Goal: Task Accomplishment & Management: Complete application form

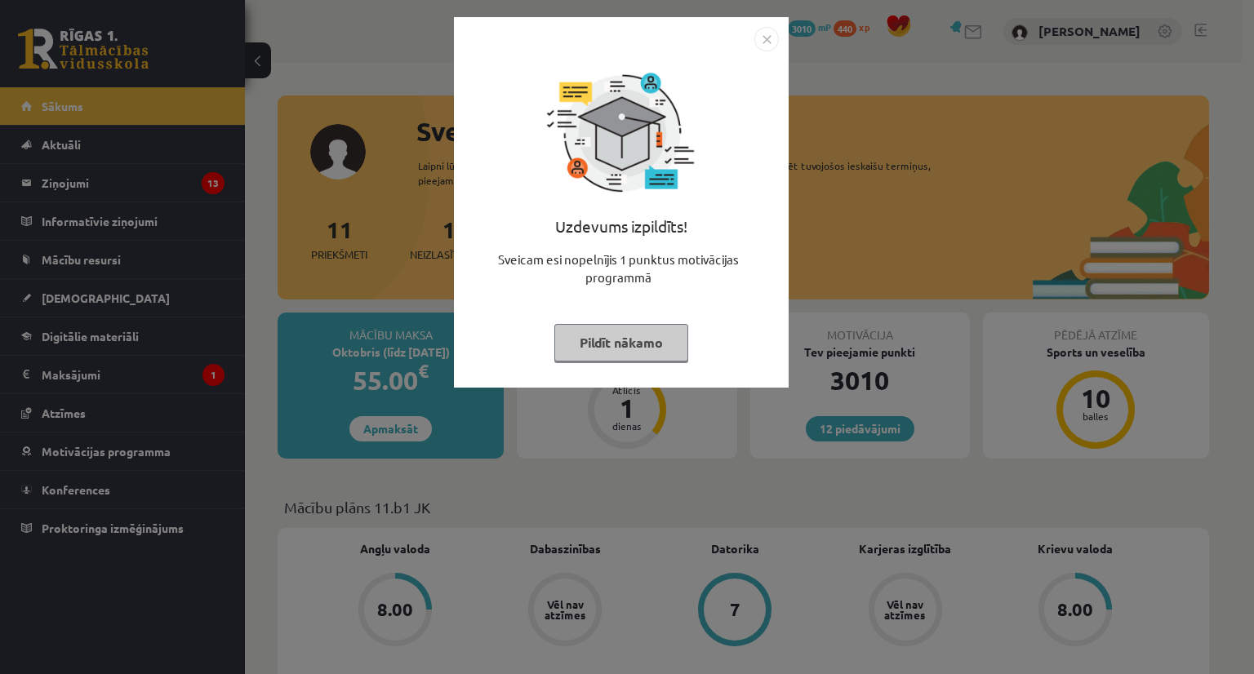
click at [656, 356] on button "Pildīt nākamo" at bounding box center [621, 343] width 134 height 38
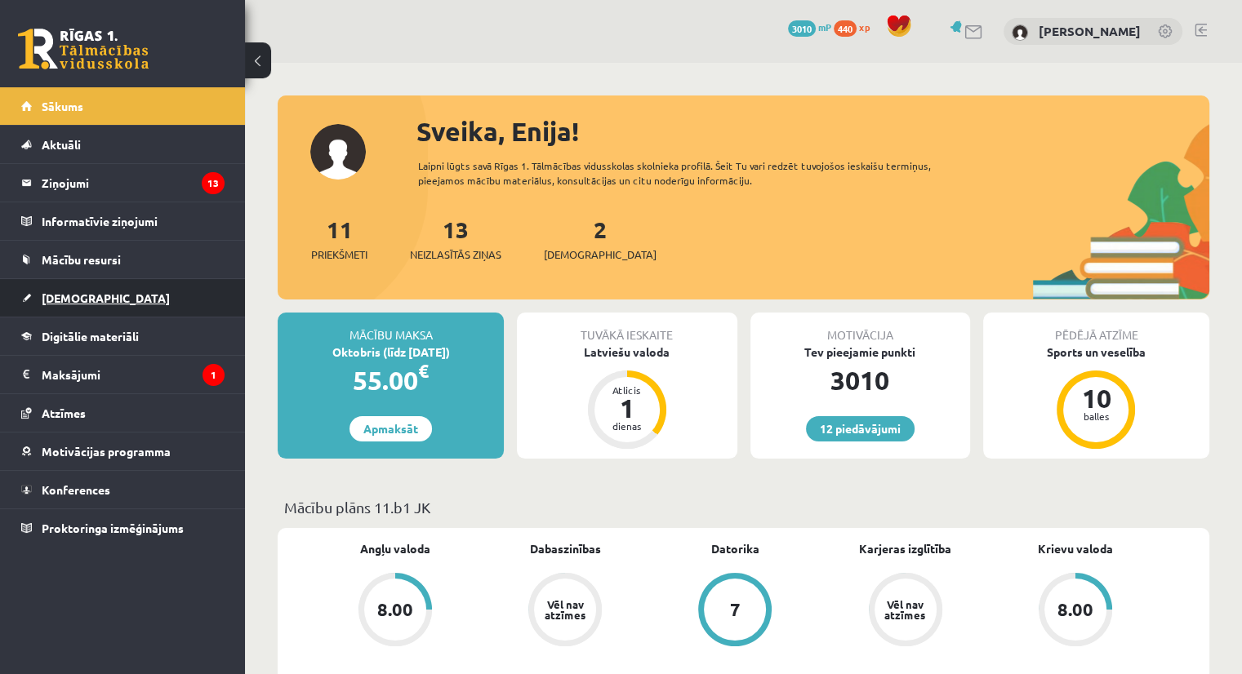
click at [51, 306] on link "[DEMOGRAPHIC_DATA]" at bounding box center [122, 298] width 203 height 38
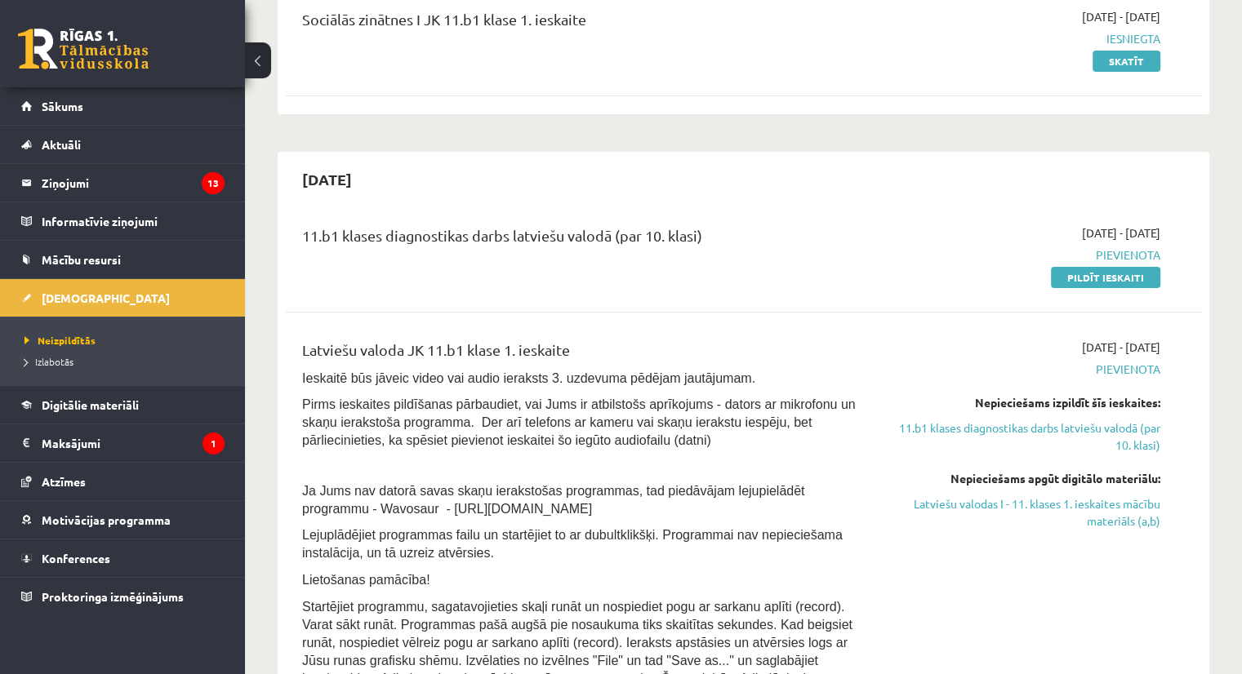
scroll to position [235, 0]
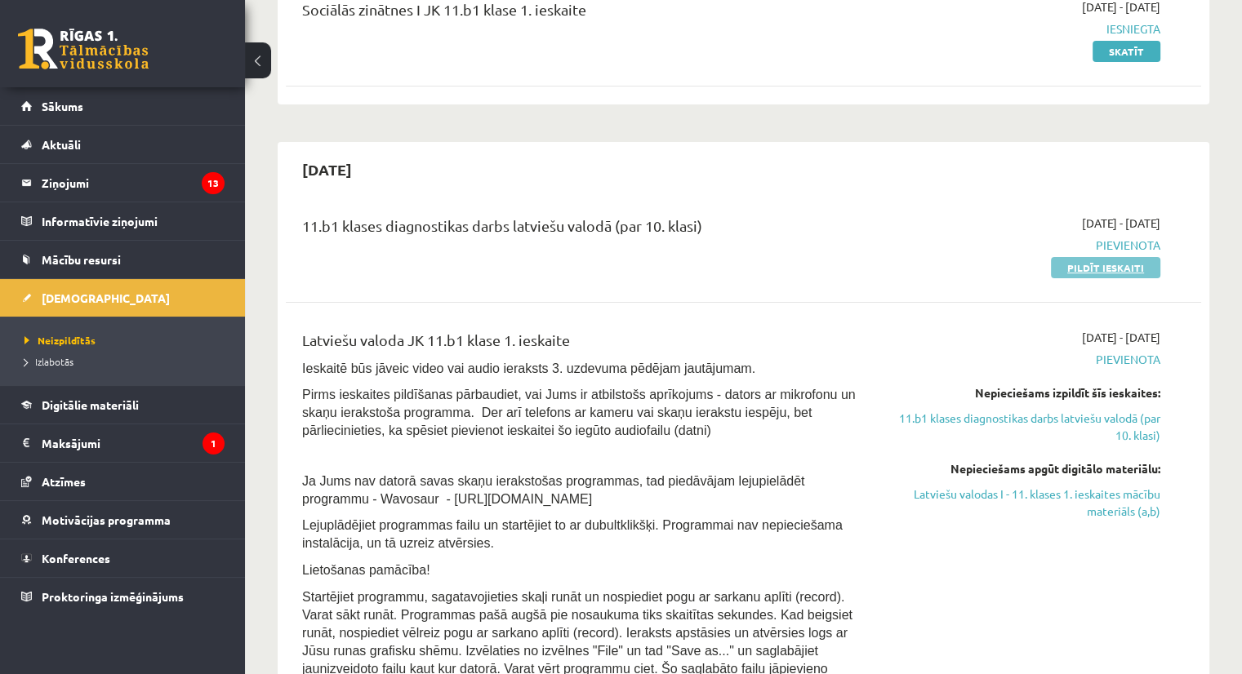
click at [1089, 269] on link "Pildīt ieskaiti" at bounding box center [1105, 267] width 109 height 21
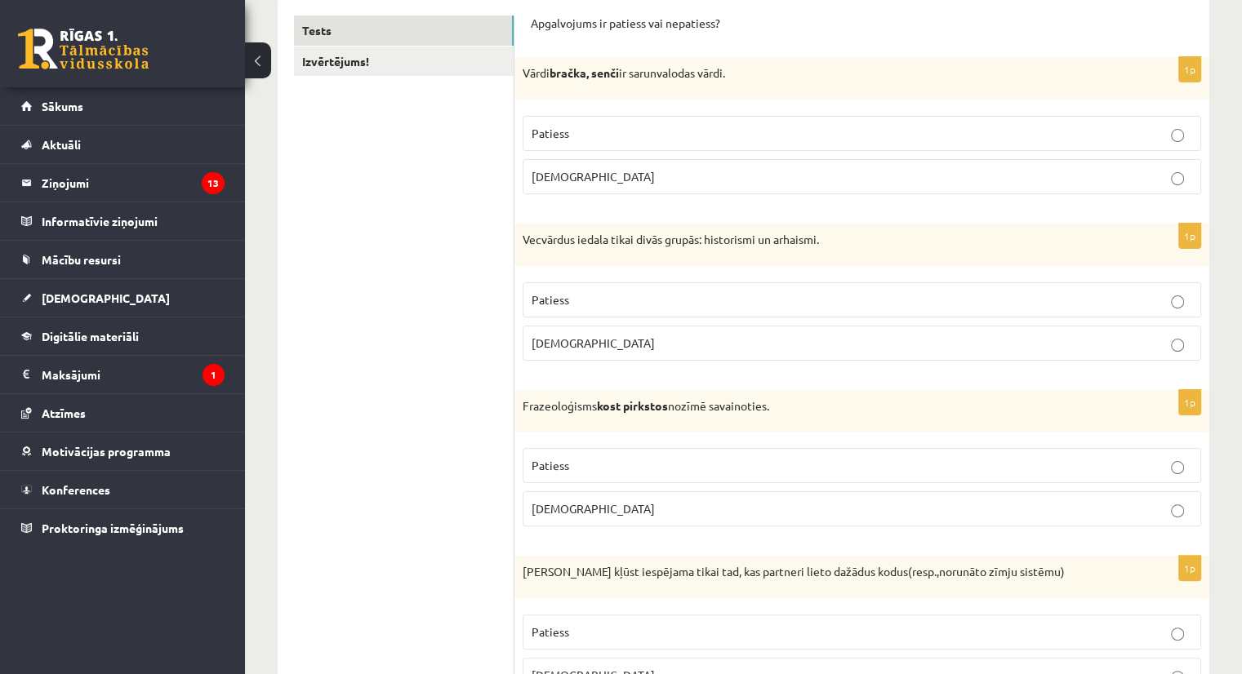
scroll to position [278, 0]
click at [647, 126] on p "Patiess" at bounding box center [861, 133] width 660 height 17
click at [653, 298] on p "Patiess" at bounding box center [861, 299] width 660 height 17
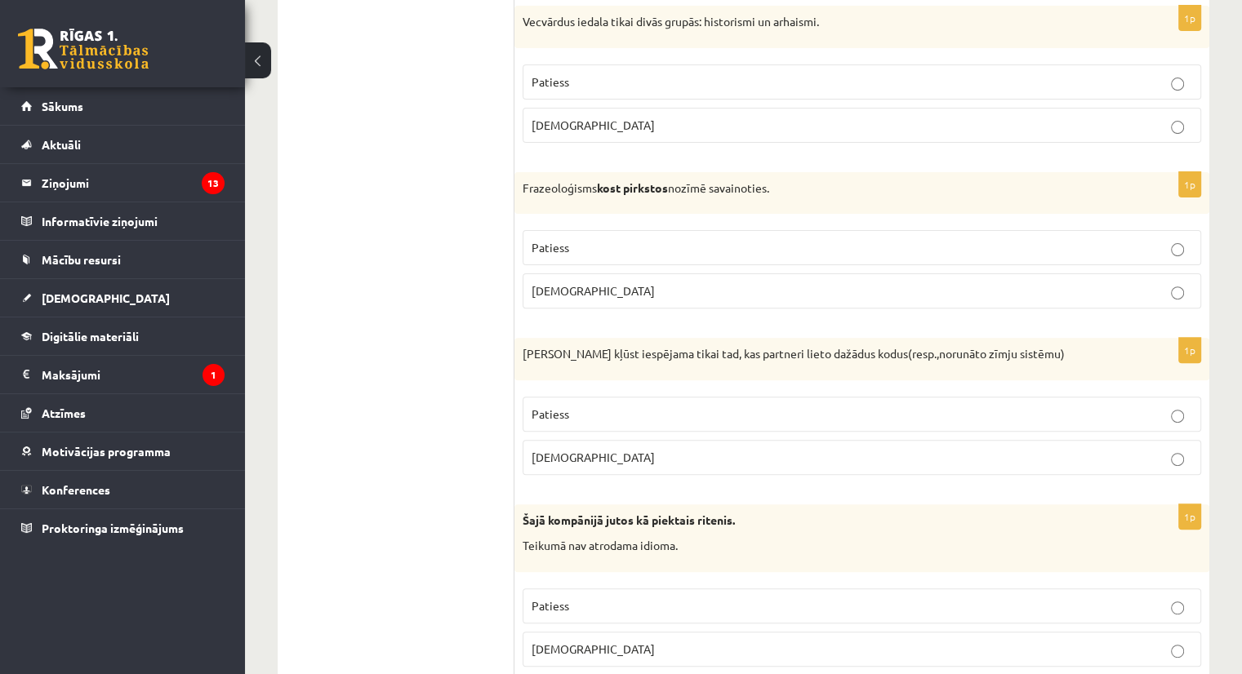
scroll to position [506, 0]
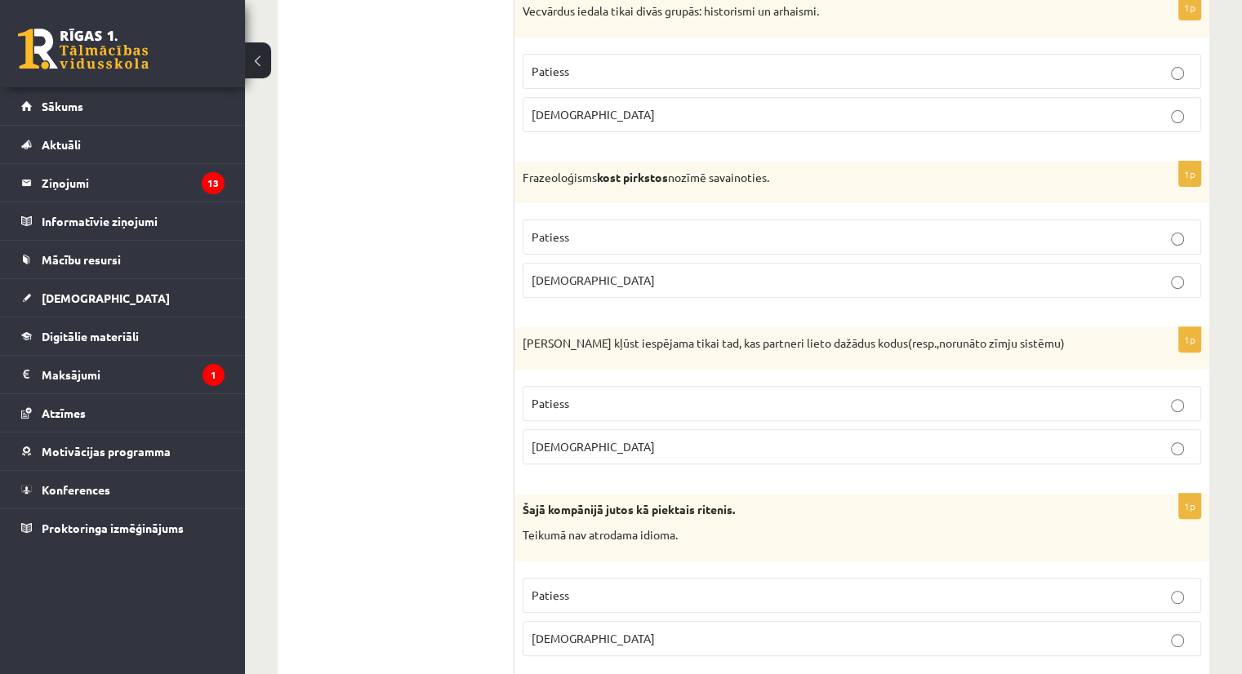
click at [828, 278] on p "[DEMOGRAPHIC_DATA]" at bounding box center [861, 280] width 660 height 17
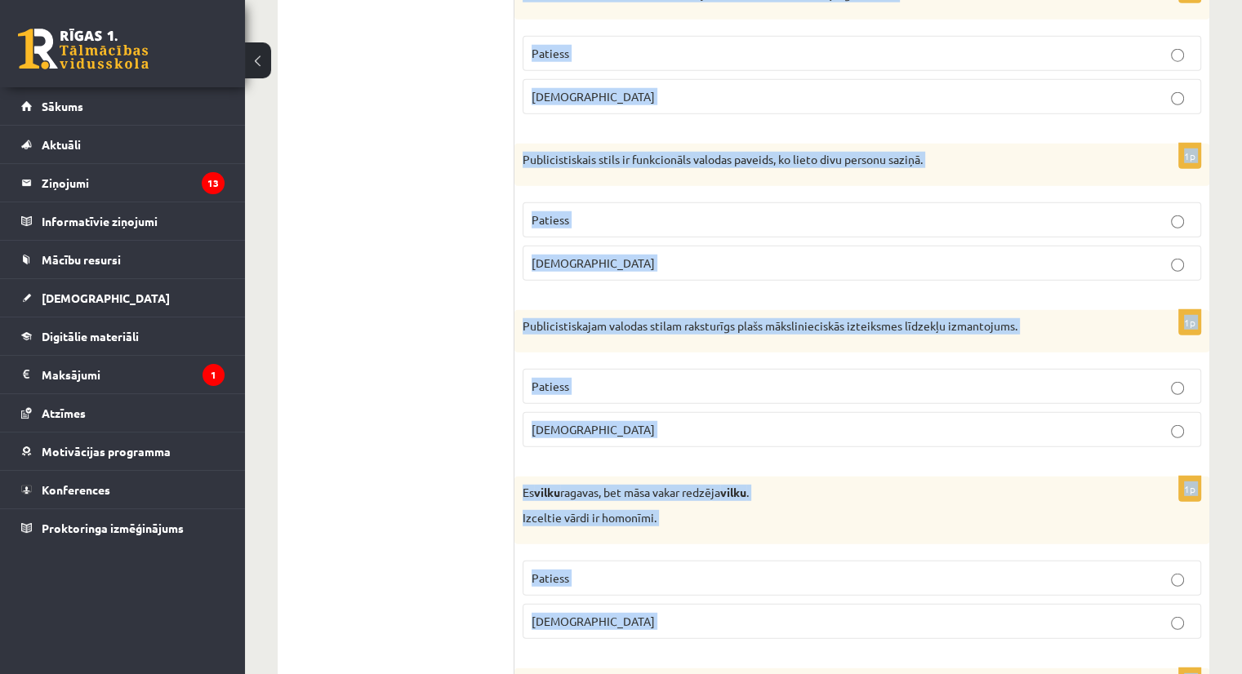
scroll to position [4729, 0]
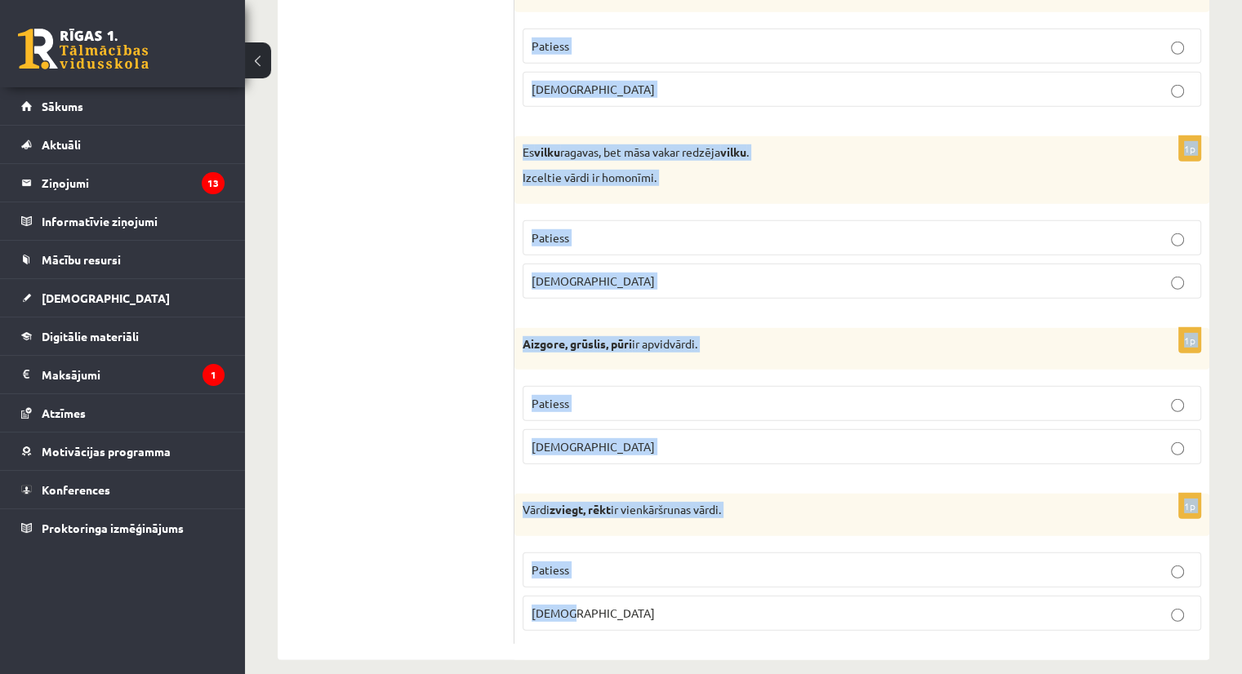
drag, startPoint x: 516, startPoint y: 37, endPoint x: 644, endPoint y: 608, distance: 585.7
copy form "Lorem ipsumd, sitam co adipiscingel seddo. Eiusmod Tempor 2i Utlaboree dolore m…"
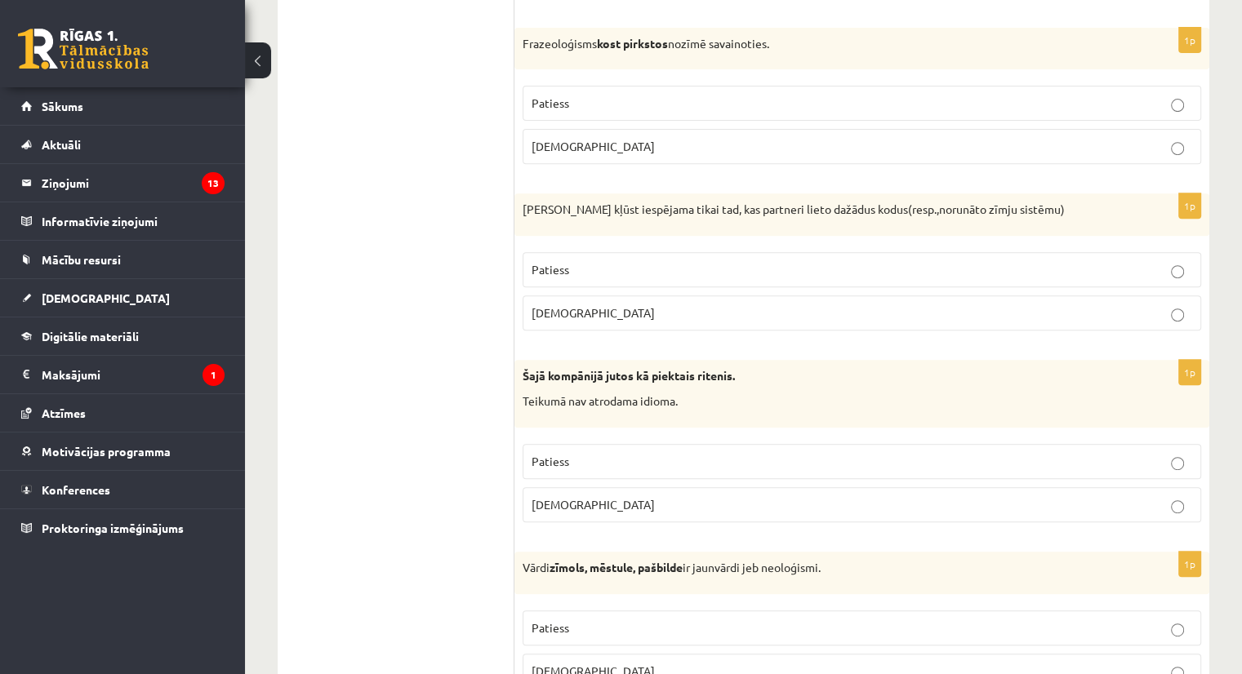
scroll to position [656, 0]
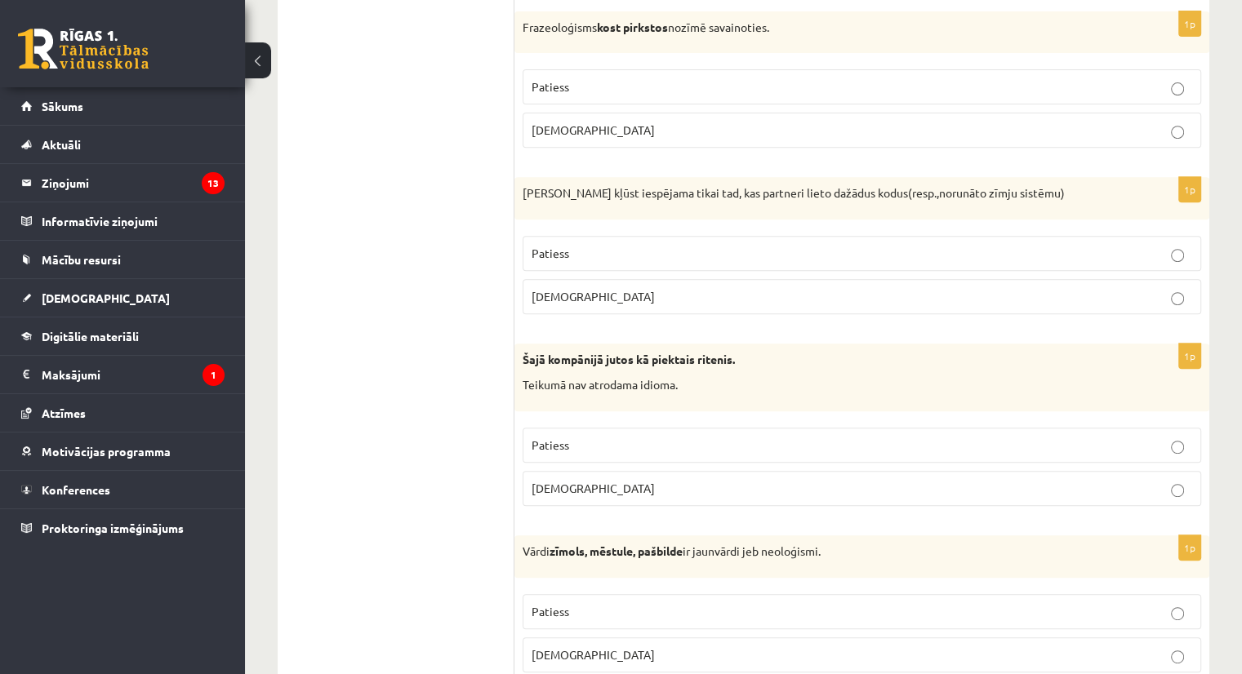
click at [1156, 289] on p "[DEMOGRAPHIC_DATA]" at bounding box center [861, 296] width 660 height 17
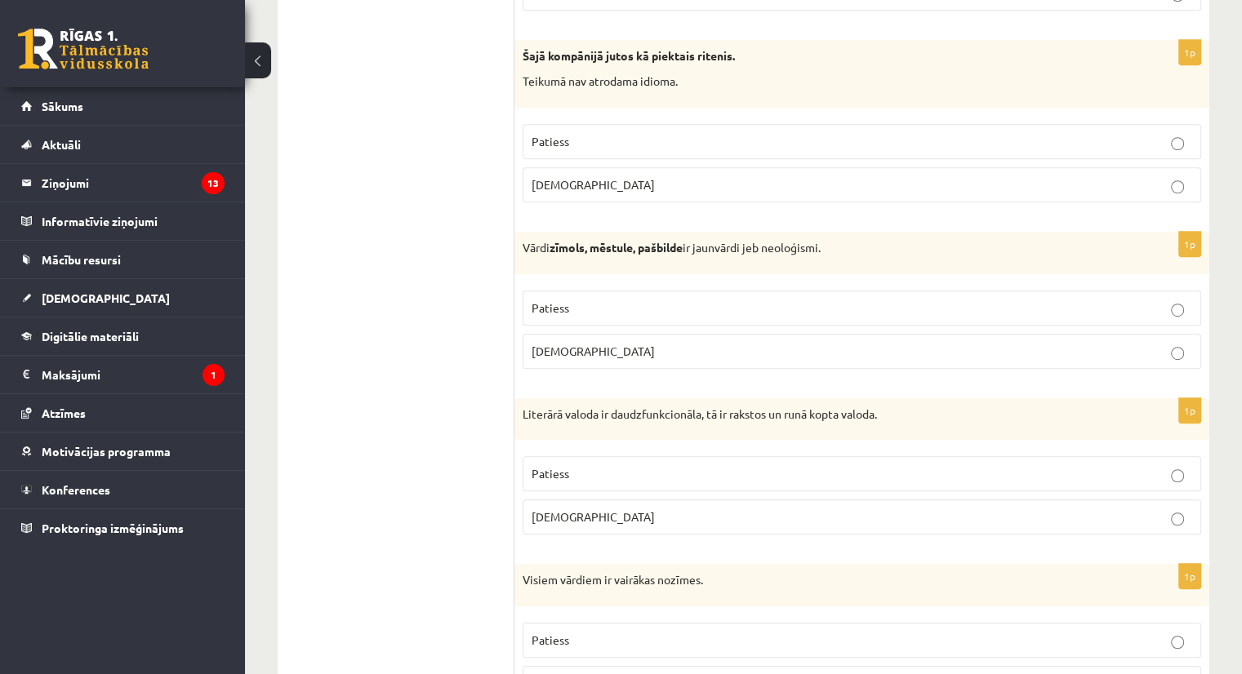
scroll to position [972, 0]
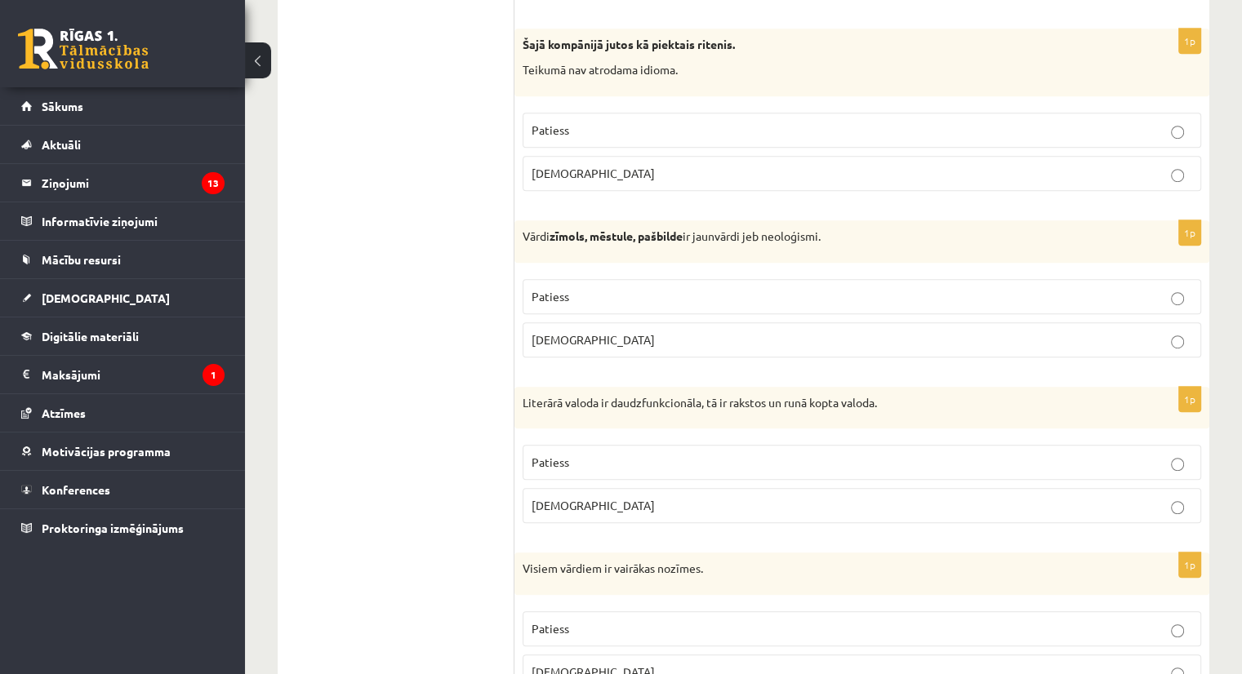
click at [1187, 295] on p "Patiess" at bounding box center [861, 296] width 660 height 17
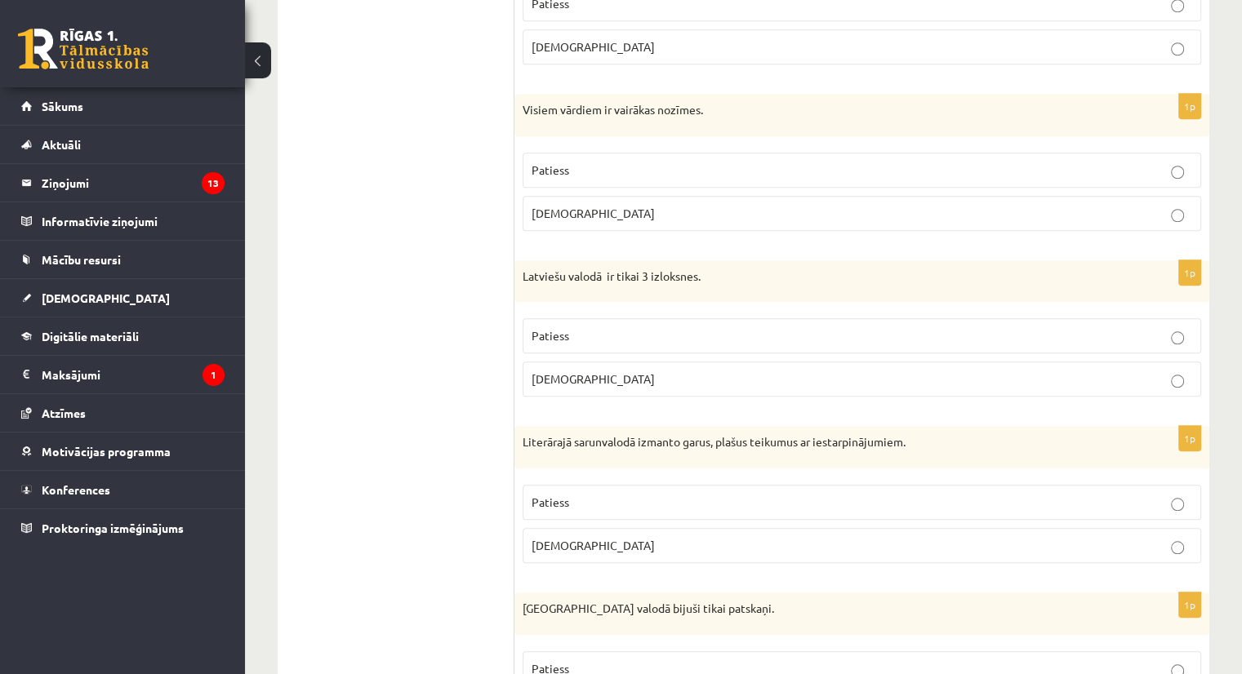
scroll to position [1425, 0]
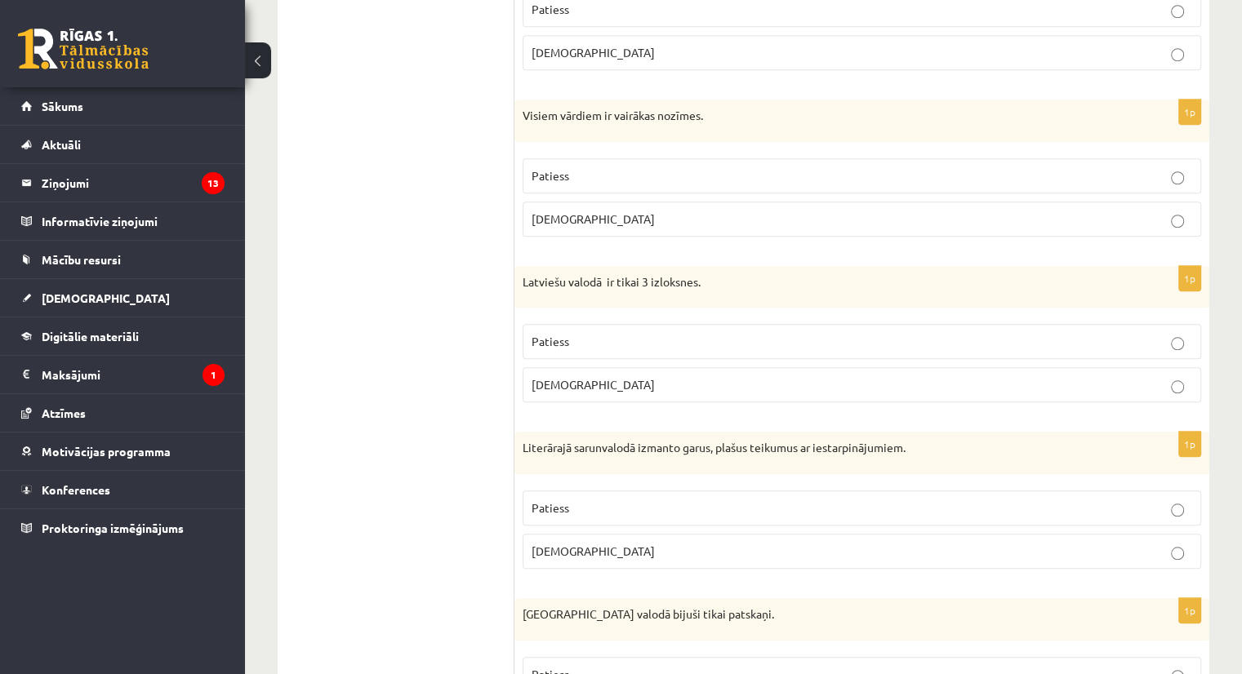
click at [1162, 218] on p "[DEMOGRAPHIC_DATA]" at bounding box center [861, 219] width 660 height 17
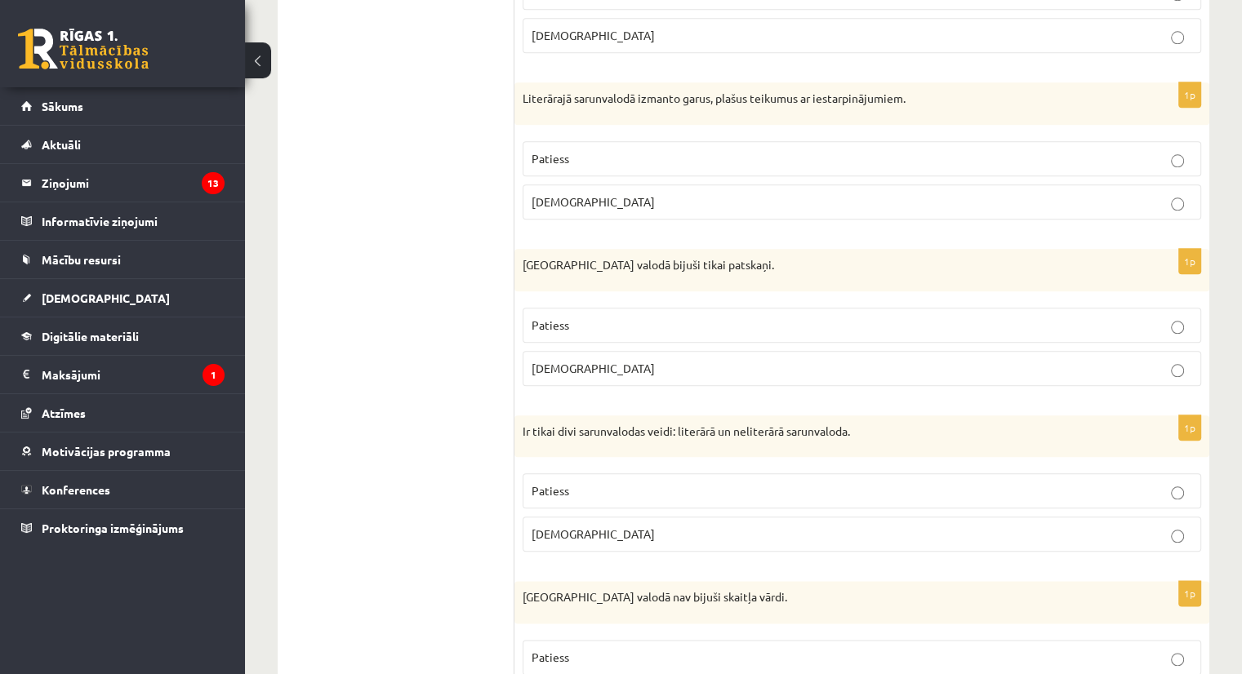
scroll to position [1780, 0]
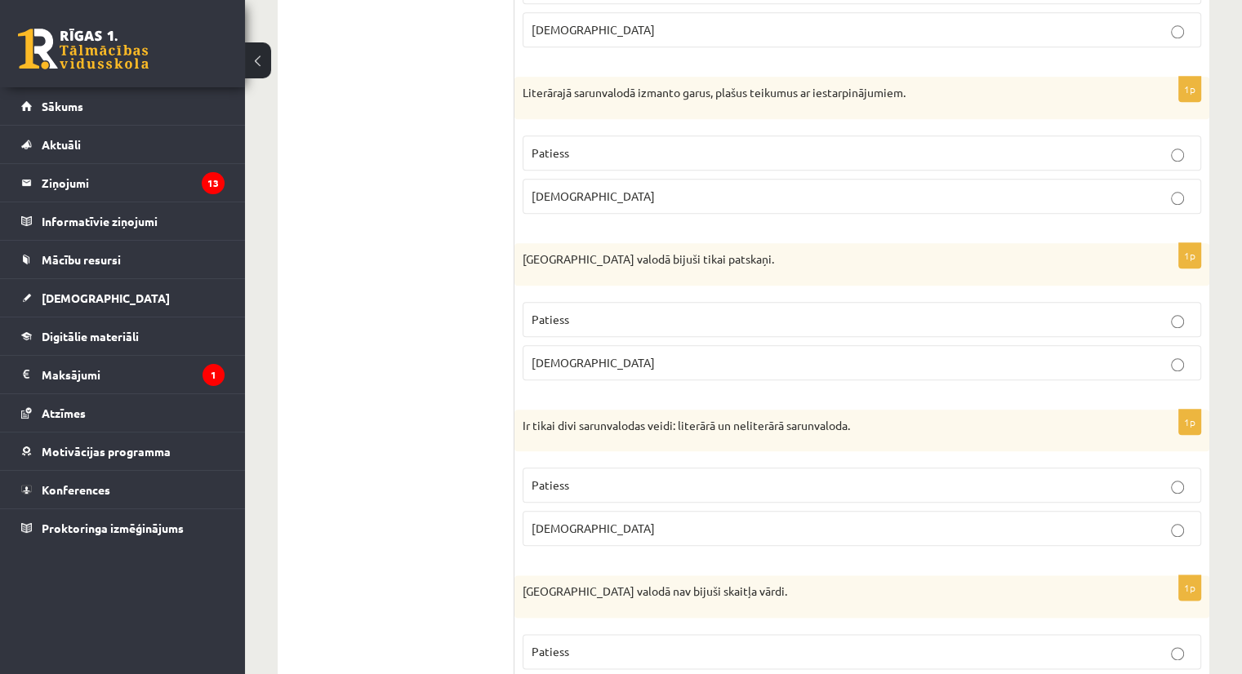
click at [1185, 354] on p "[DEMOGRAPHIC_DATA]" at bounding box center [861, 362] width 660 height 17
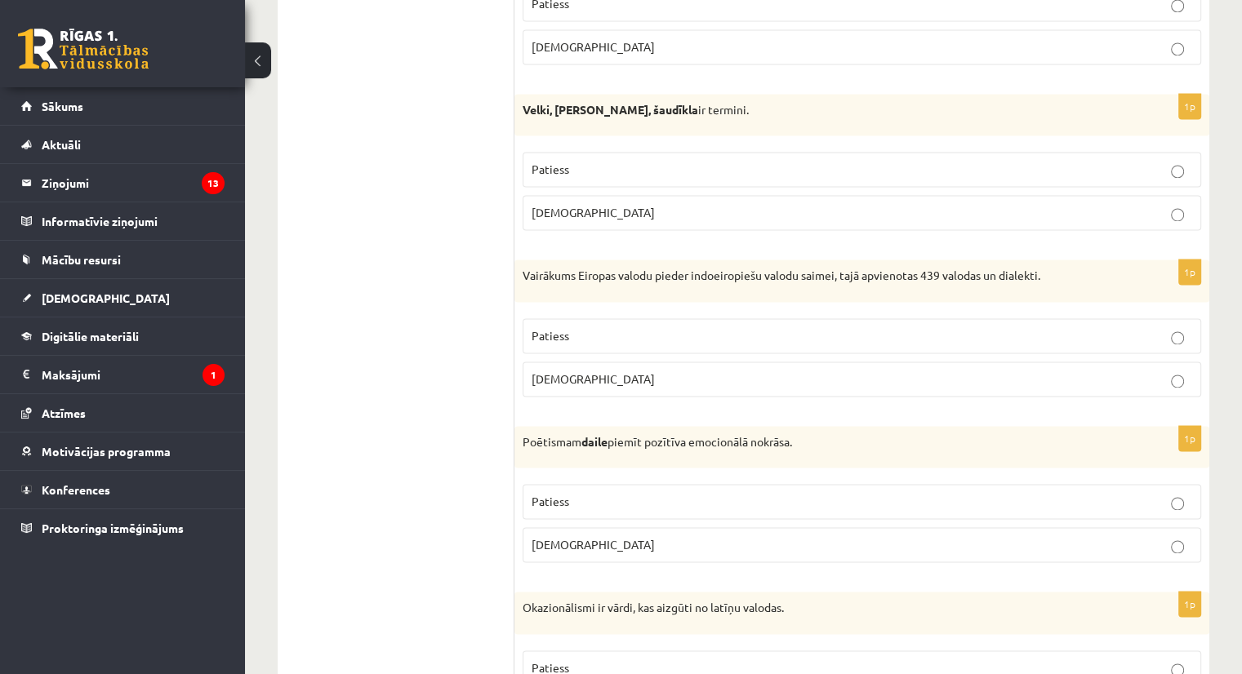
scroll to position [2461, 0]
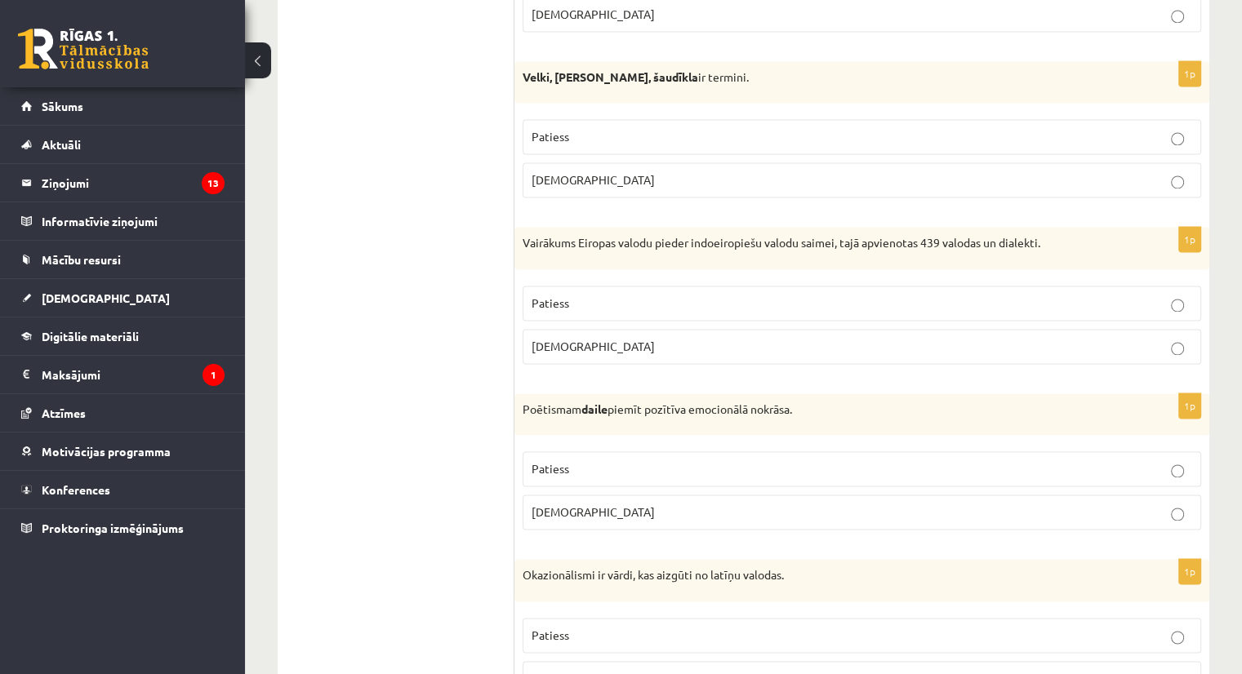
click at [1104, 171] on p "[DEMOGRAPHIC_DATA]" at bounding box center [861, 179] width 660 height 17
click at [1133, 295] on p "Patiess" at bounding box center [861, 303] width 660 height 17
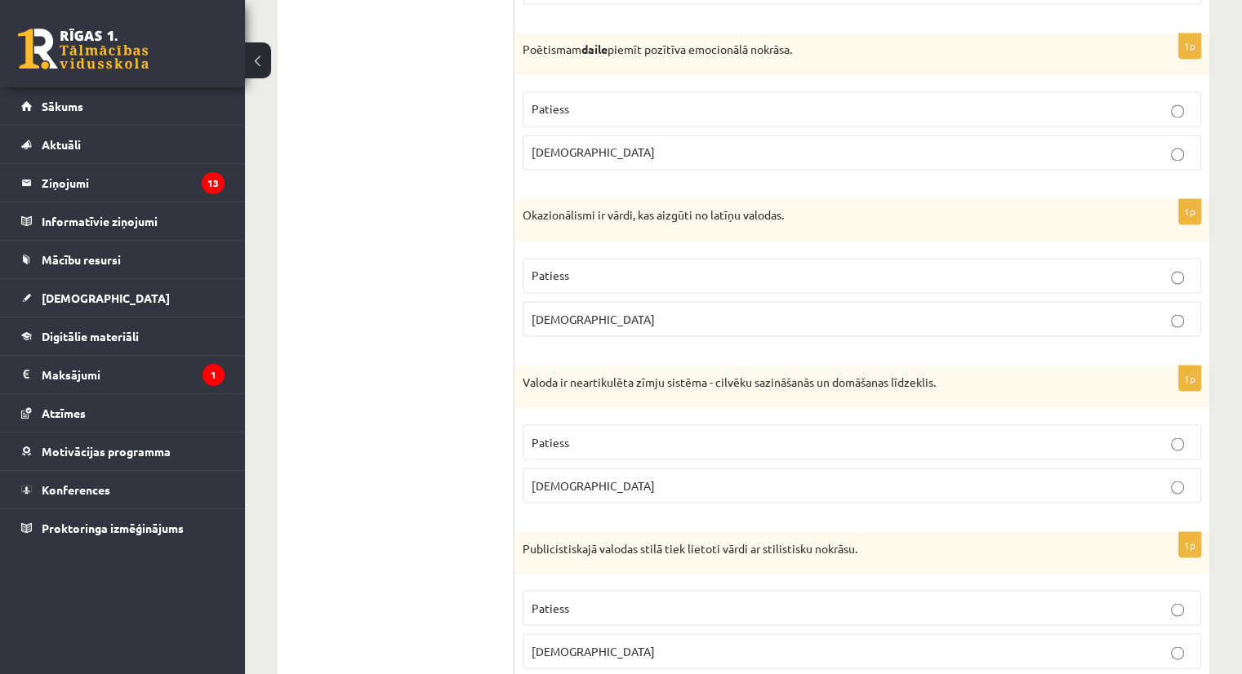
scroll to position [2810, 0]
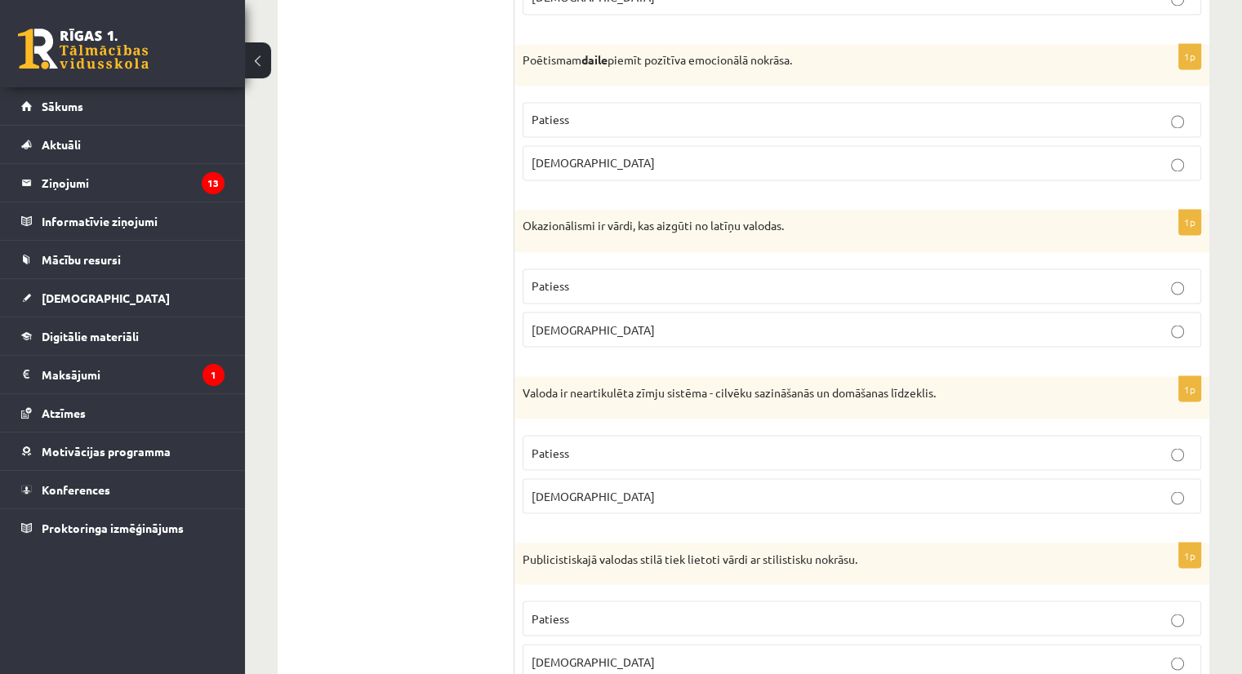
click at [720, 118] on label "Patiess" at bounding box center [862, 119] width 678 height 35
click at [1150, 321] on p "[DEMOGRAPHIC_DATA]" at bounding box center [861, 329] width 660 height 17
click at [1140, 493] on label "[DEMOGRAPHIC_DATA]" at bounding box center [862, 495] width 678 height 35
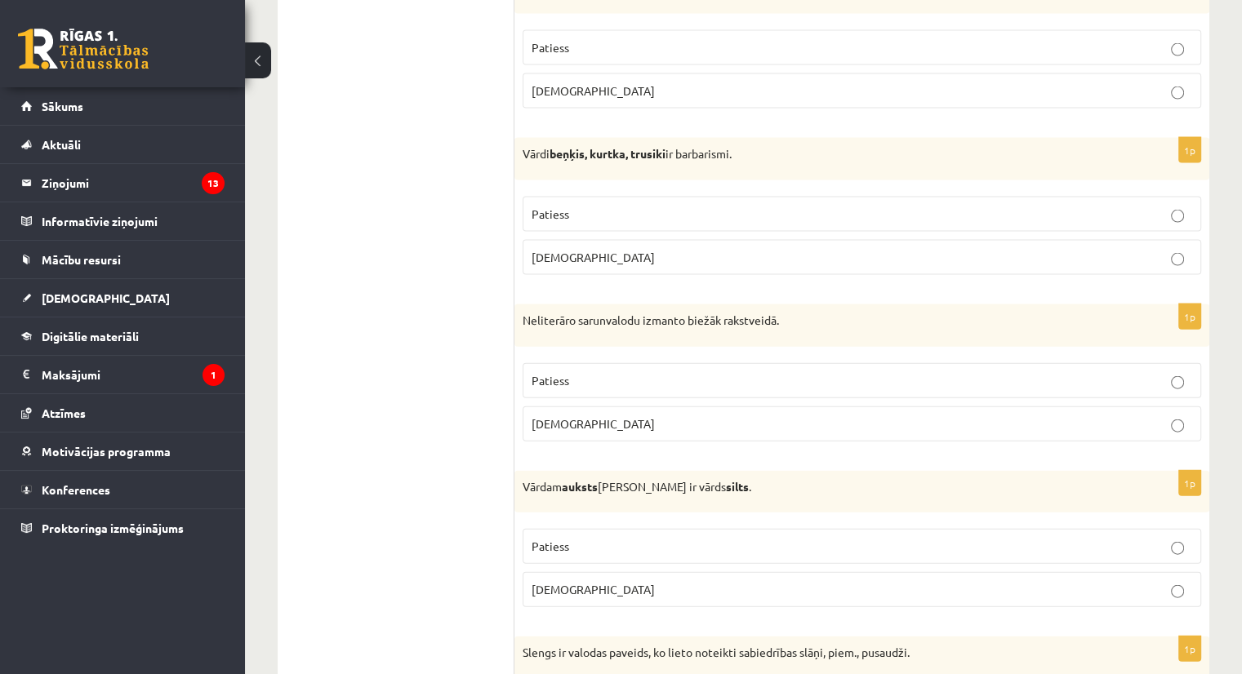
scroll to position [3569, 0]
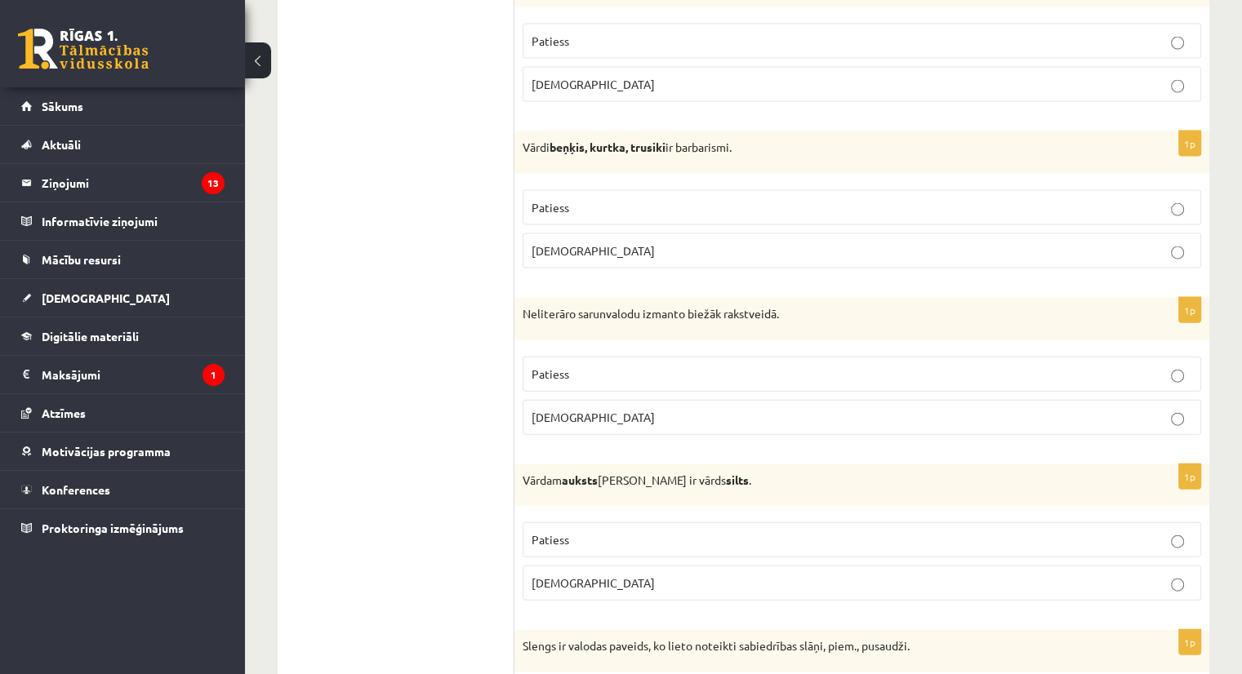
click at [1087, 200] on p "Patiess" at bounding box center [861, 207] width 660 height 17
click at [1054, 409] on p "[DEMOGRAPHIC_DATA]" at bounding box center [861, 417] width 660 height 17
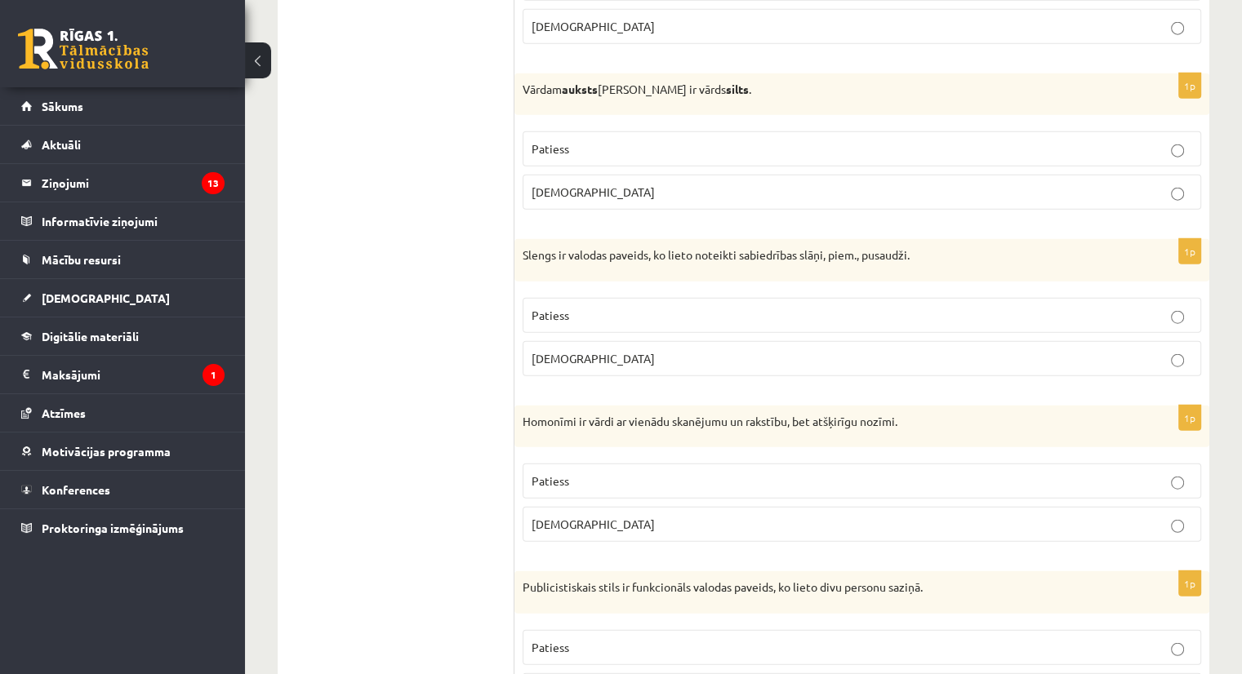
scroll to position [3999, 0]
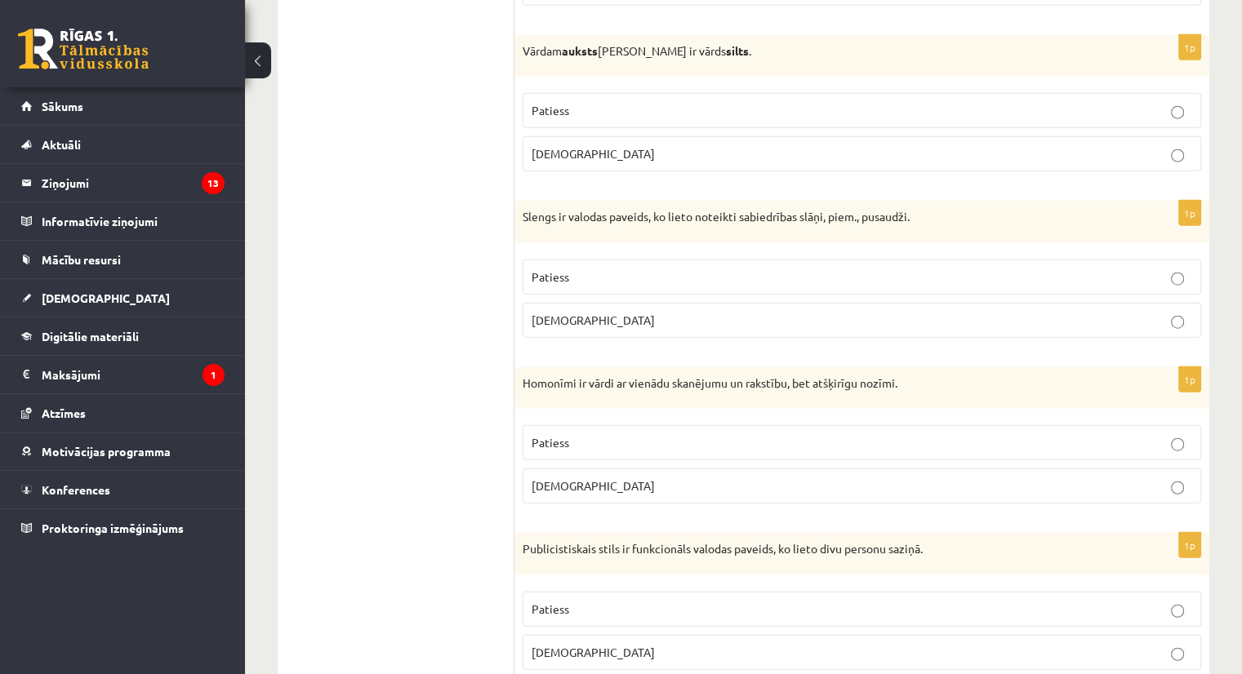
click at [1185, 269] on p "Patiess" at bounding box center [861, 277] width 660 height 17
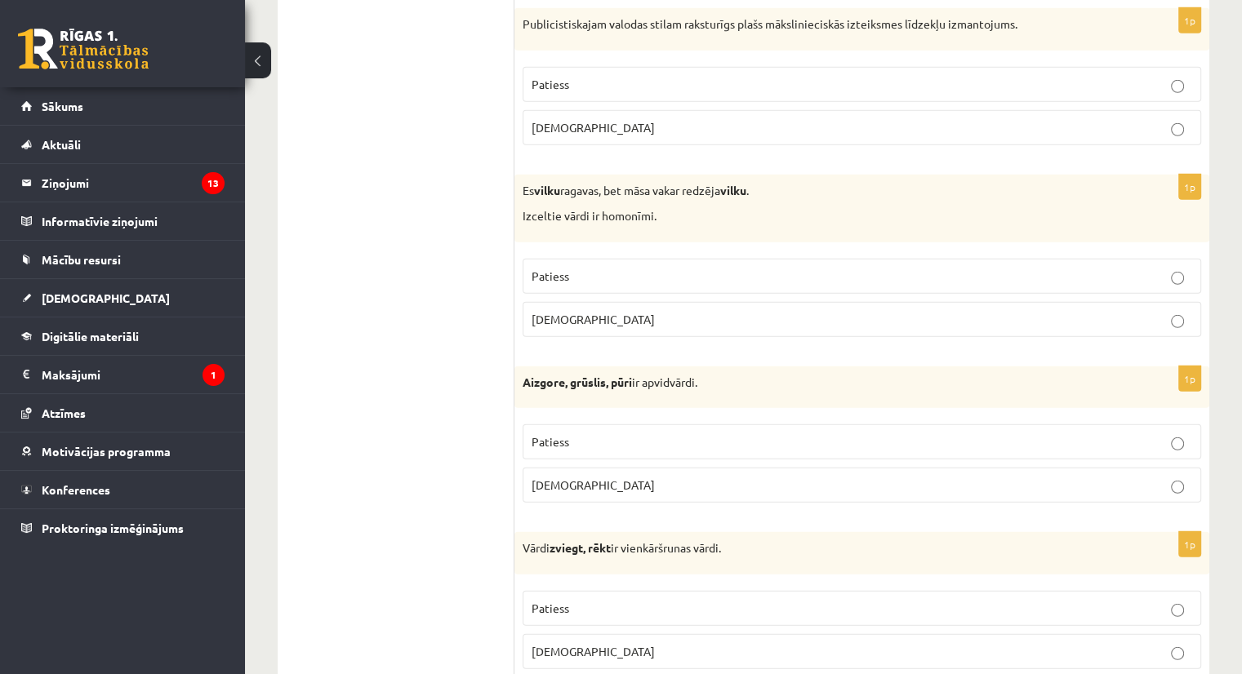
scroll to position [4729, 0]
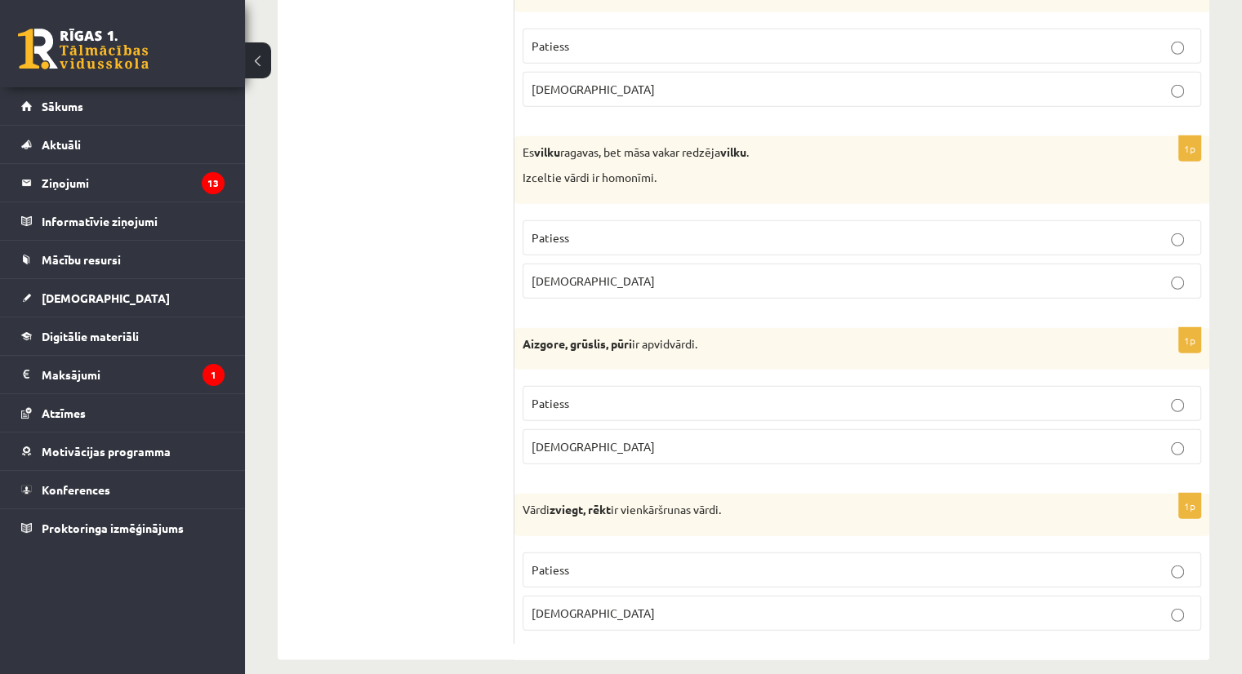
click at [1029, 562] on p "Patiess" at bounding box center [861, 570] width 660 height 17
click at [1123, 603] on label "[DEMOGRAPHIC_DATA]" at bounding box center [862, 613] width 678 height 35
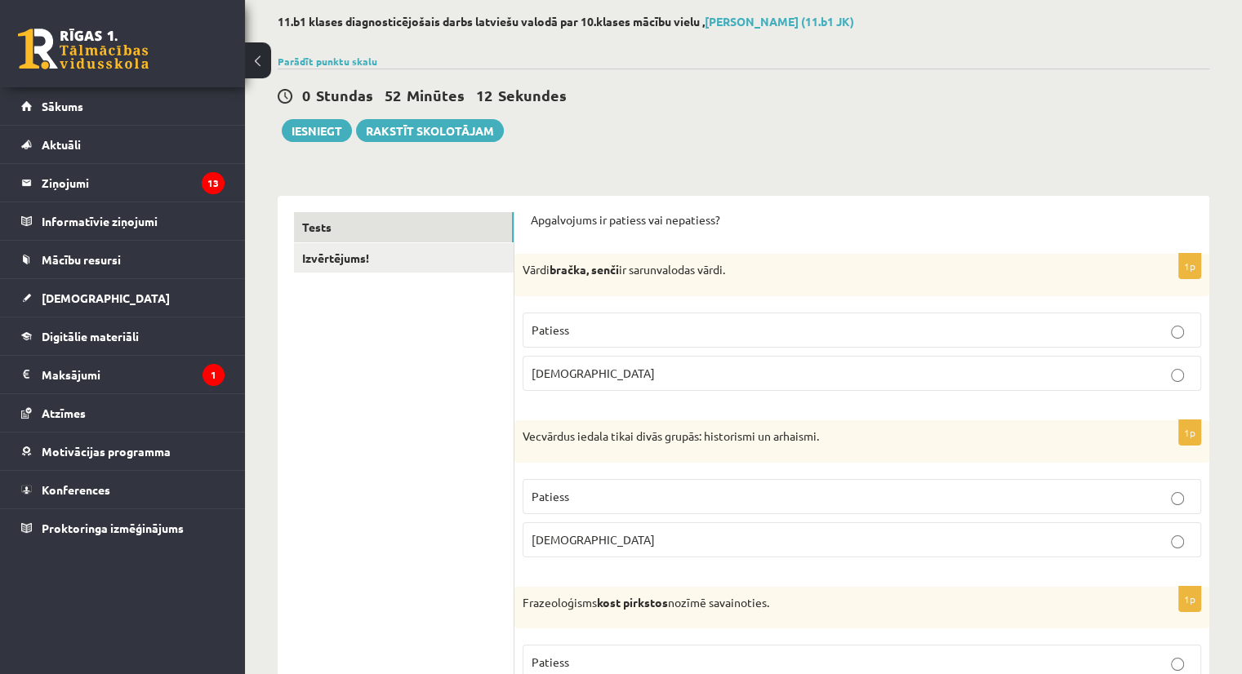
scroll to position [0, 0]
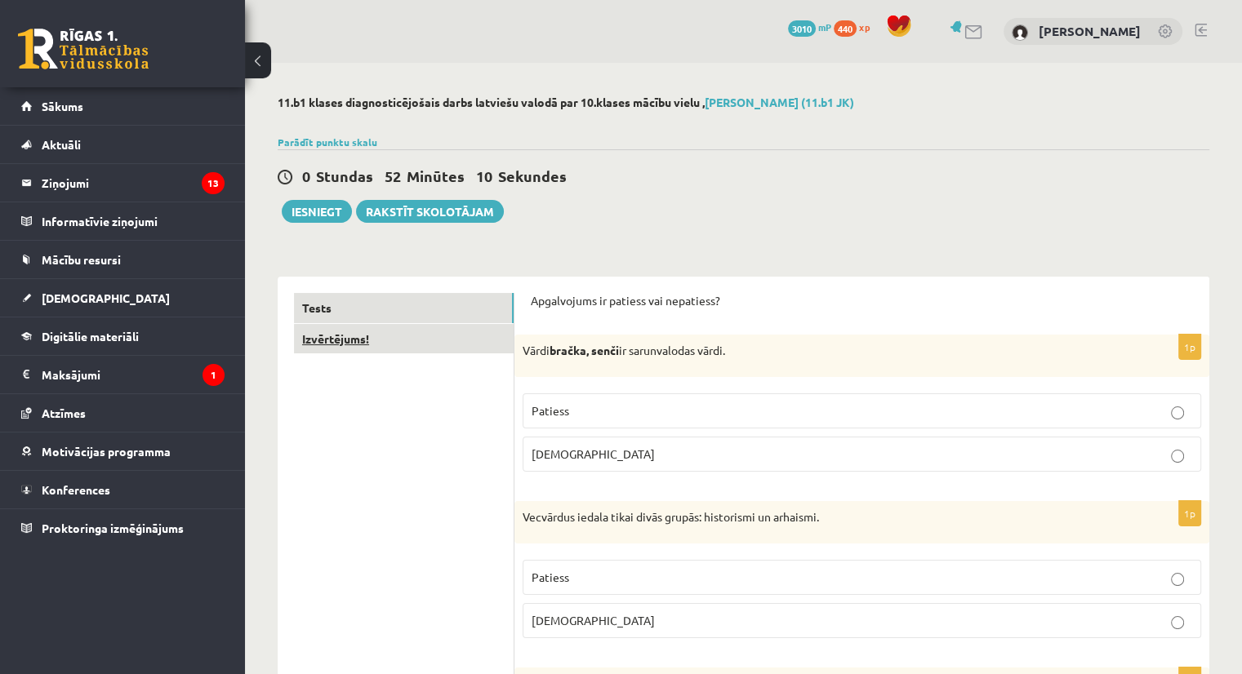
click at [362, 337] on link "Izvērtējums!" at bounding box center [404, 339] width 220 height 30
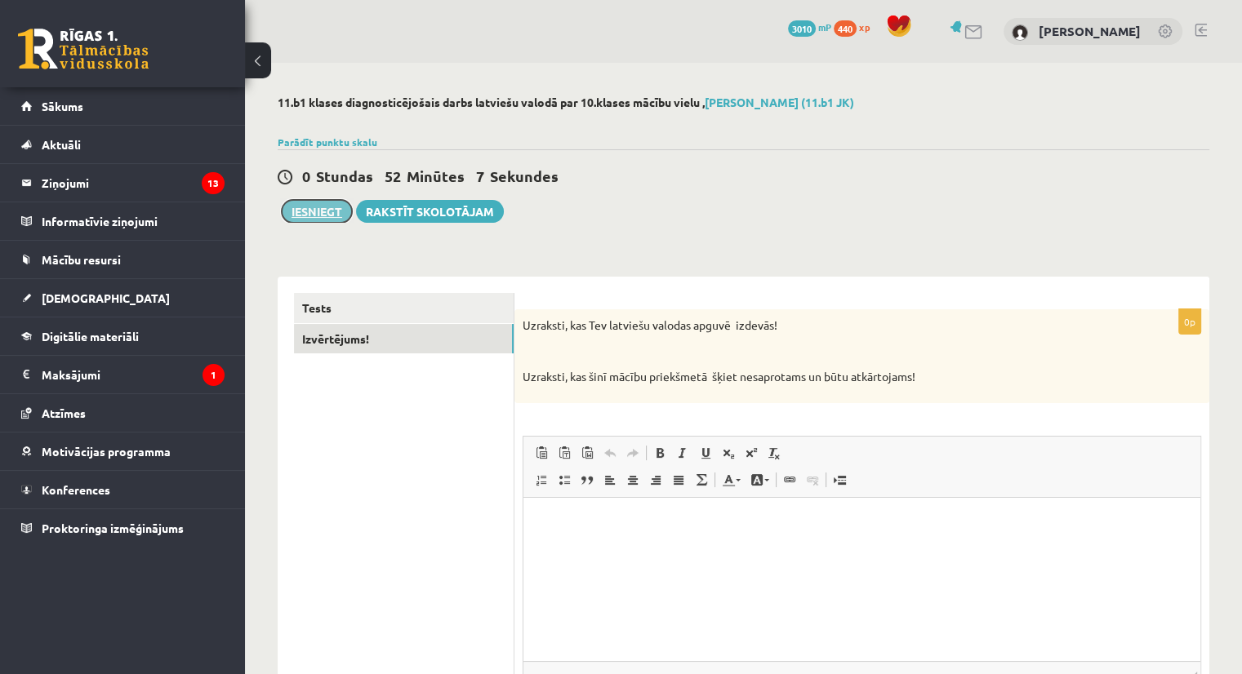
click at [327, 207] on button "Iesniegt" at bounding box center [317, 211] width 70 height 23
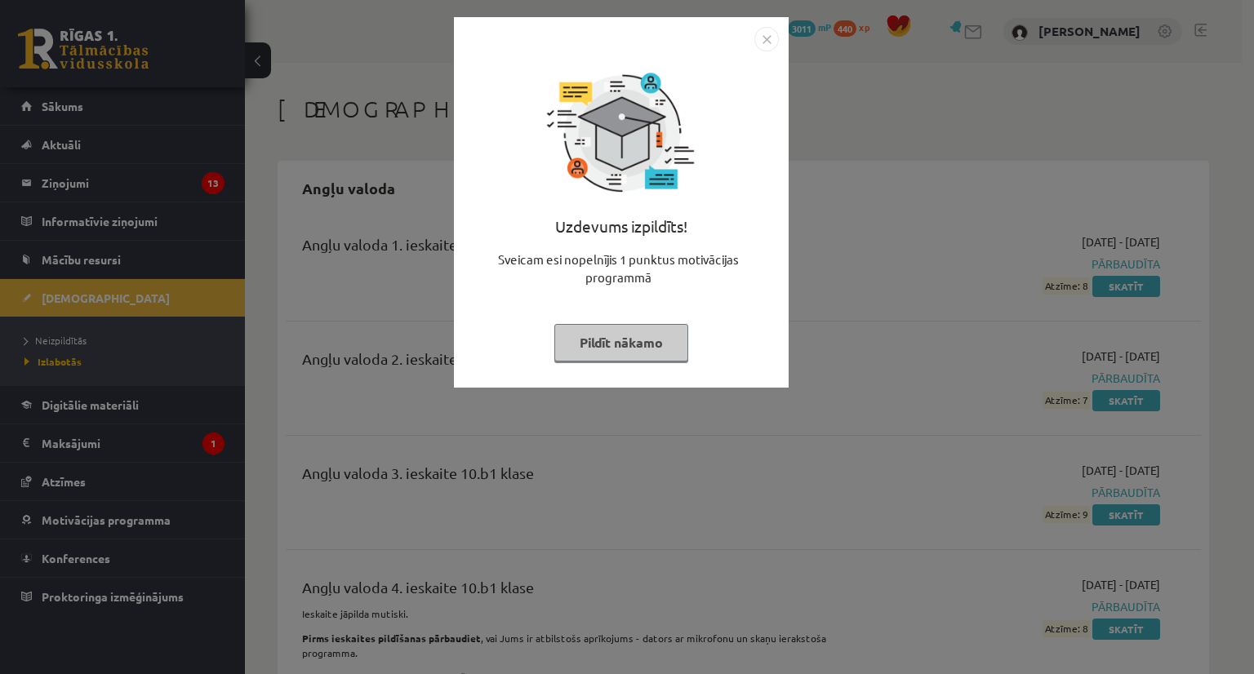
click at [772, 39] on img "Close" at bounding box center [766, 39] width 24 height 24
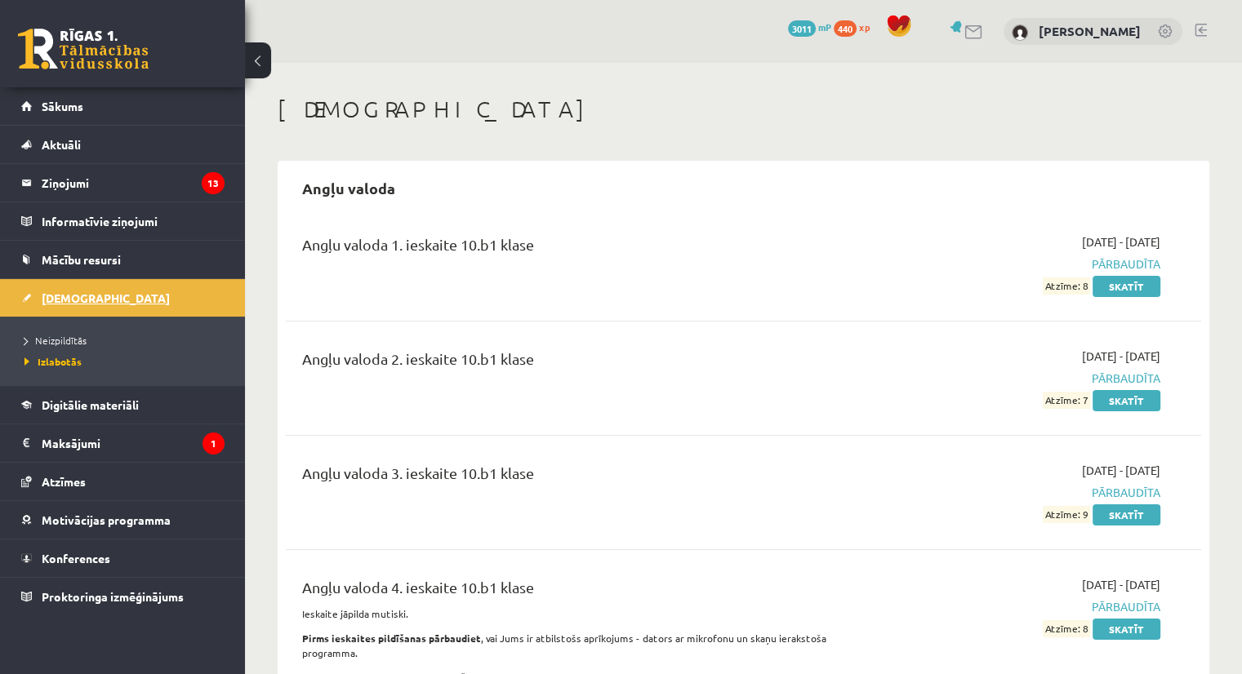
click at [82, 300] on span "[DEMOGRAPHIC_DATA]" at bounding box center [106, 298] width 128 height 15
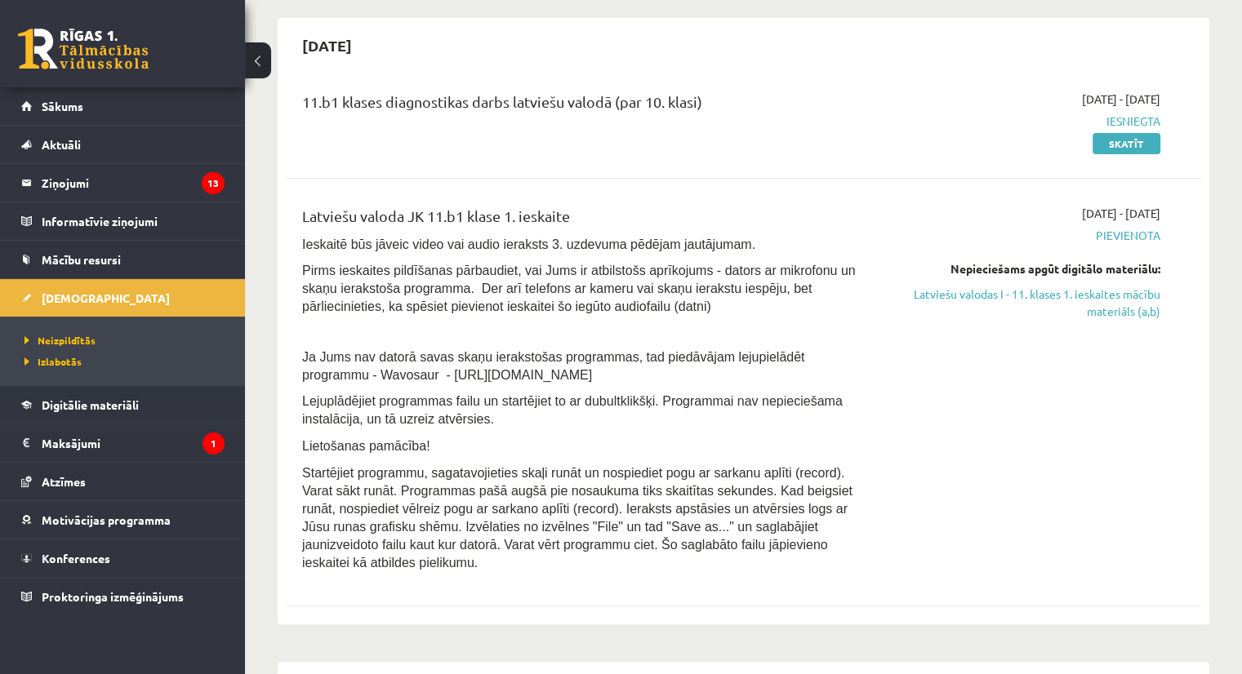
scroll to position [240, 0]
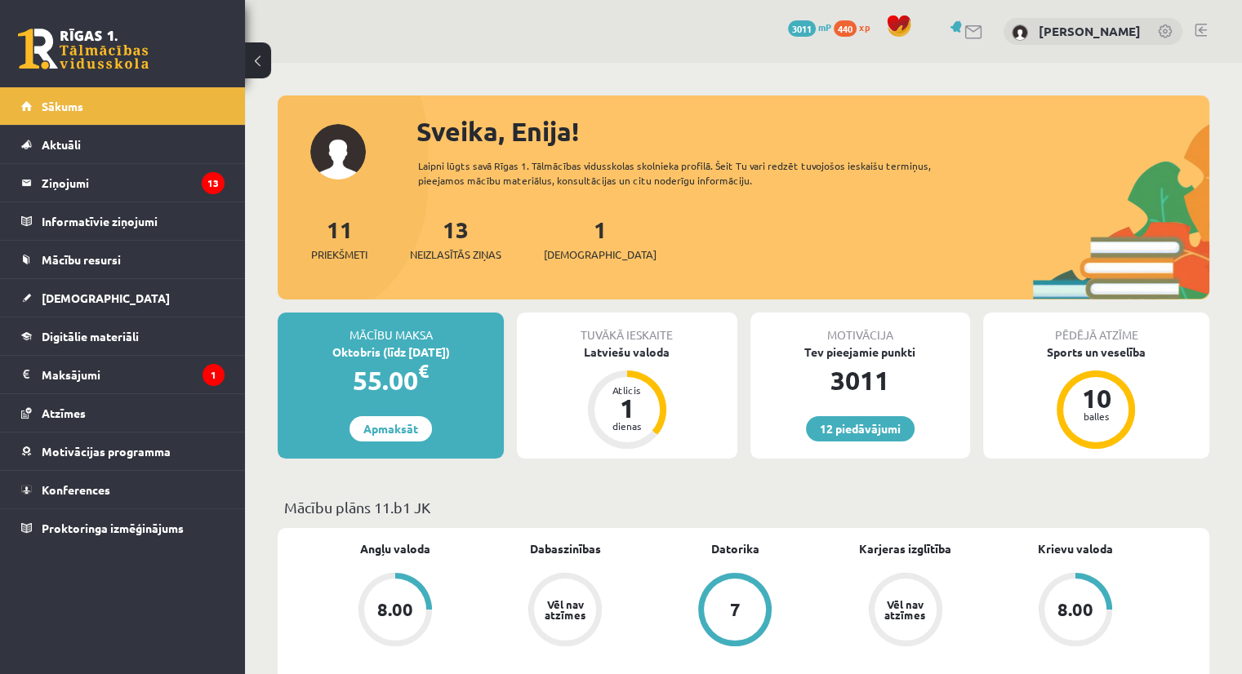
click at [1195, 30] on link at bounding box center [1200, 30] width 12 height 13
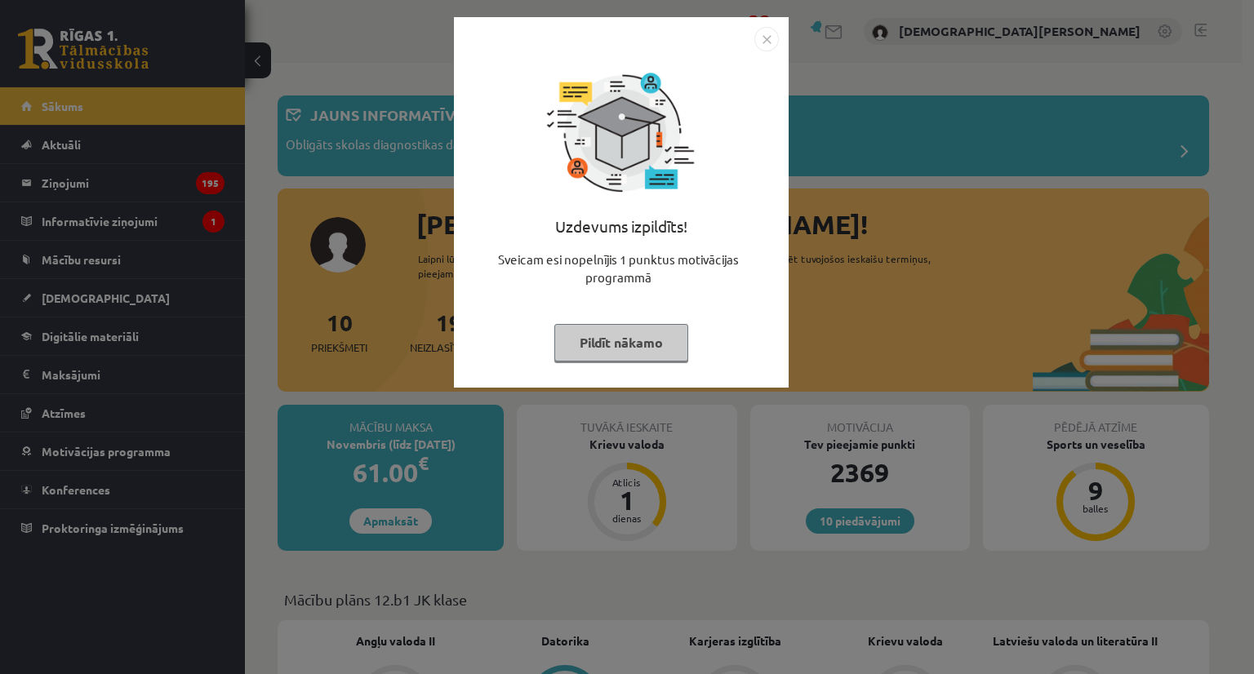
click at [630, 345] on button "Pildīt nākamo" at bounding box center [621, 343] width 134 height 38
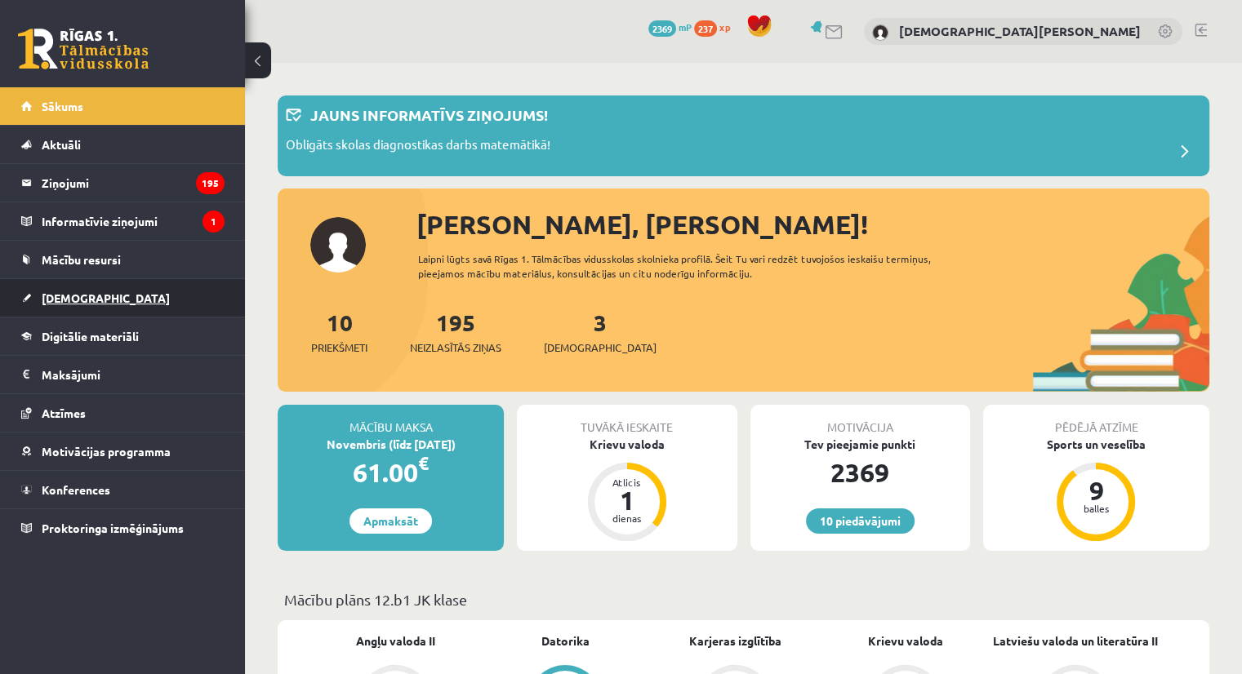
click at [73, 300] on span "[DEMOGRAPHIC_DATA]" at bounding box center [106, 298] width 128 height 15
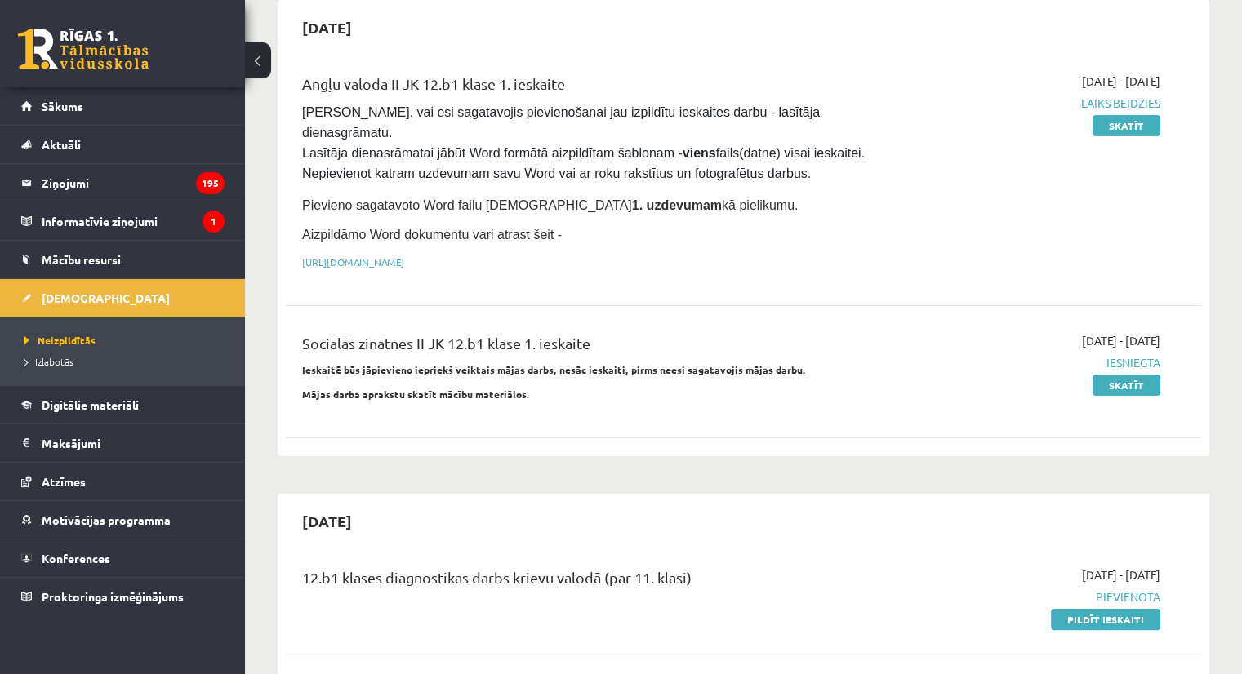
scroll to position [140, 0]
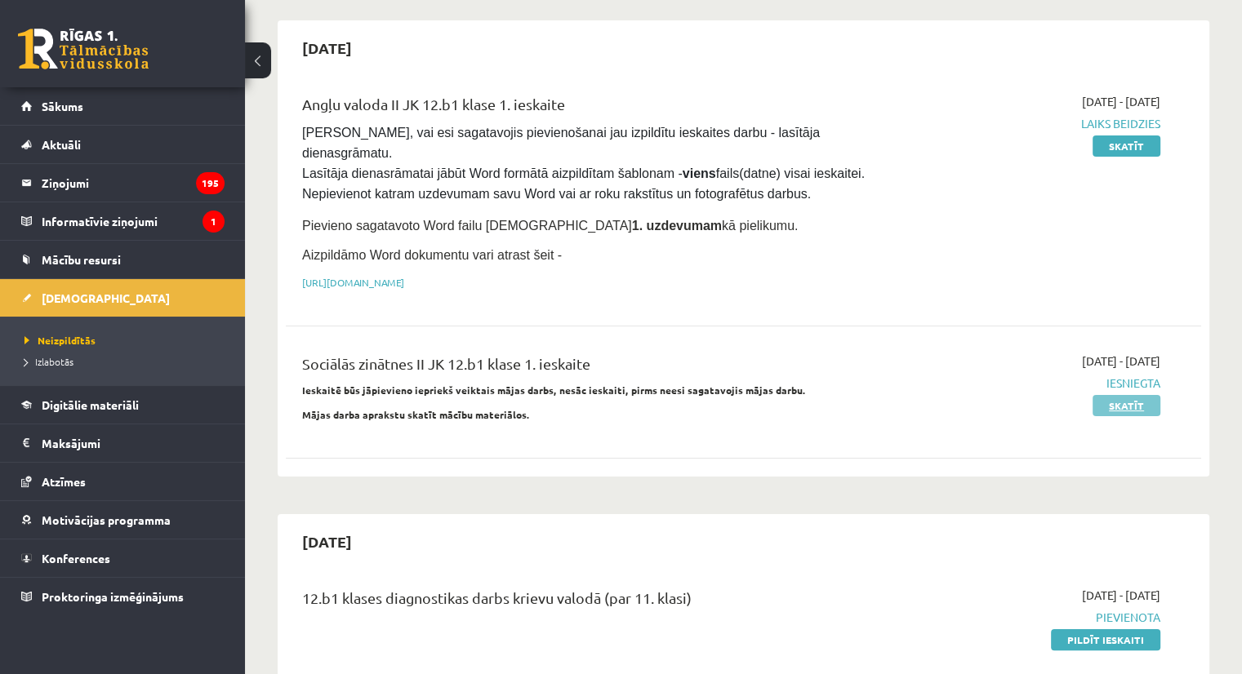
click at [1114, 395] on link "Skatīt" at bounding box center [1126, 405] width 68 height 21
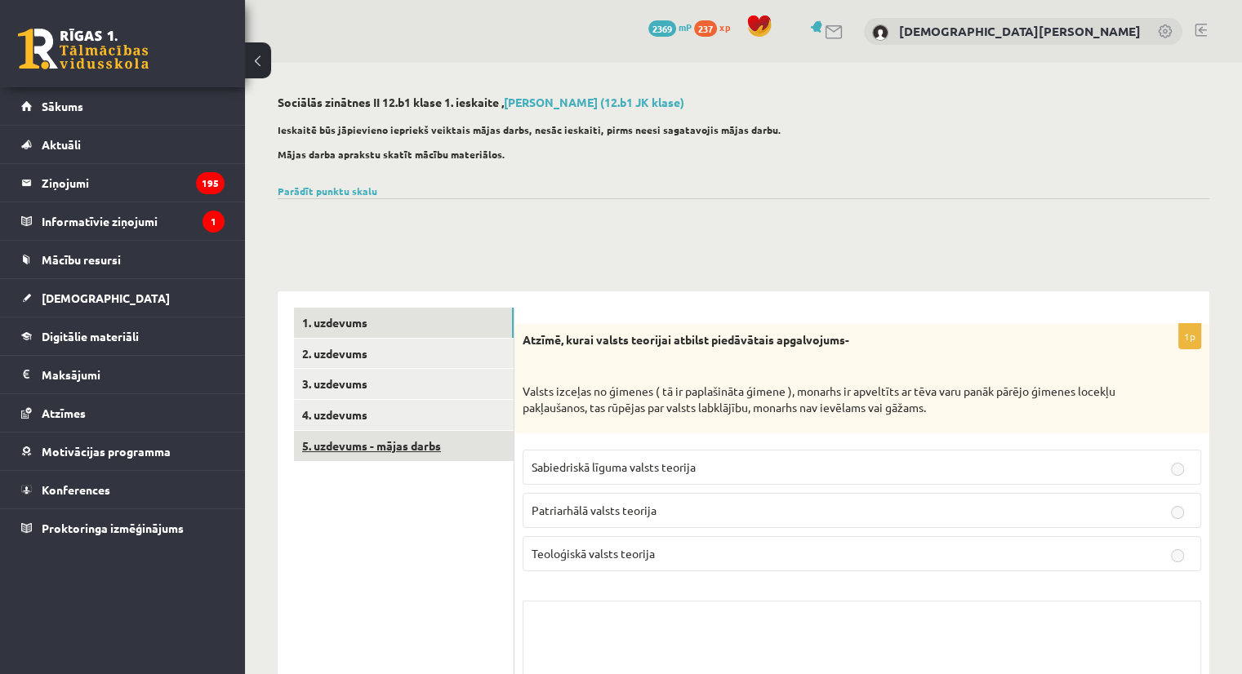
click at [349, 450] on link "5. uzdevums - mājas darbs" at bounding box center [404, 446] width 220 height 30
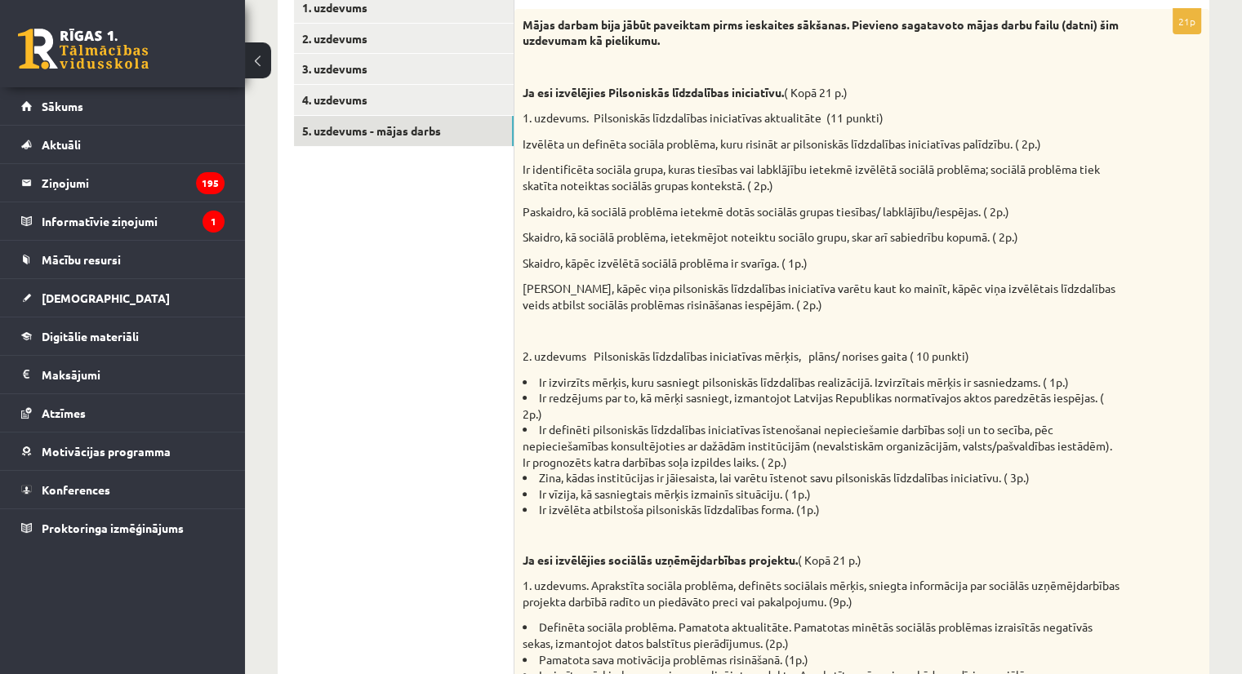
scroll to position [289, 0]
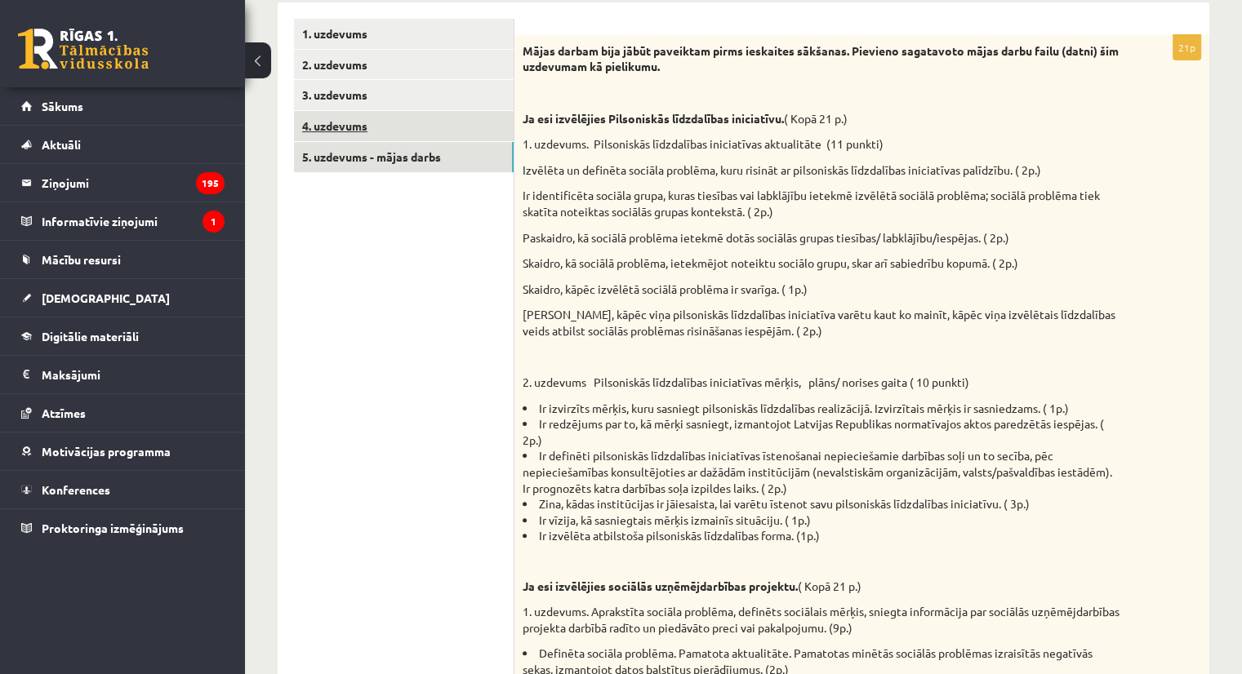
click at [330, 128] on link "4. uzdevums" at bounding box center [404, 126] width 220 height 30
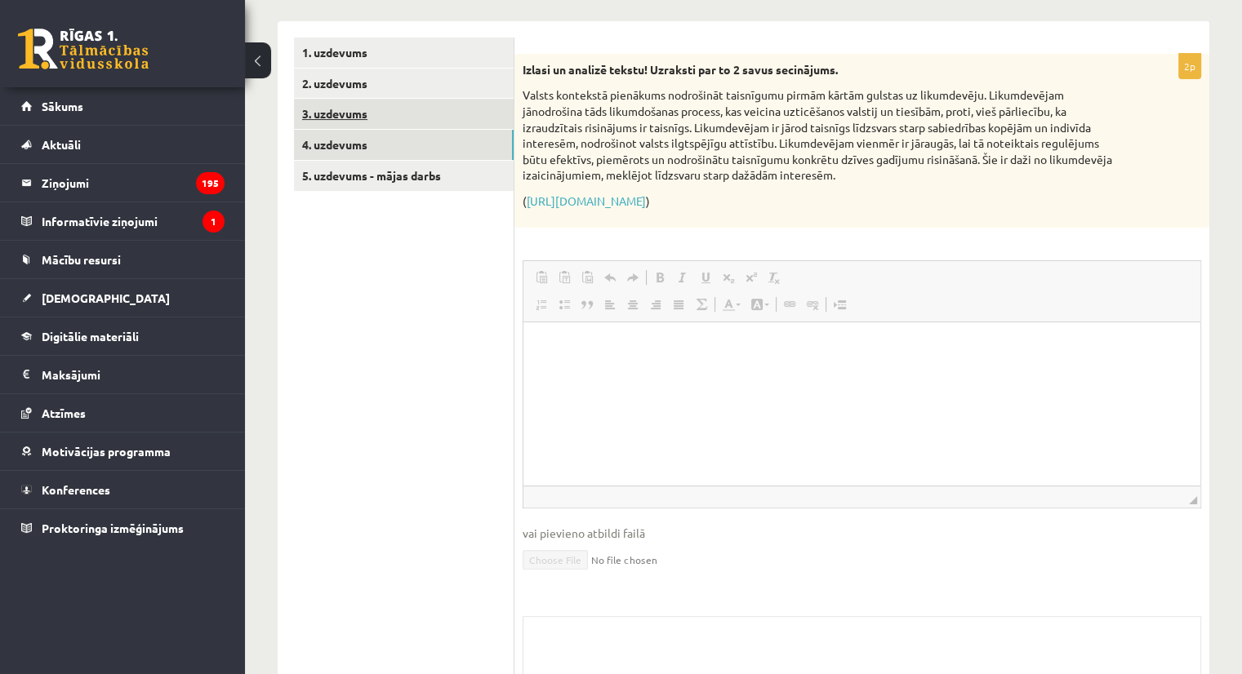
scroll to position [0, 0]
click at [362, 112] on link "3. uzdevums" at bounding box center [404, 114] width 220 height 30
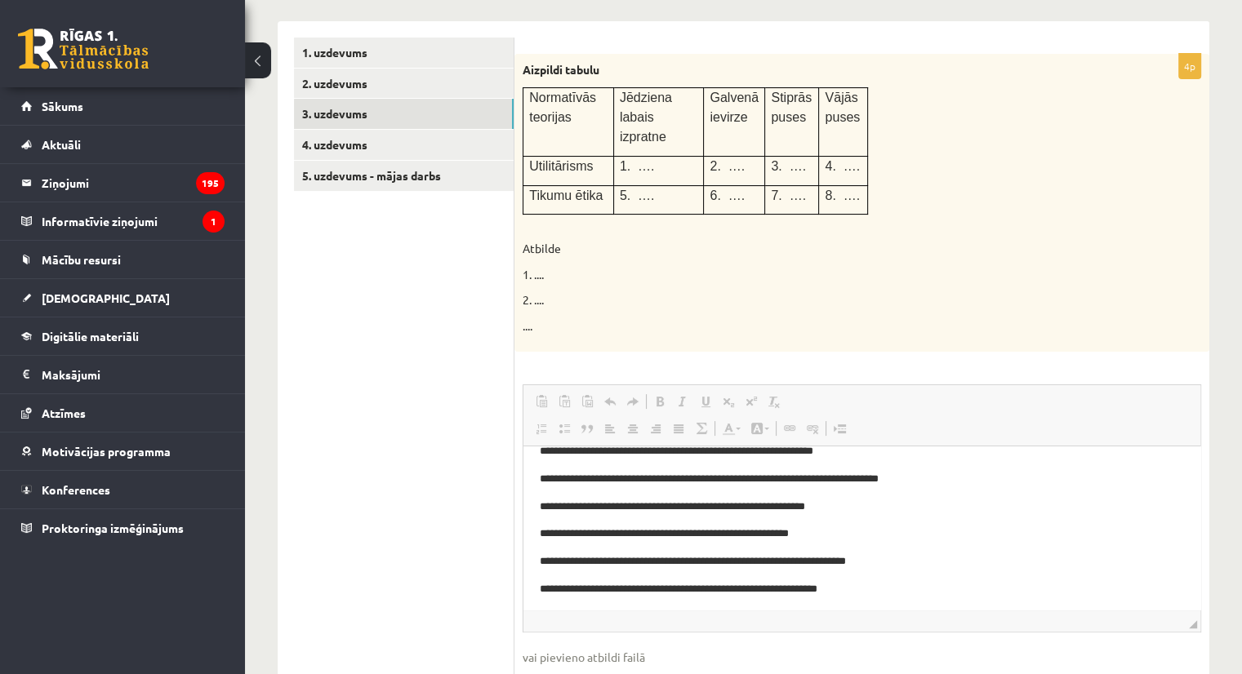
scroll to position [79, 0]
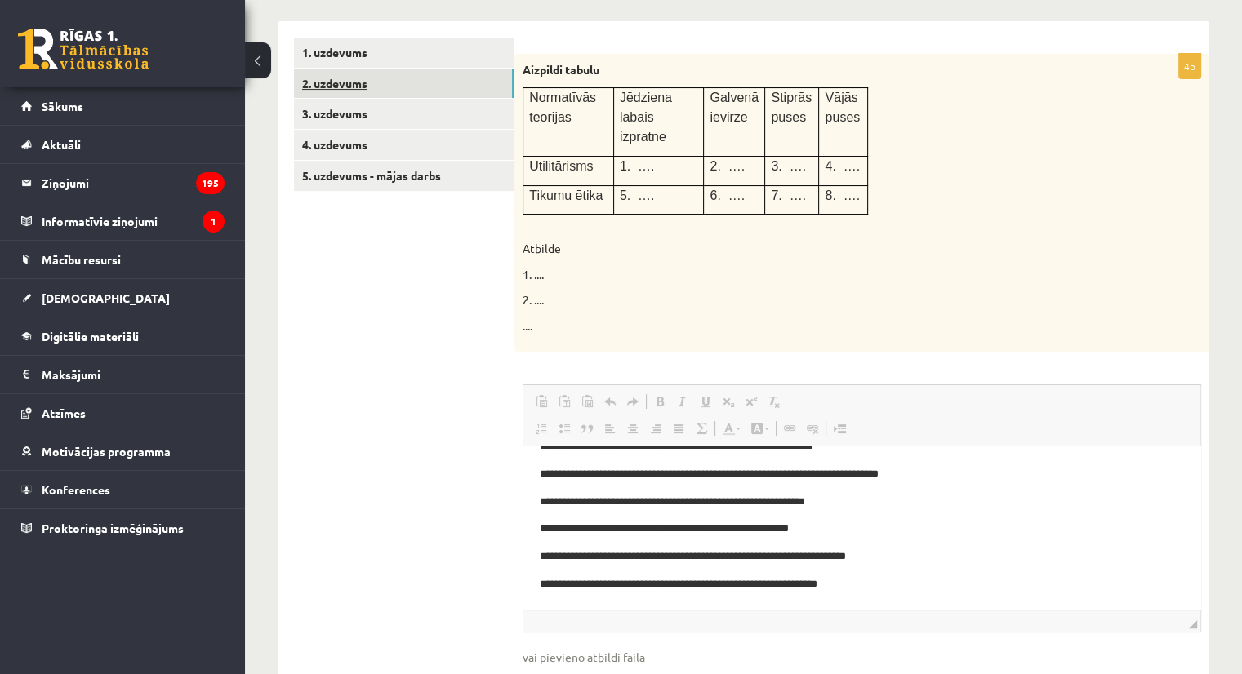
click at [334, 92] on link "2. uzdevums" at bounding box center [404, 84] width 220 height 30
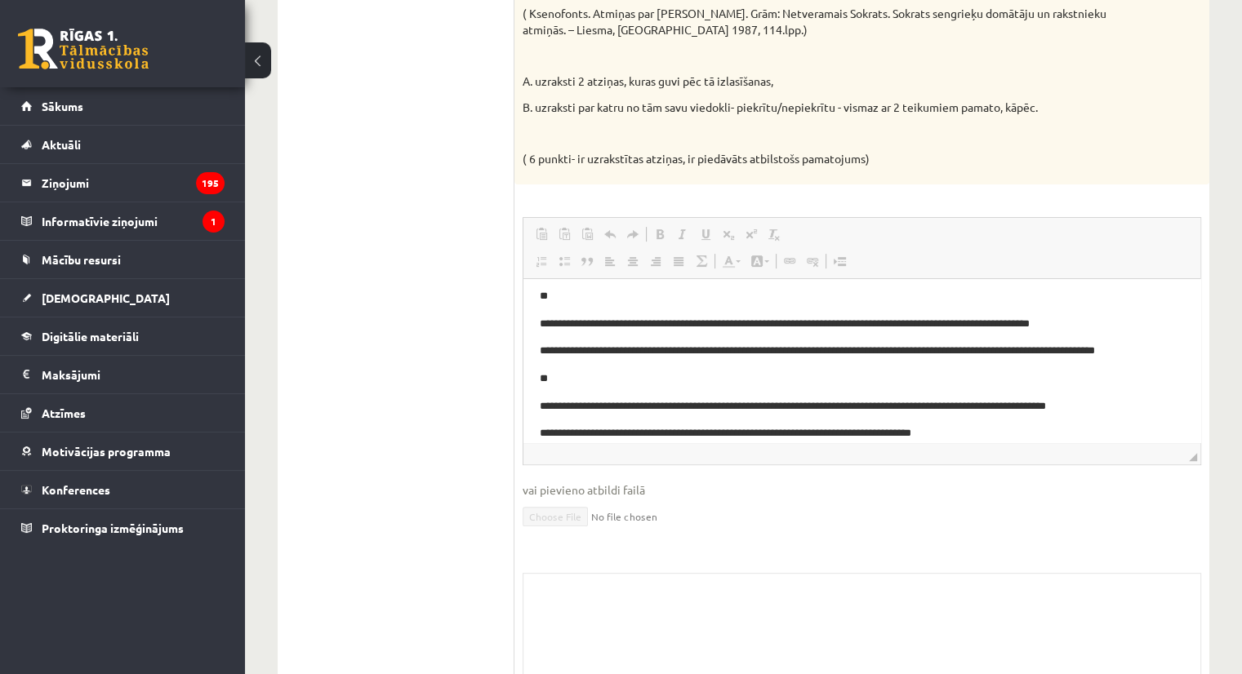
scroll to position [24, 0]
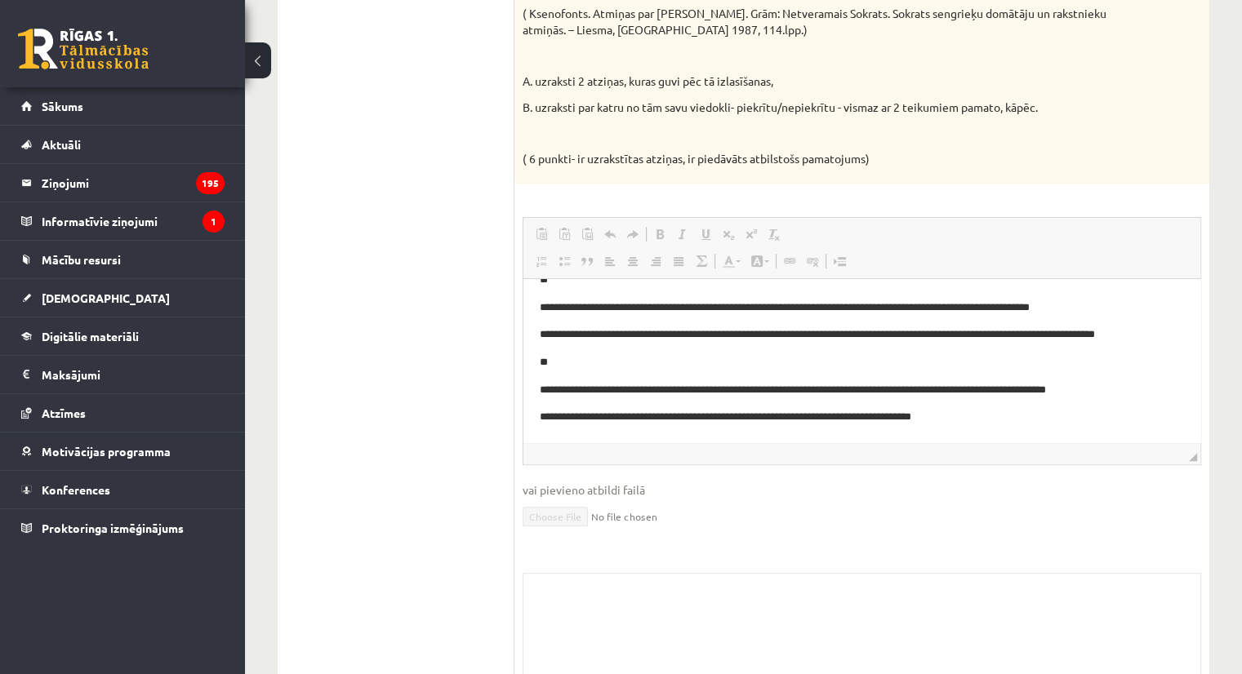
drag, startPoint x: 1194, startPoint y: 358, endPoint x: 1721, endPoint y: 727, distance: 643.5
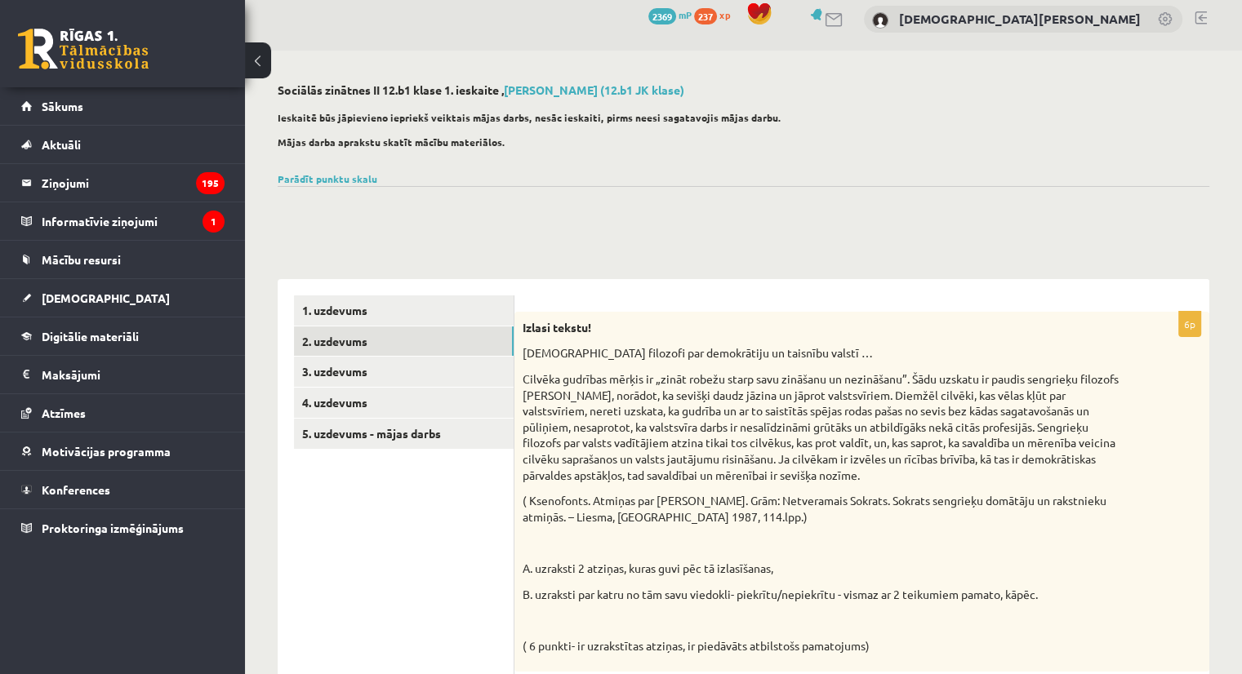
scroll to position [0, 0]
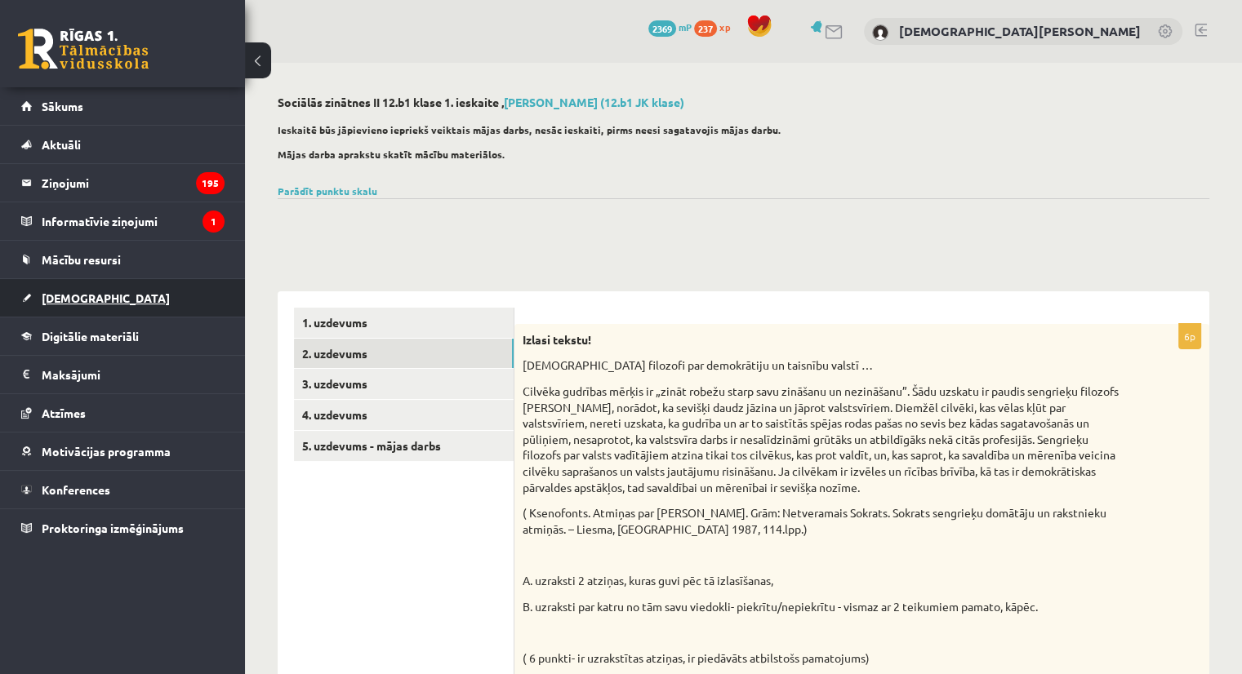
click at [64, 301] on span "[DEMOGRAPHIC_DATA]" at bounding box center [106, 298] width 128 height 15
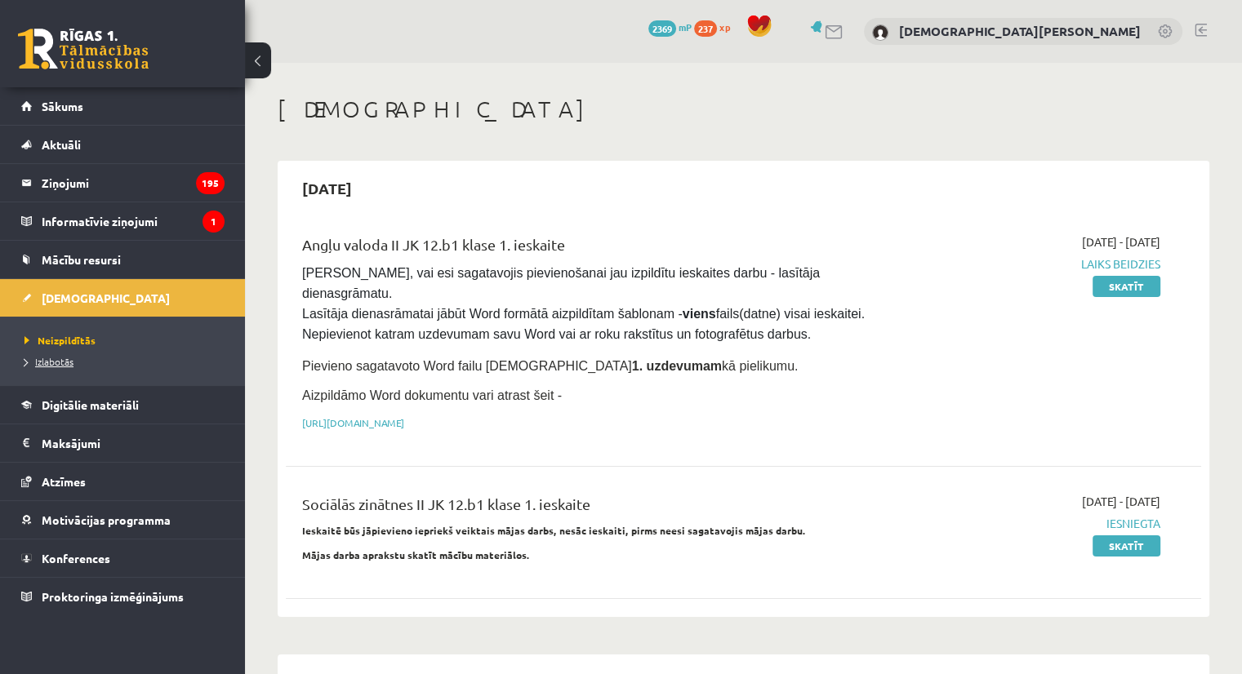
click at [56, 355] on span "Izlabotās" at bounding box center [48, 361] width 49 height 13
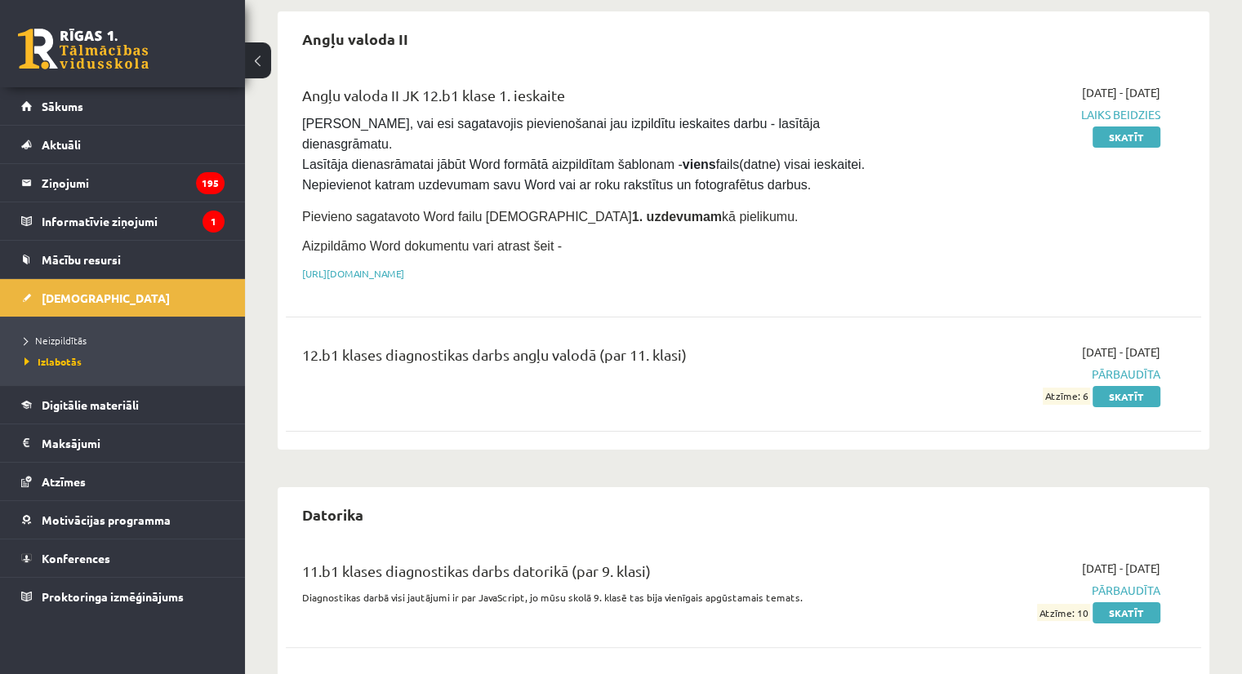
scroll to position [157, 0]
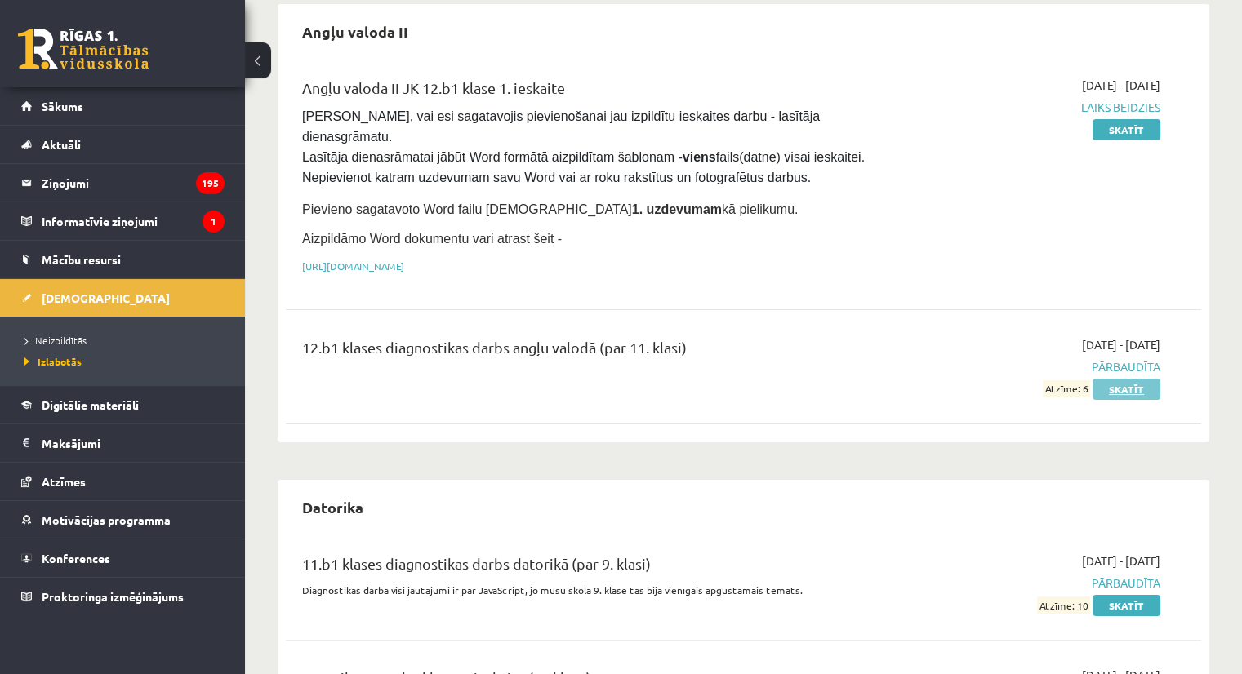
click at [1129, 379] on link "Skatīt" at bounding box center [1126, 389] width 68 height 21
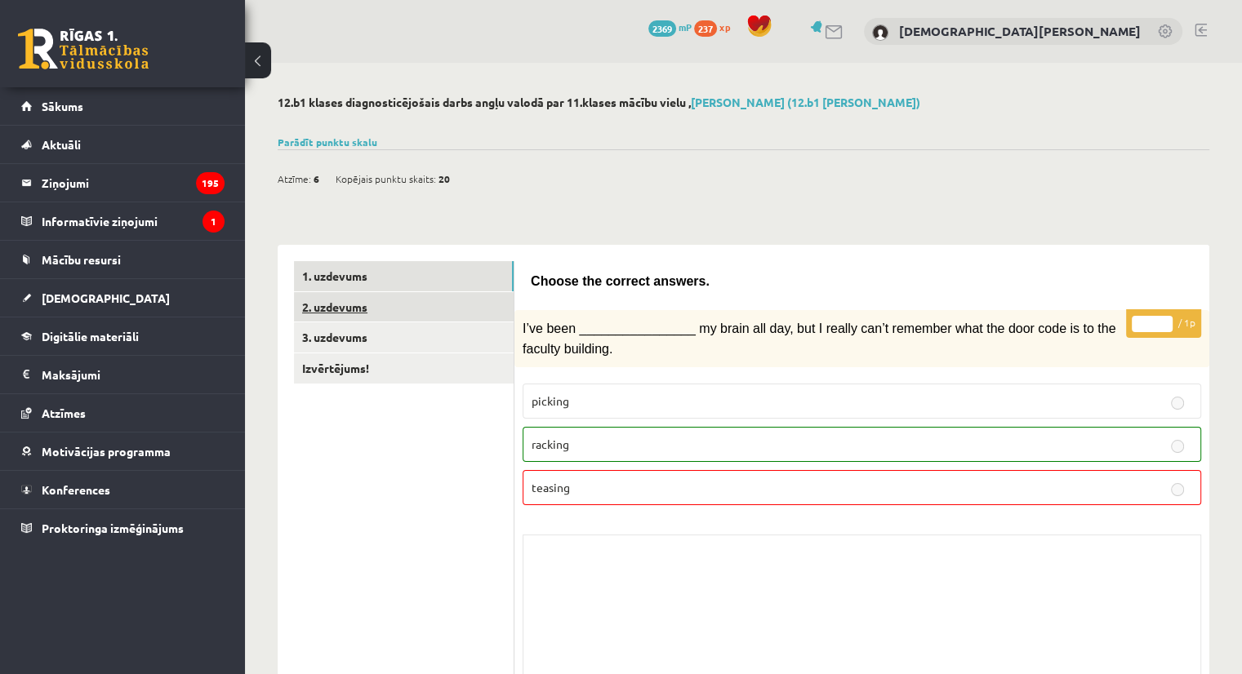
click at [331, 308] on link "2. uzdevums" at bounding box center [404, 307] width 220 height 30
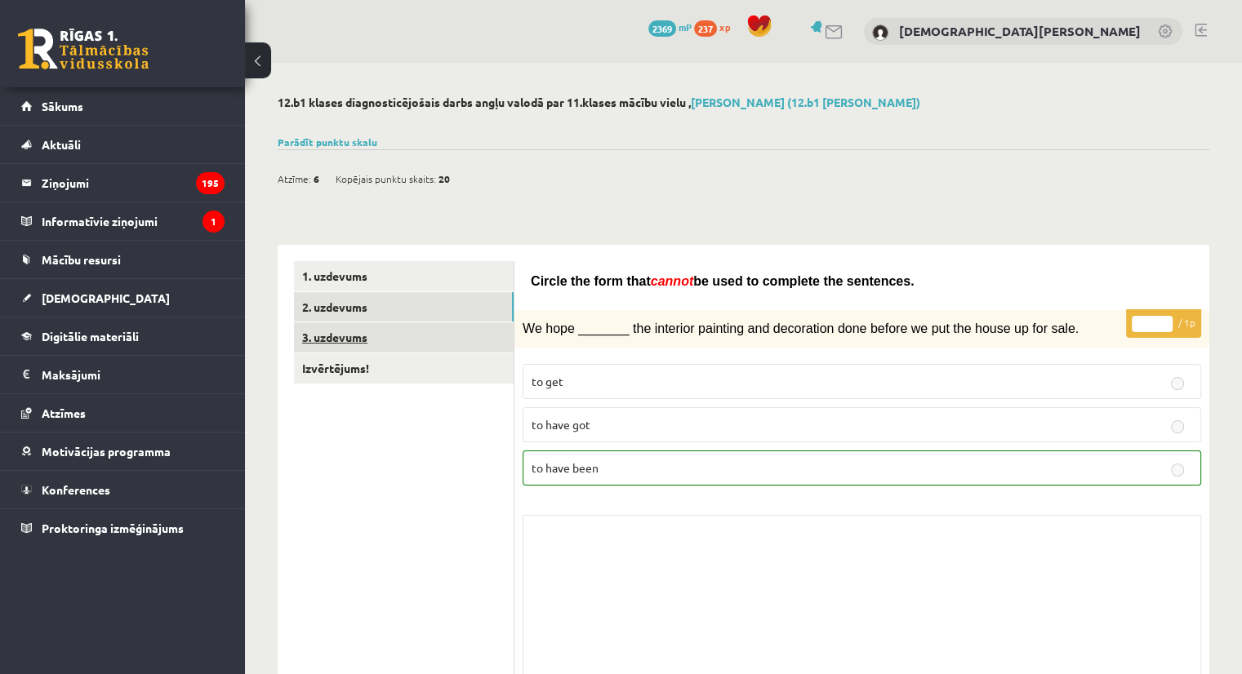
click at [345, 337] on link "3. uzdevums" at bounding box center [404, 337] width 220 height 30
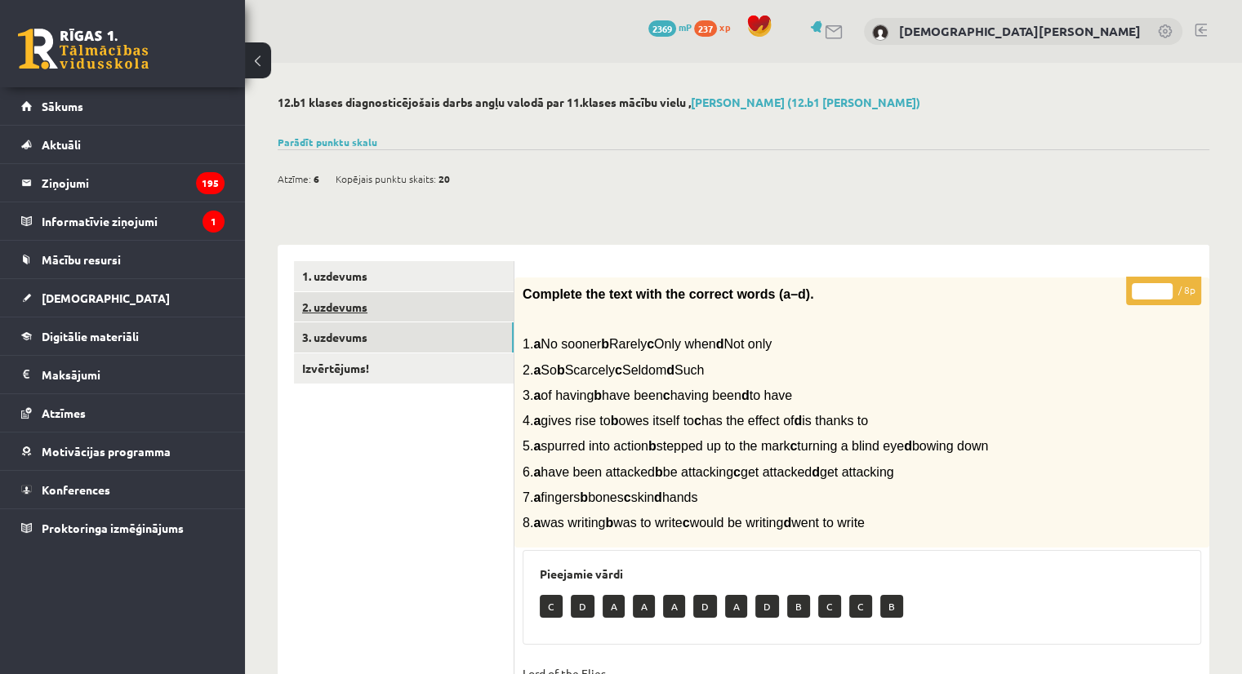
click at [346, 312] on link "2. uzdevums" at bounding box center [404, 307] width 220 height 30
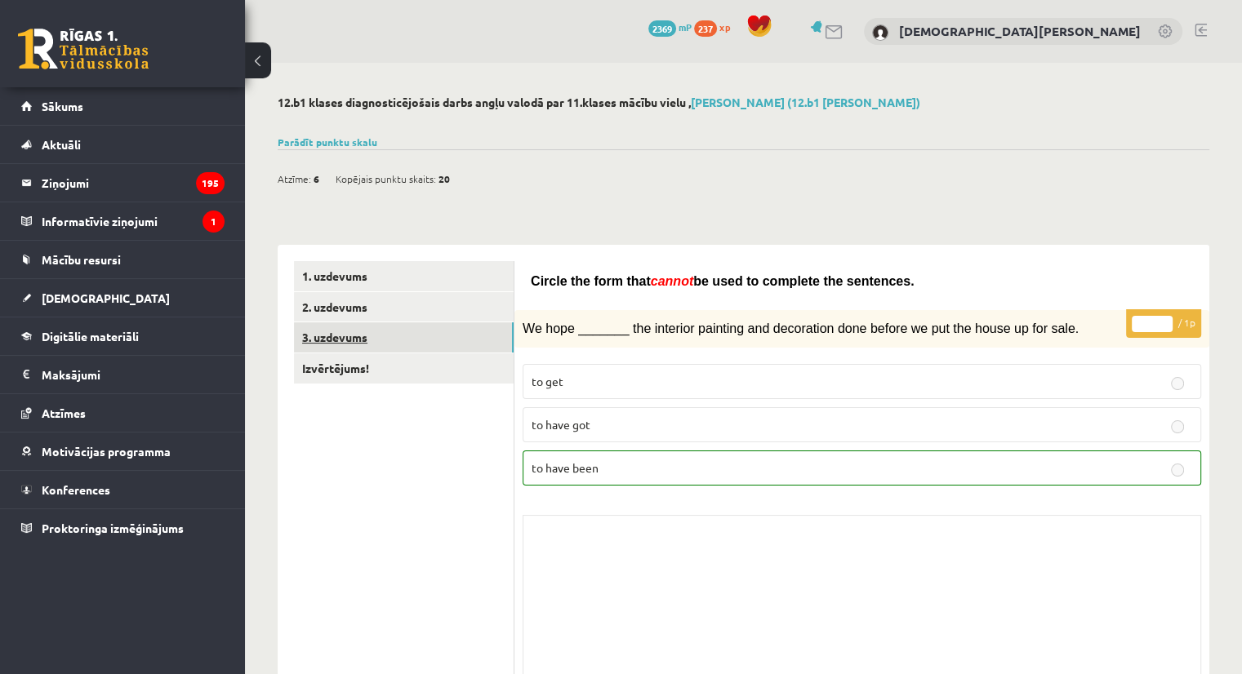
click at [352, 344] on link "3. uzdevums" at bounding box center [404, 337] width 220 height 30
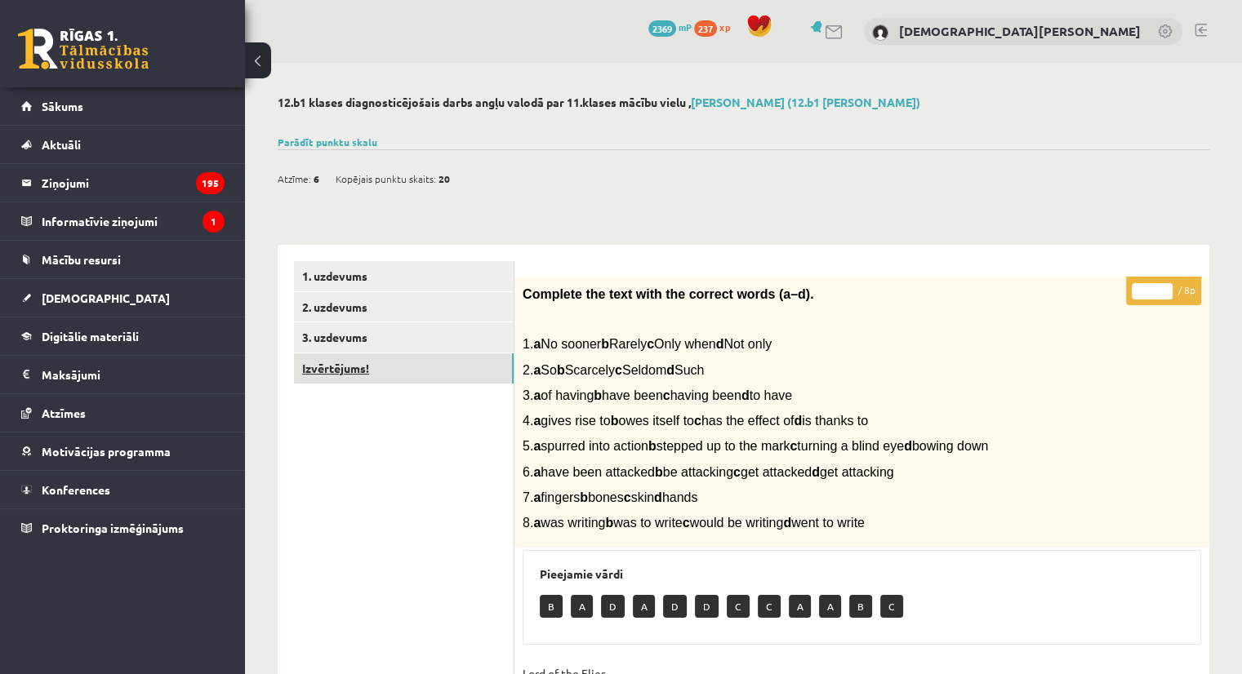
click at [352, 380] on link "Izvērtējums!" at bounding box center [404, 369] width 220 height 30
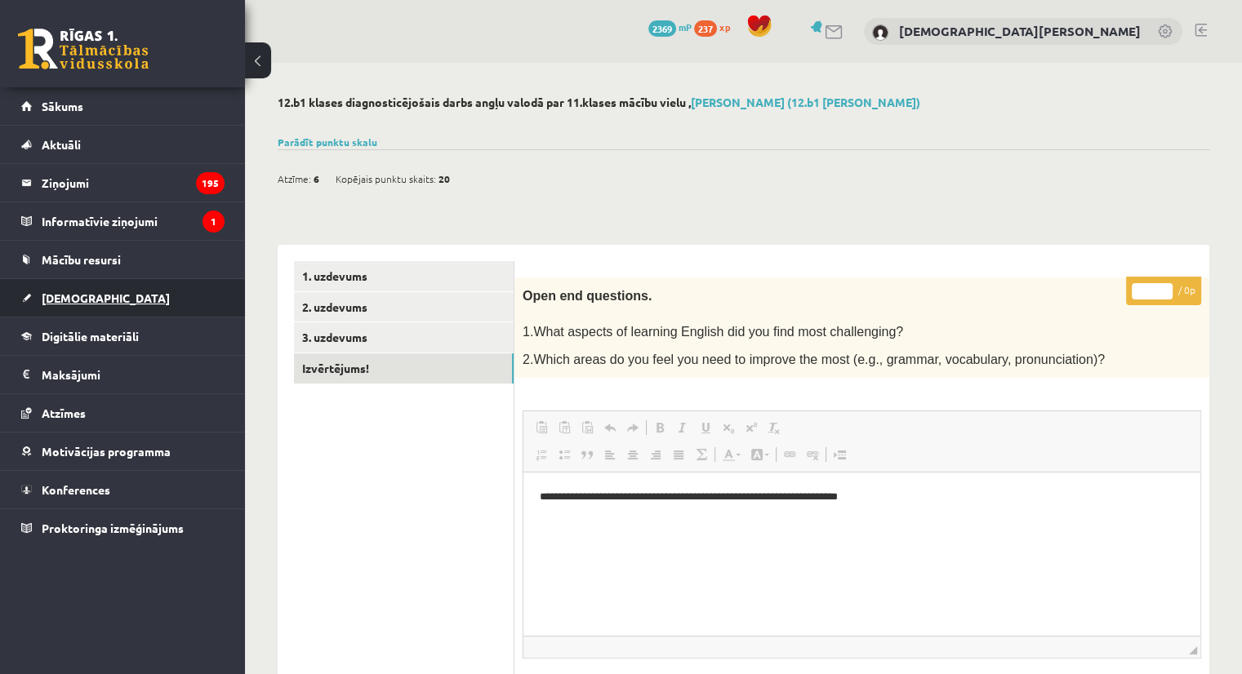
click at [71, 291] on span "[DEMOGRAPHIC_DATA]" at bounding box center [106, 298] width 128 height 15
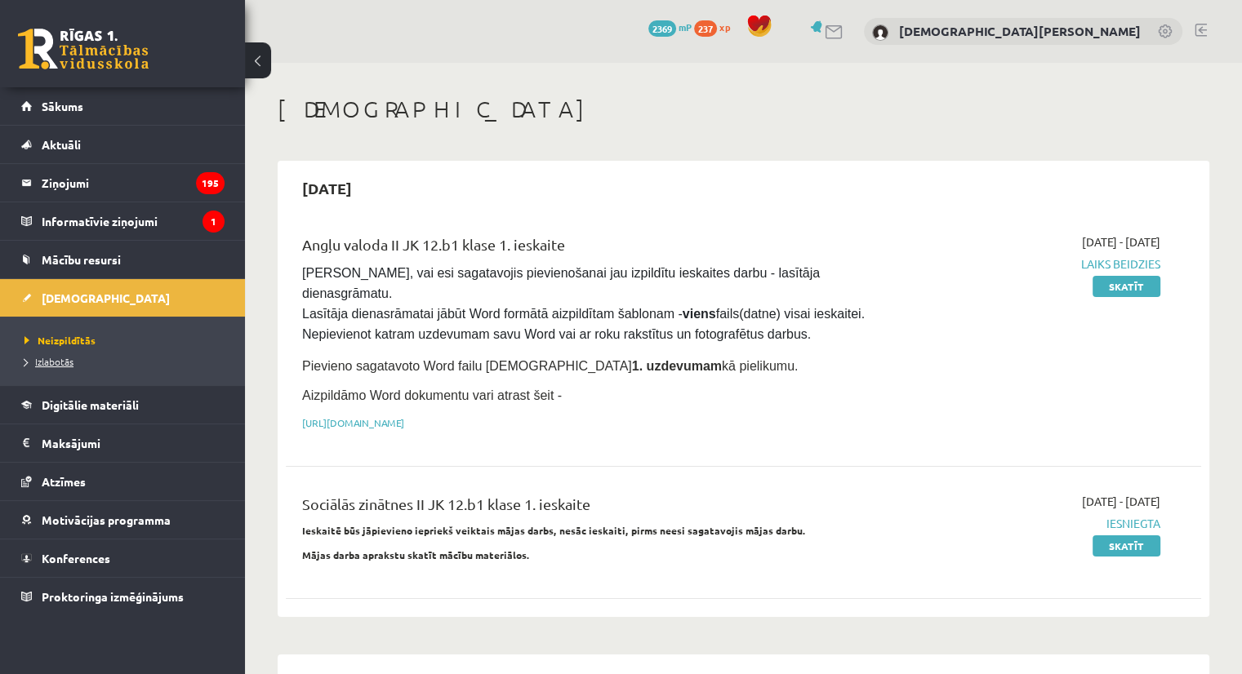
click at [59, 359] on span "Izlabotās" at bounding box center [48, 361] width 49 height 13
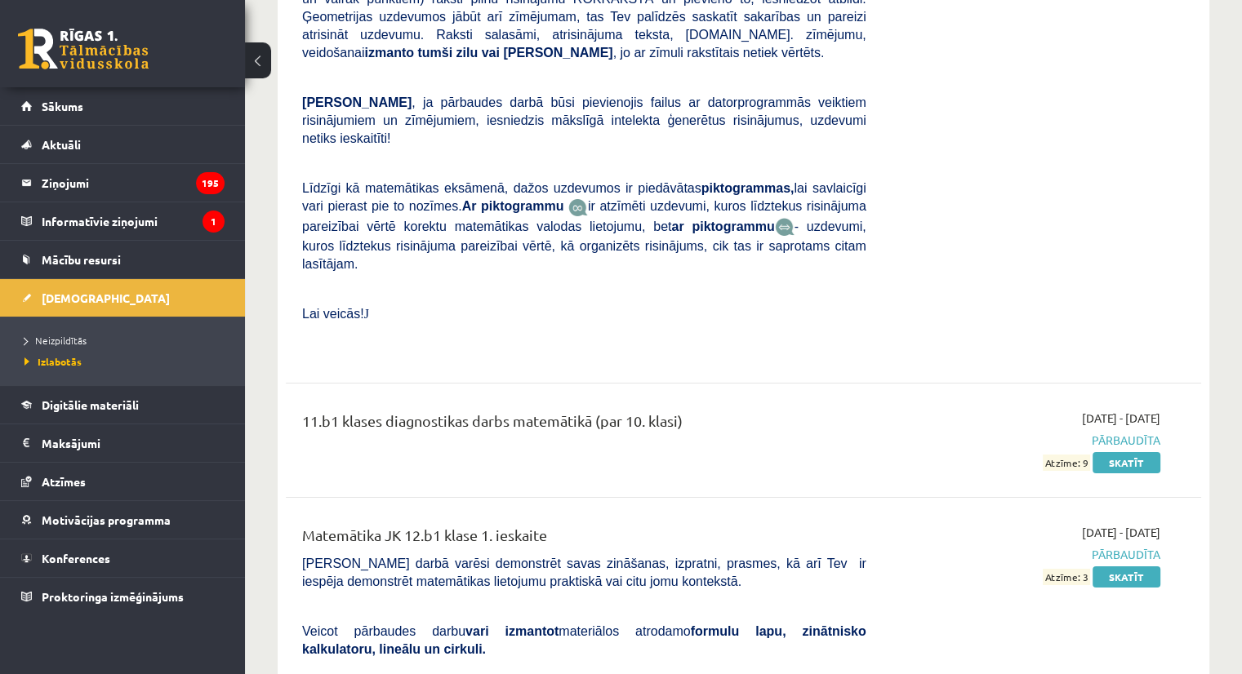
scroll to position [5865, 0]
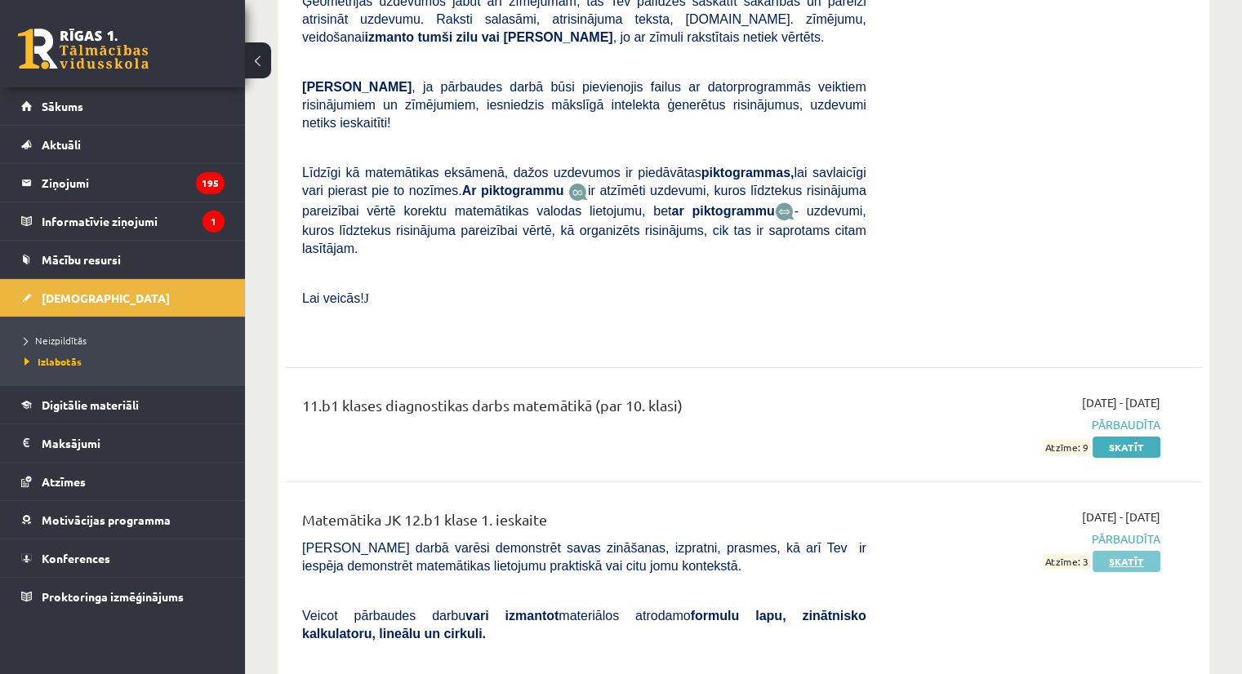
click at [1131, 551] on link "Skatīt" at bounding box center [1126, 561] width 68 height 21
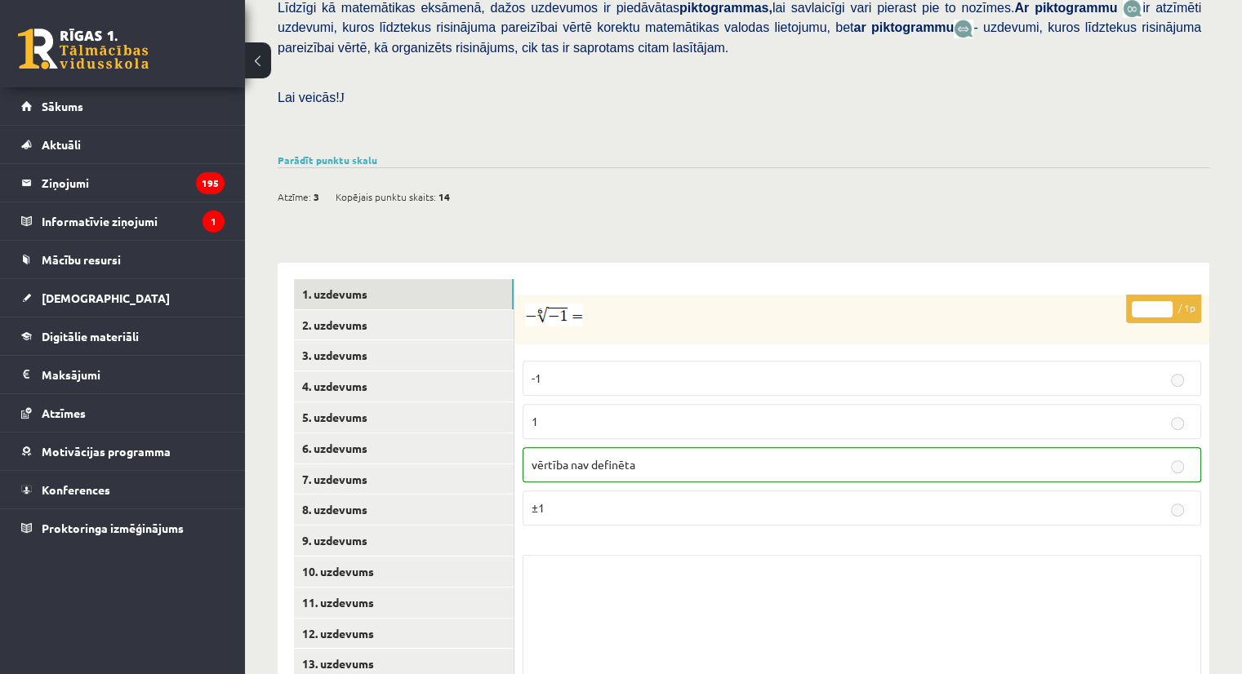
scroll to position [512, 0]
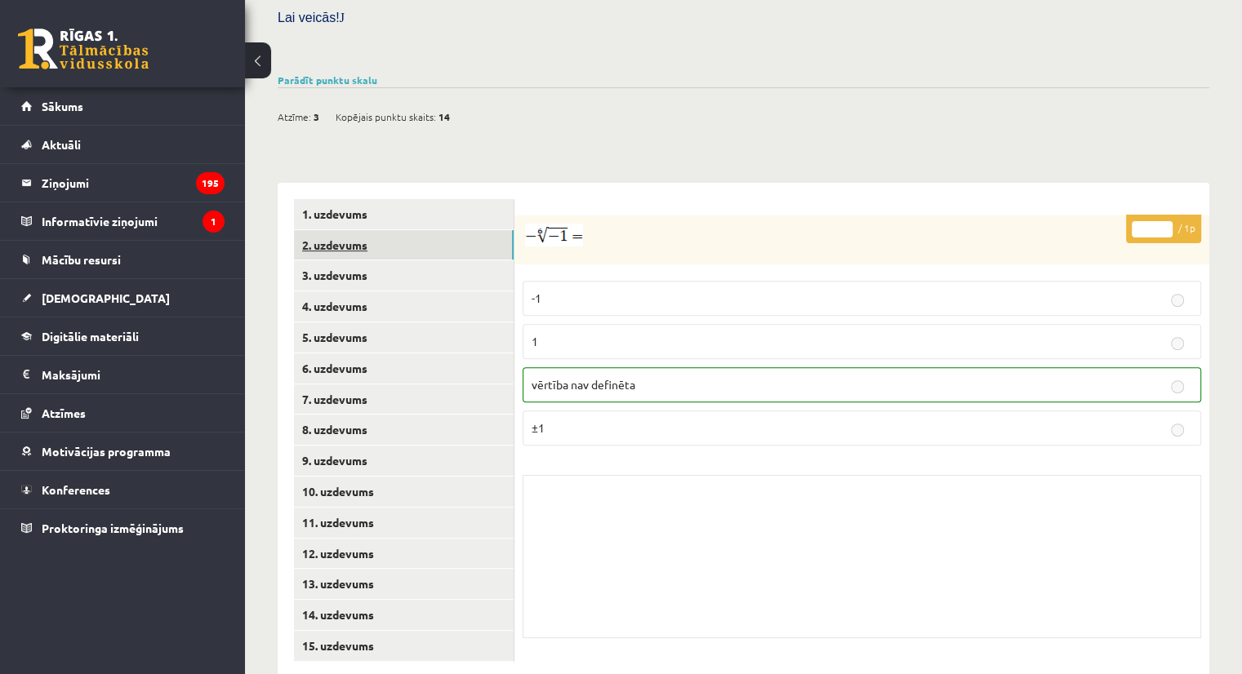
click at [344, 230] on link "2. uzdevums" at bounding box center [404, 245] width 220 height 30
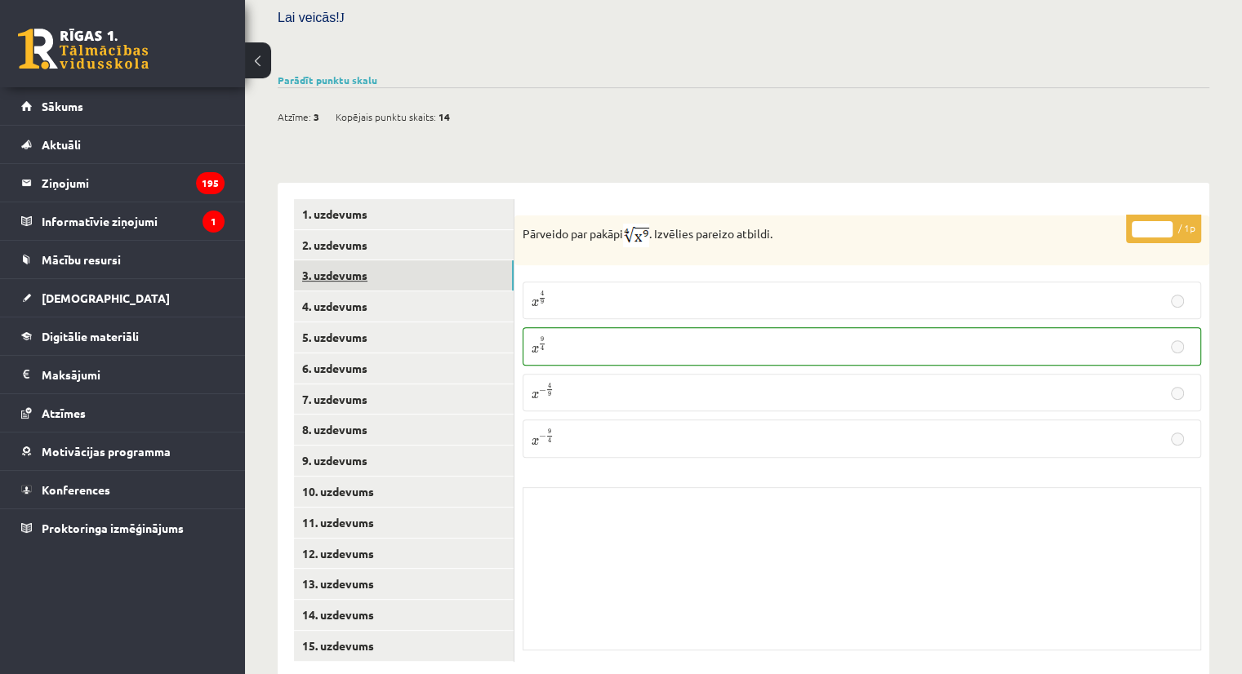
click at [352, 260] on link "3. uzdevums" at bounding box center [404, 275] width 220 height 30
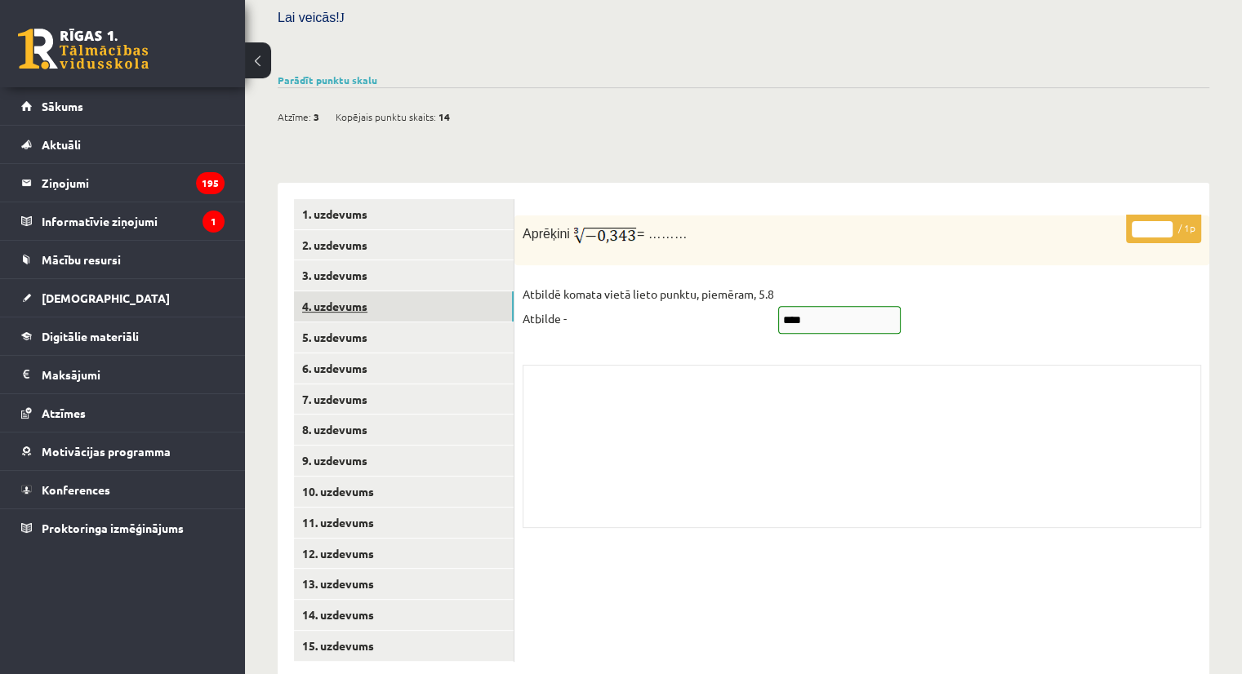
click at [352, 291] on link "4. uzdevums" at bounding box center [404, 306] width 220 height 30
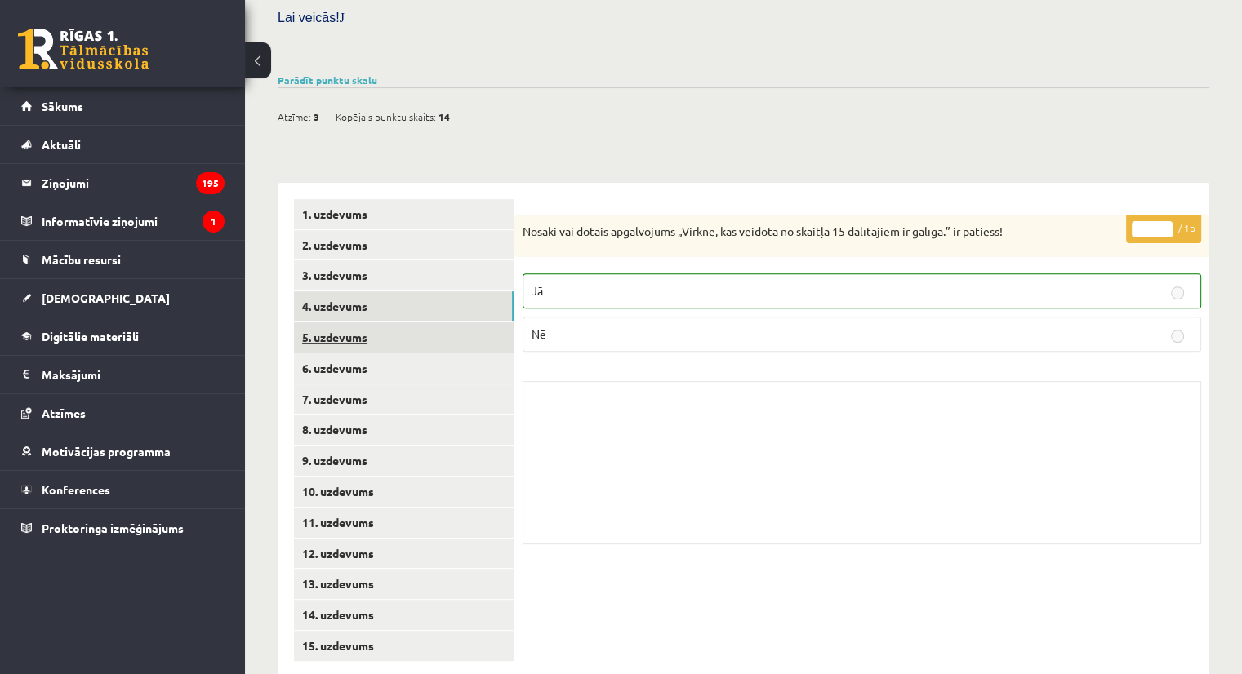
click at [333, 322] on link "5. uzdevums" at bounding box center [404, 337] width 220 height 30
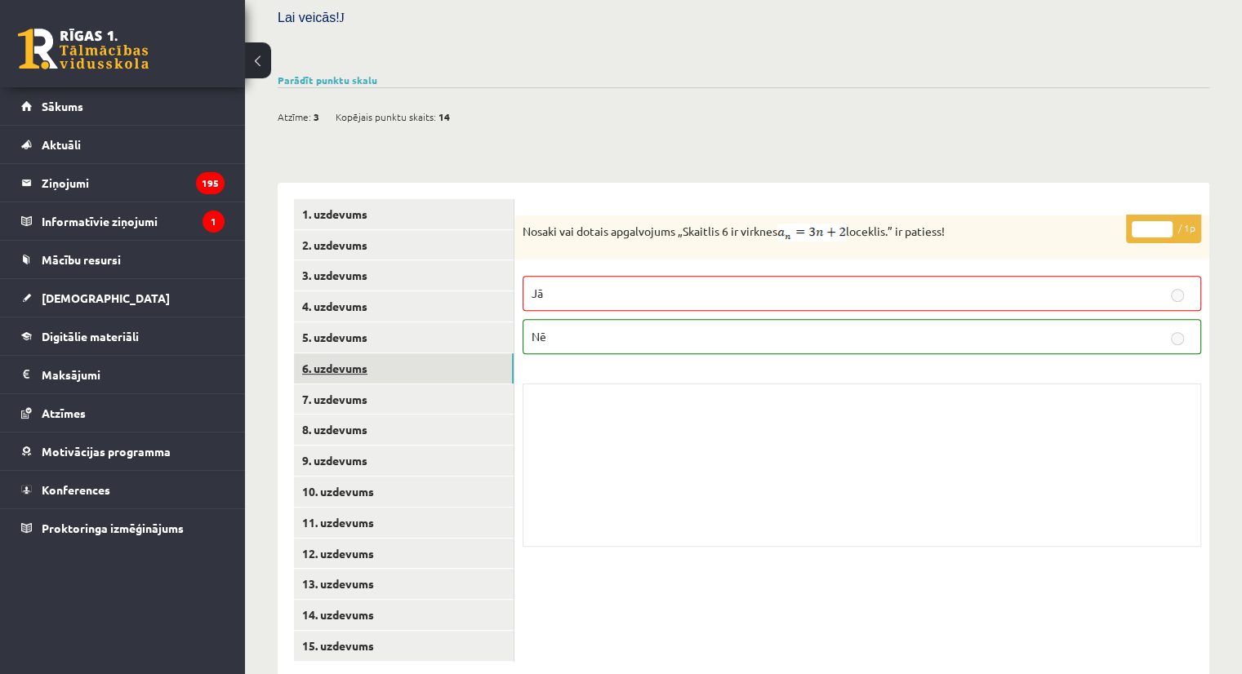
click at [336, 354] on link "6. uzdevums" at bounding box center [404, 369] width 220 height 30
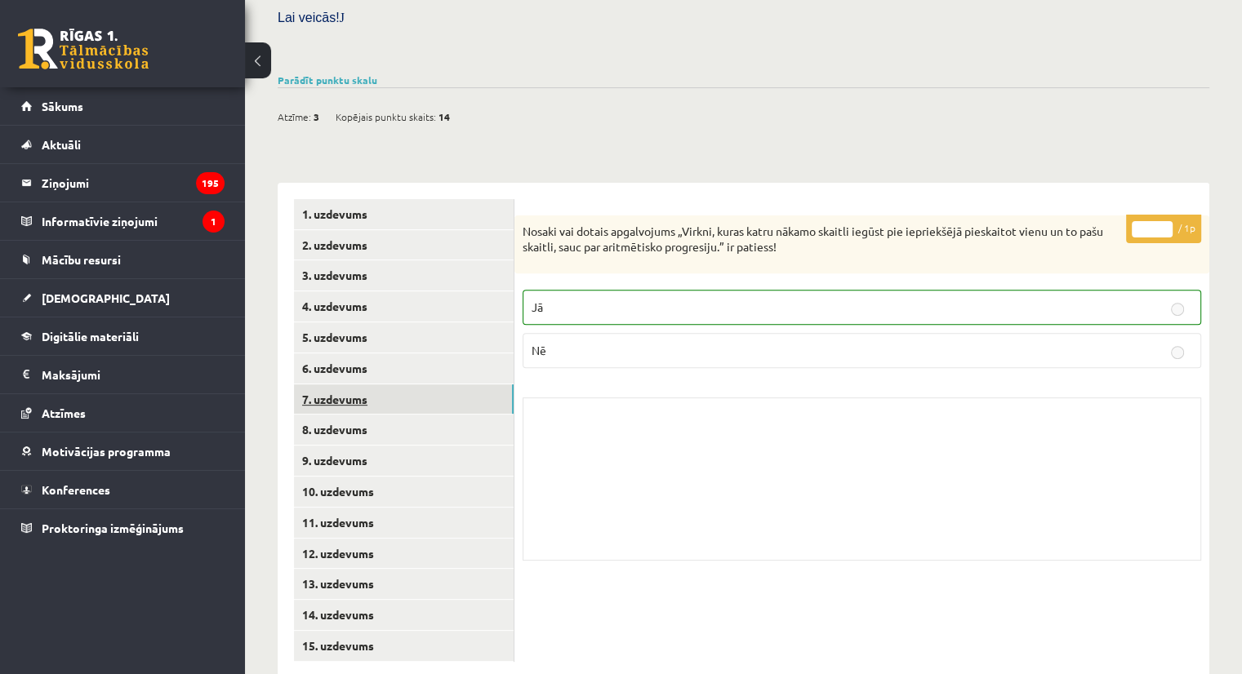
click at [344, 385] on link "7. uzdevums" at bounding box center [404, 400] width 220 height 30
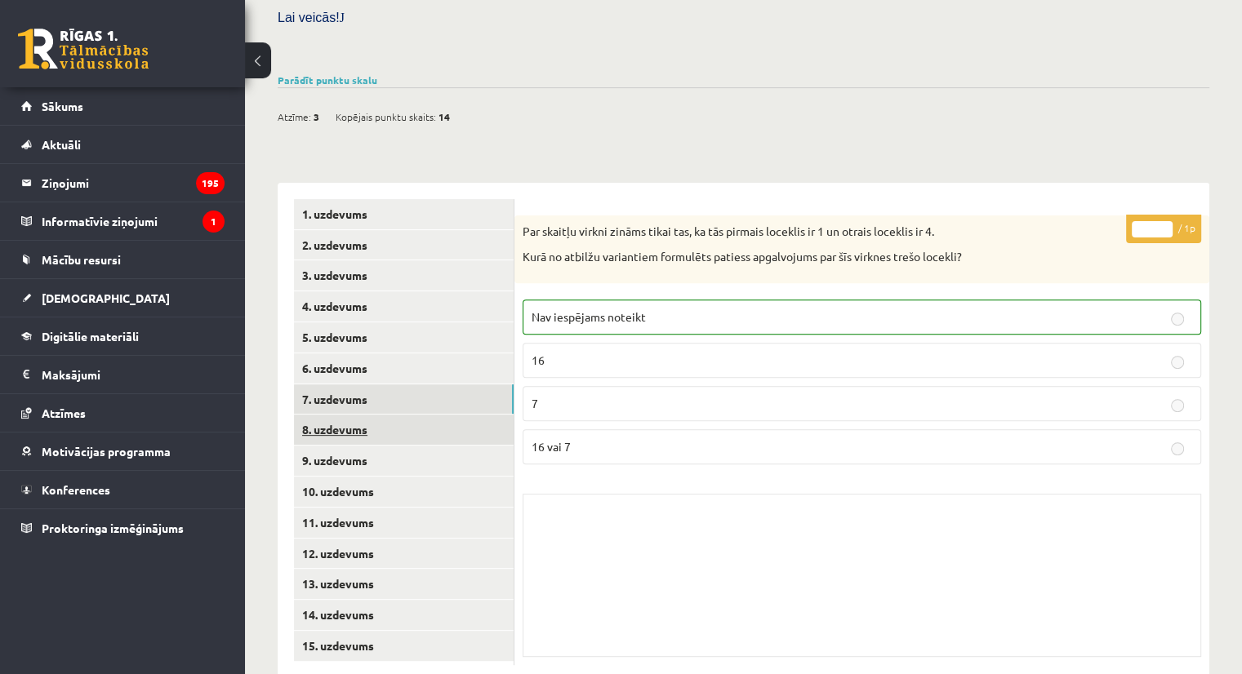
click at [358, 415] on link "8. uzdevums" at bounding box center [404, 430] width 220 height 30
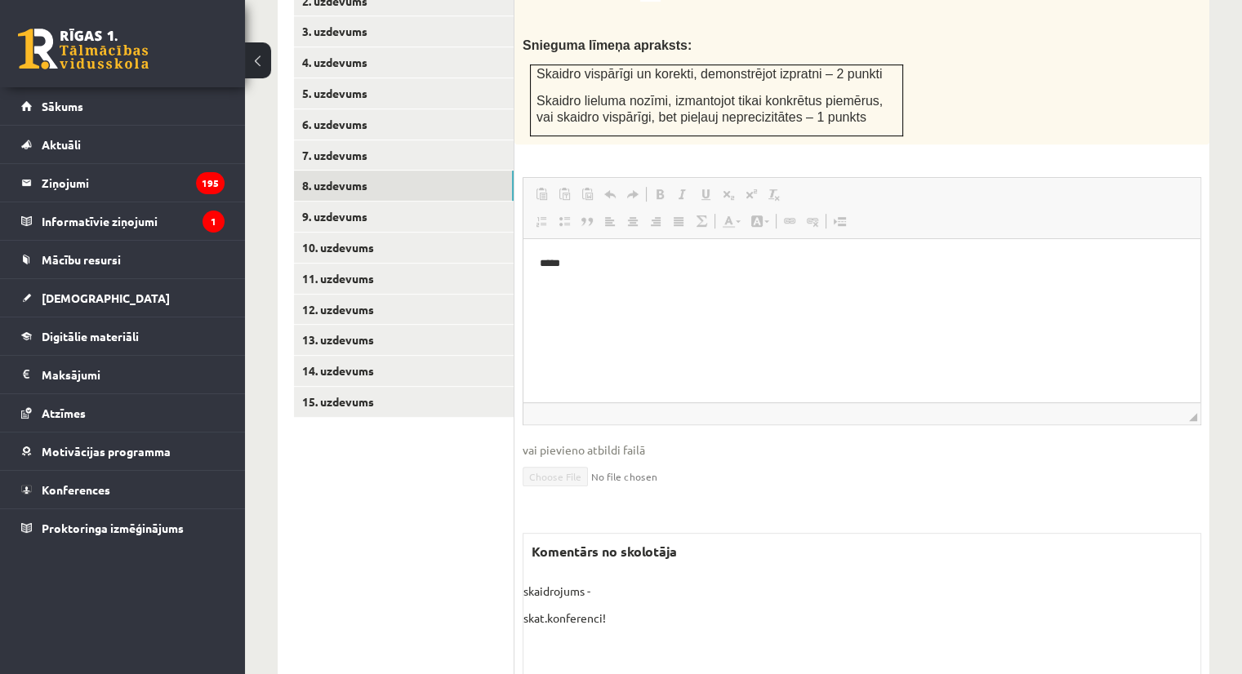
scroll to position [765, 0]
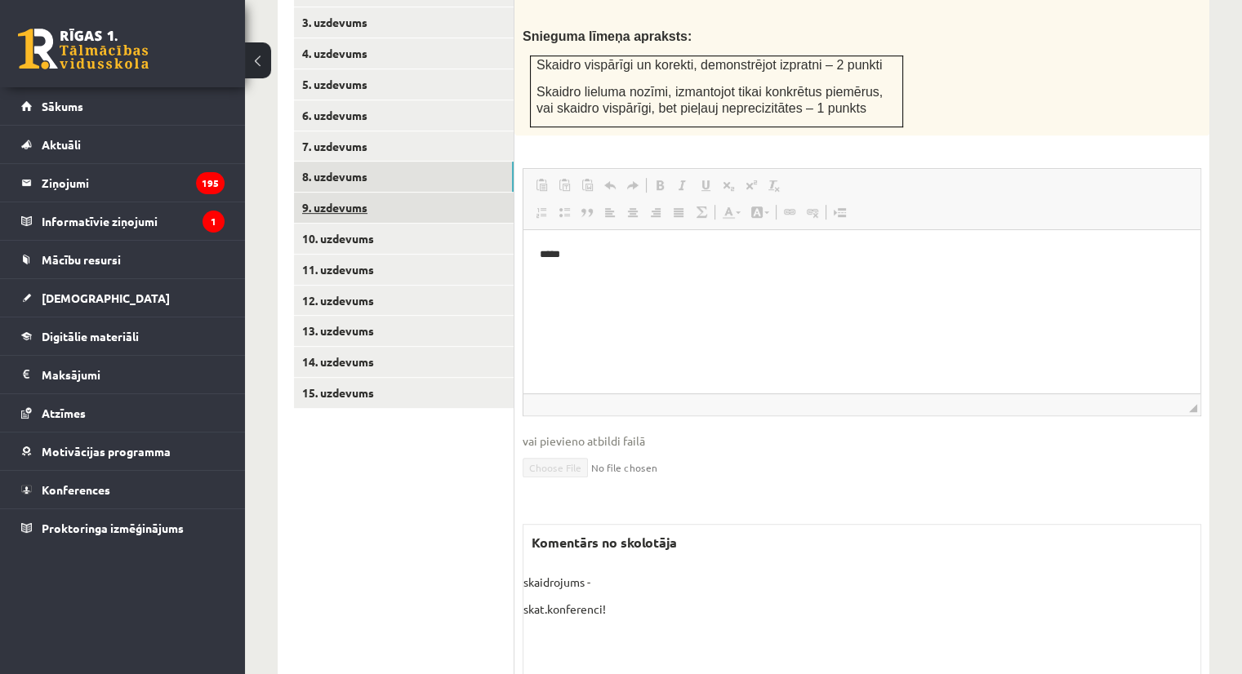
click at [353, 193] on link "9. uzdevums" at bounding box center [404, 208] width 220 height 30
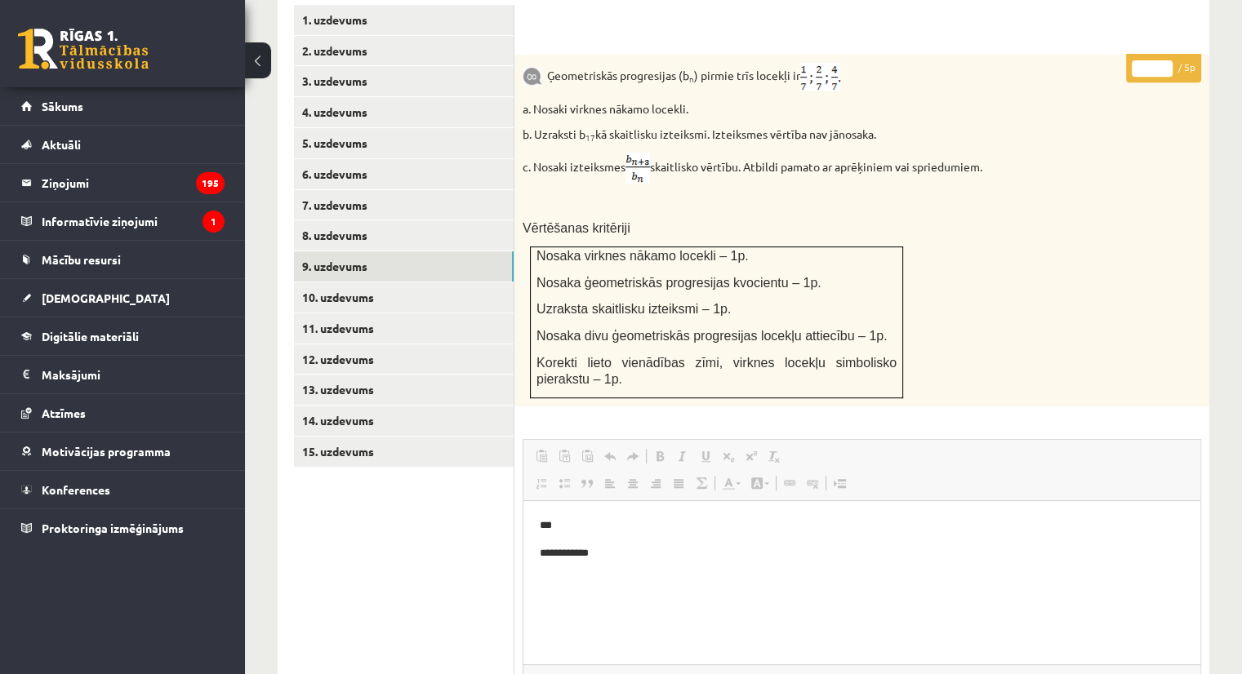
scroll to position [709, 0]
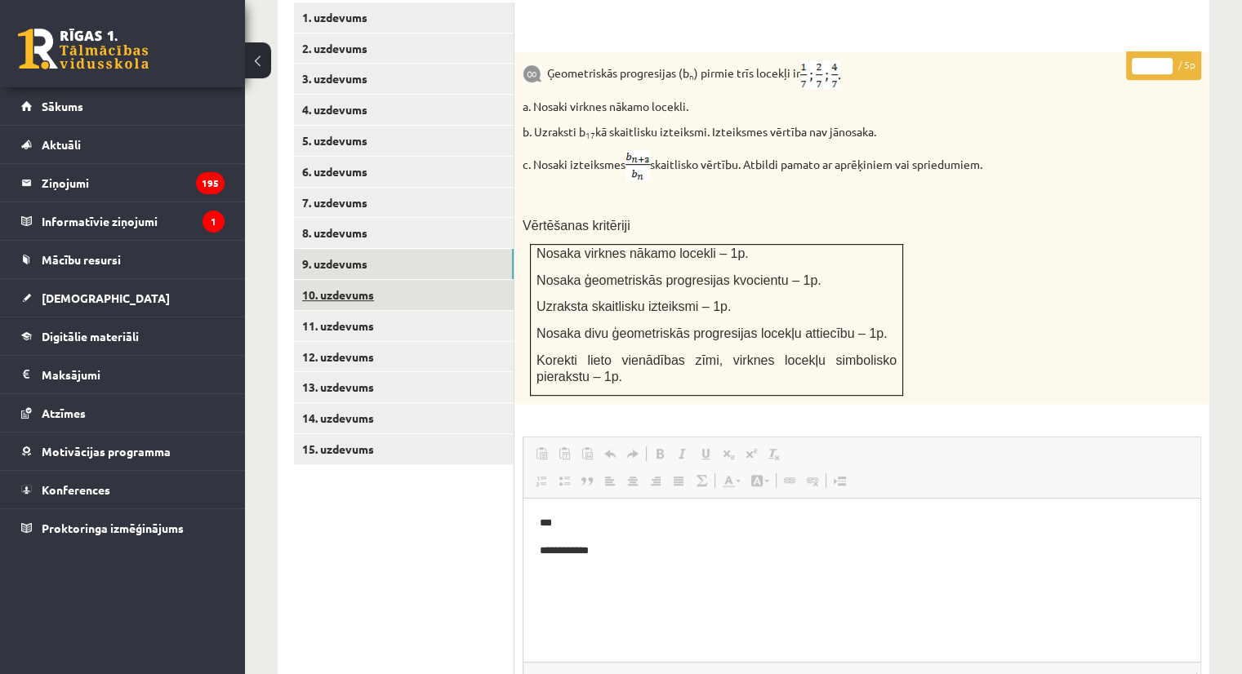
click at [352, 280] on link "10. uzdevums" at bounding box center [404, 295] width 220 height 30
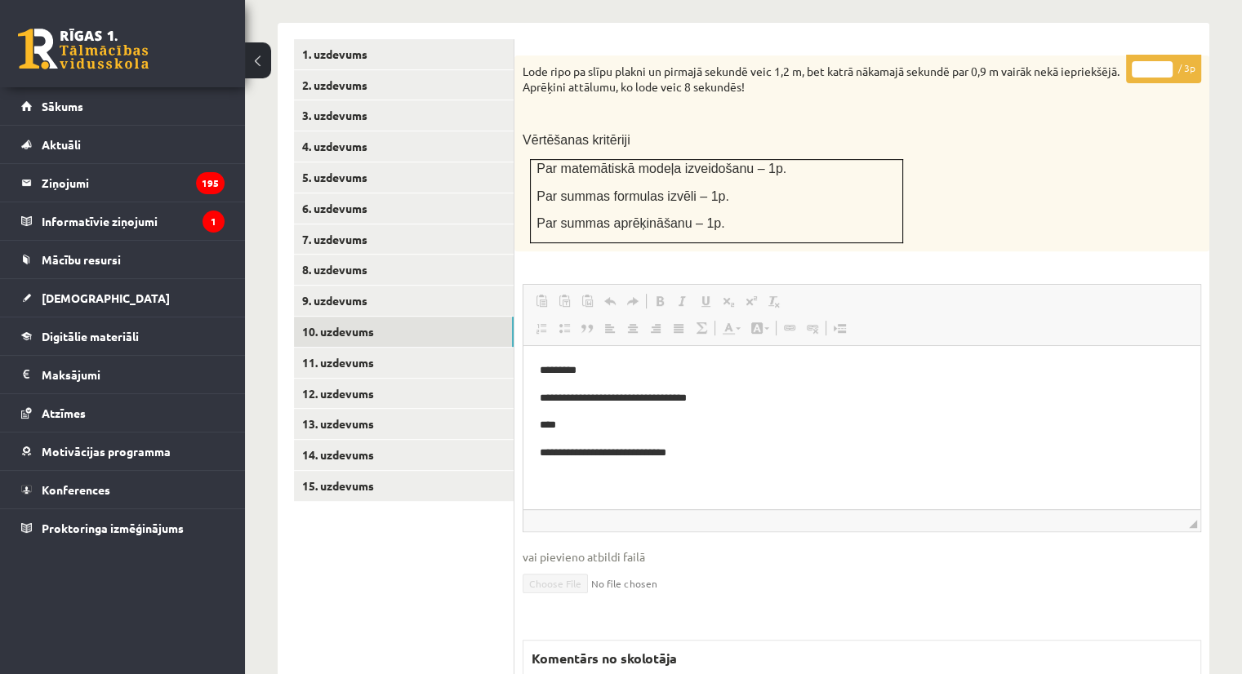
scroll to position [673, 0]
click at [346, 347] on link "11. uzdevums" at bounding box center [404, 362] width 220 height 30
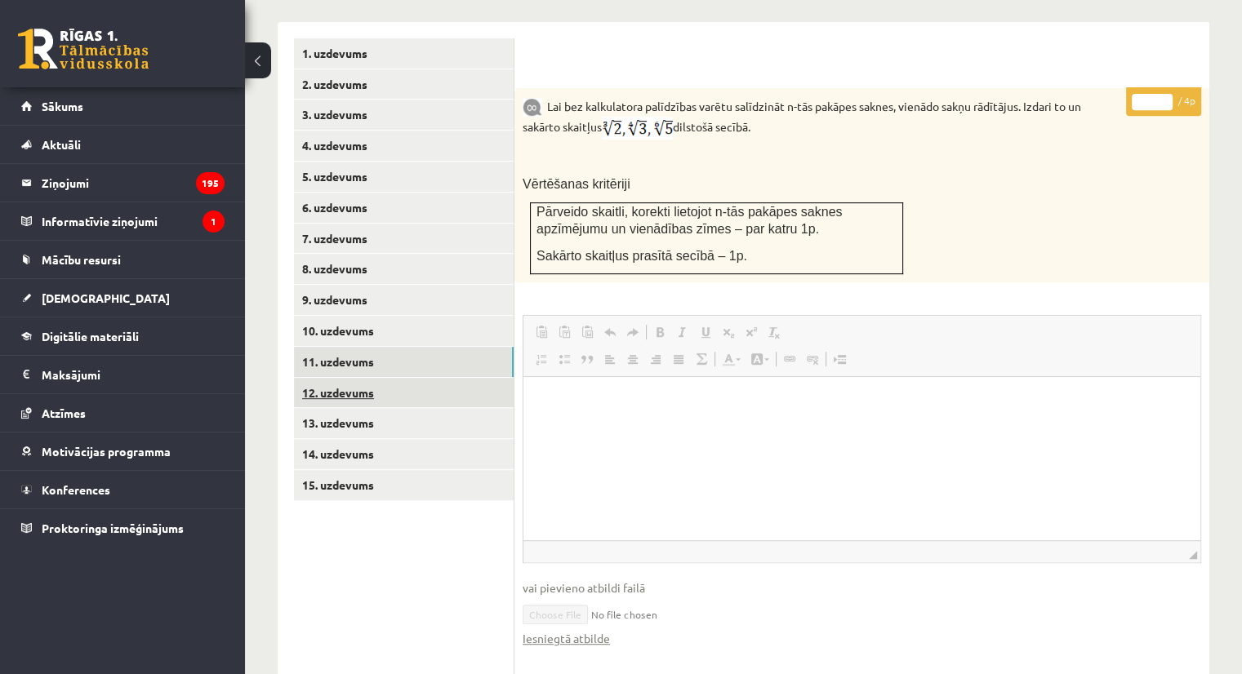
scroll to position [0, 0]
click at [345, 378] on link "12. uzdevums" at bounding box center [404, 393] width 220 height 30
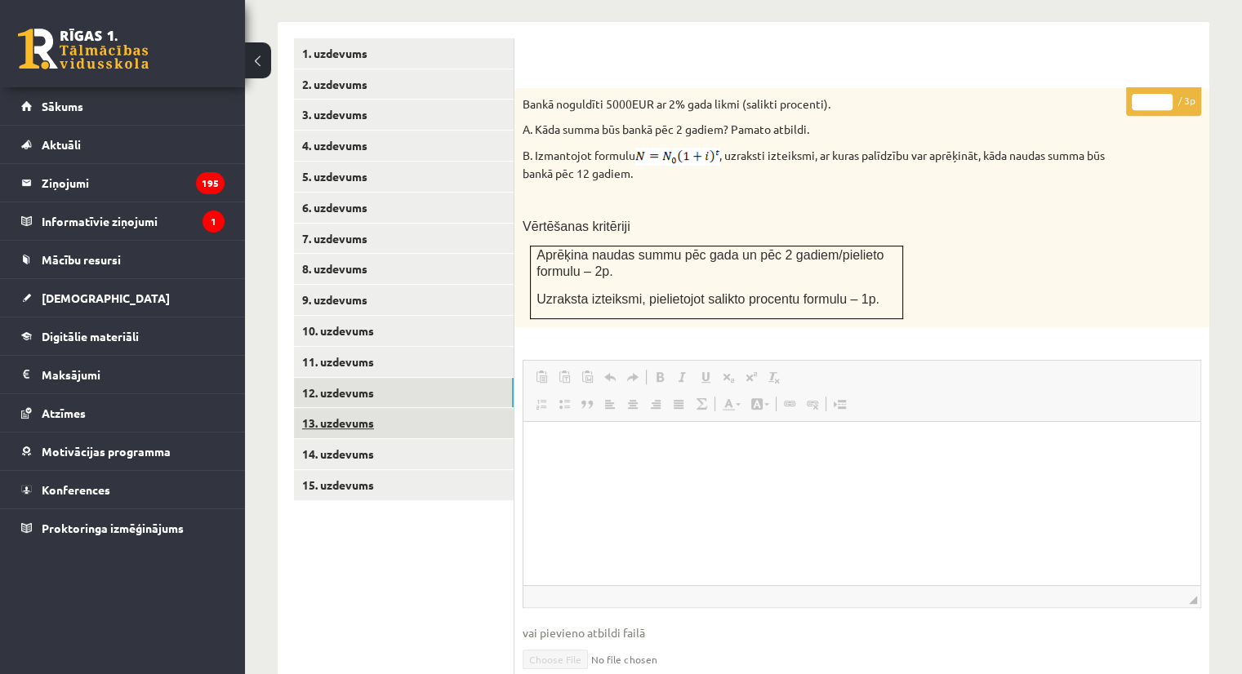
click at [373, 408] on link "13. uzdevums" at bounding box center [404, 423] width 220 height 30
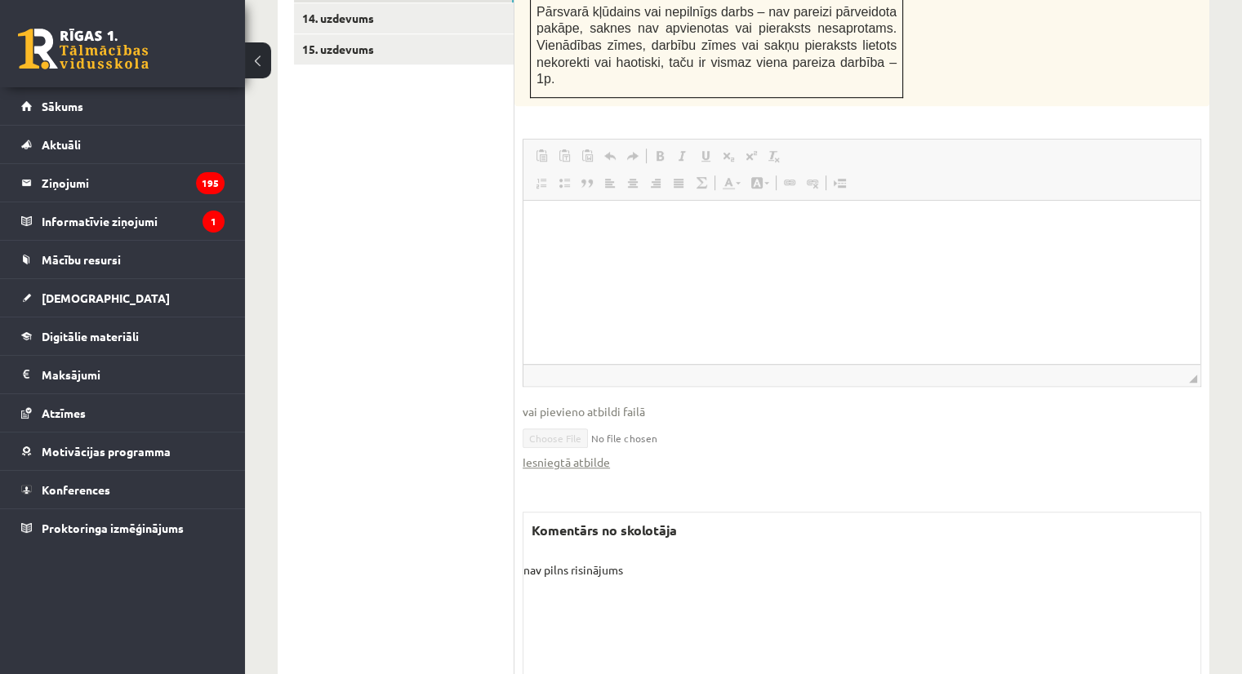
scroll to position [1110, 0]
click at [589, 452] on link "Iesniegtā atbilde" at bounding box center [566, 460] width 87 height 17
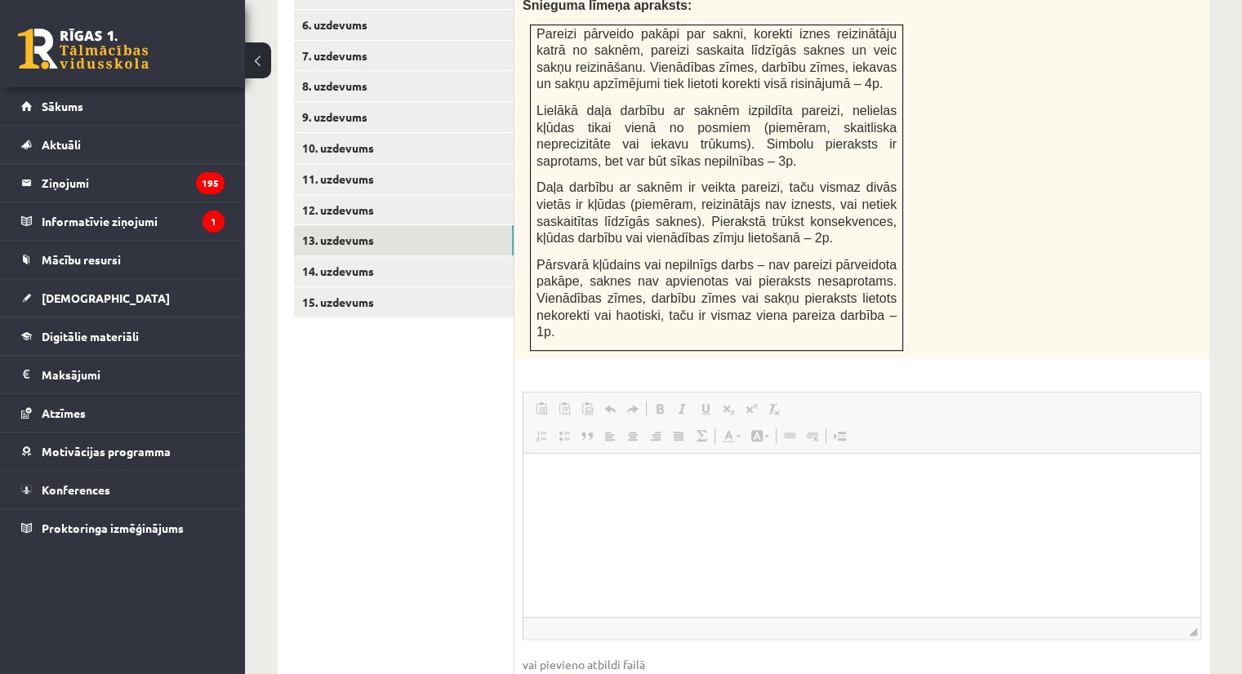
scroll to position [783, 0]
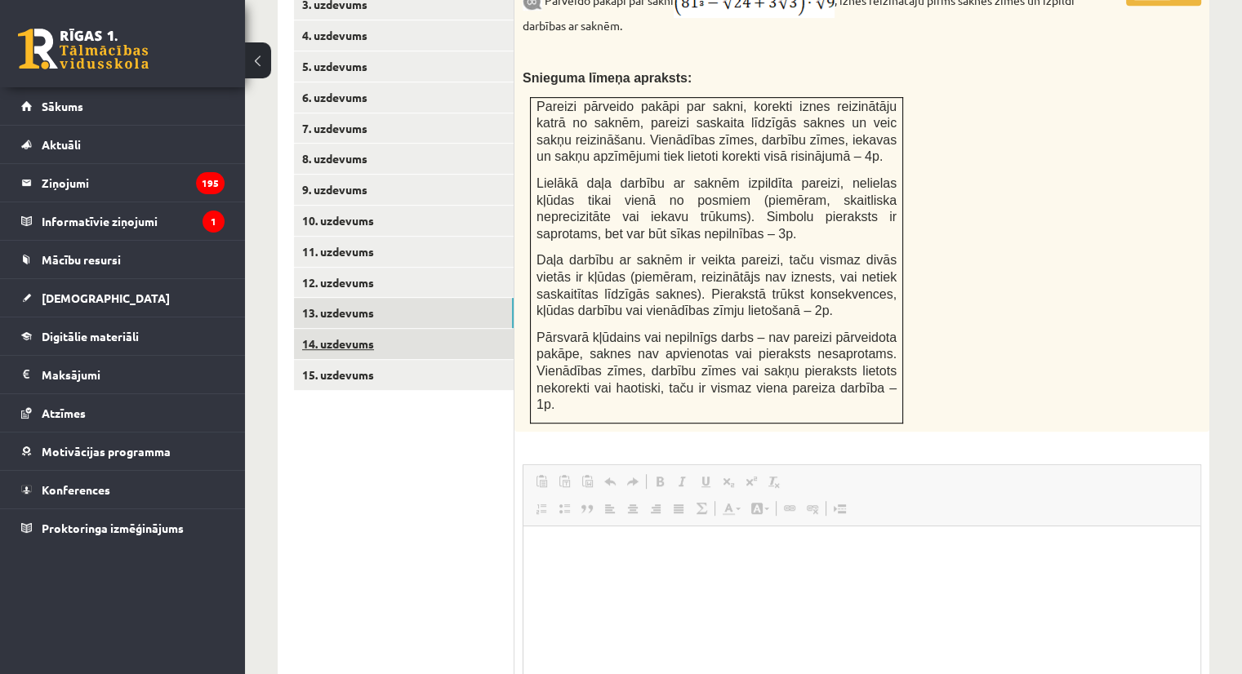
click at [327, 329] on link "14. uzdevums" at bounding box center [404, 344] width 220 height 30
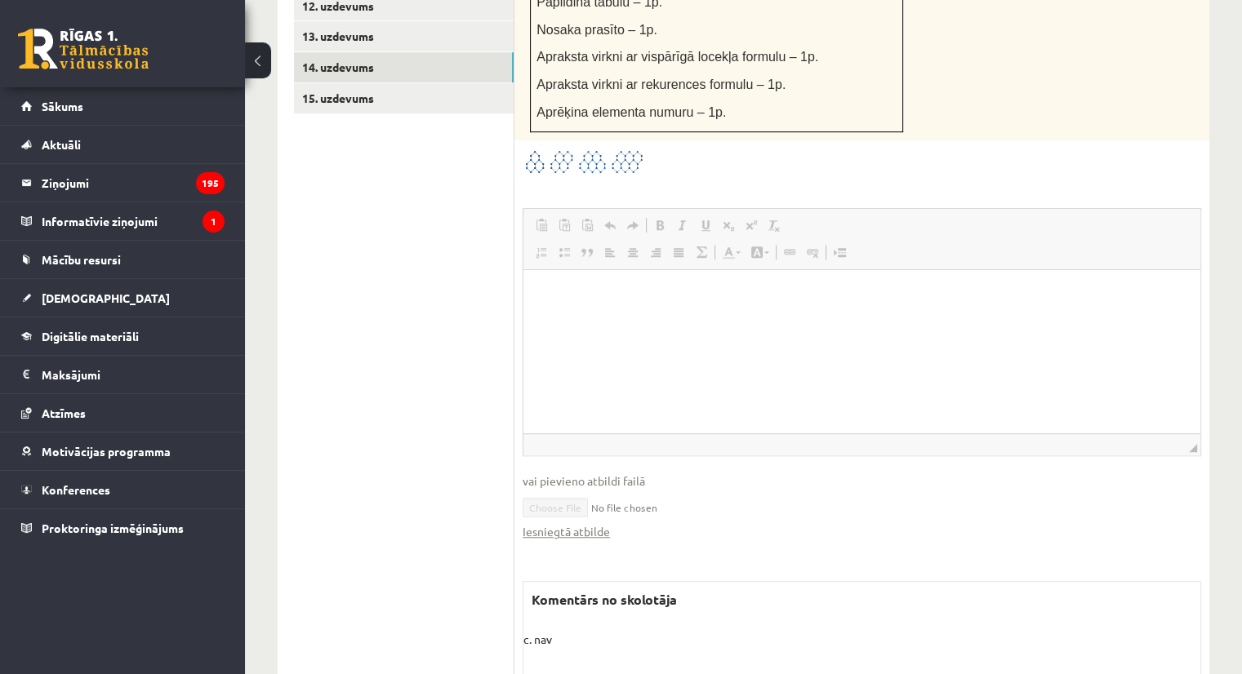
scroll to position [1115, 0]
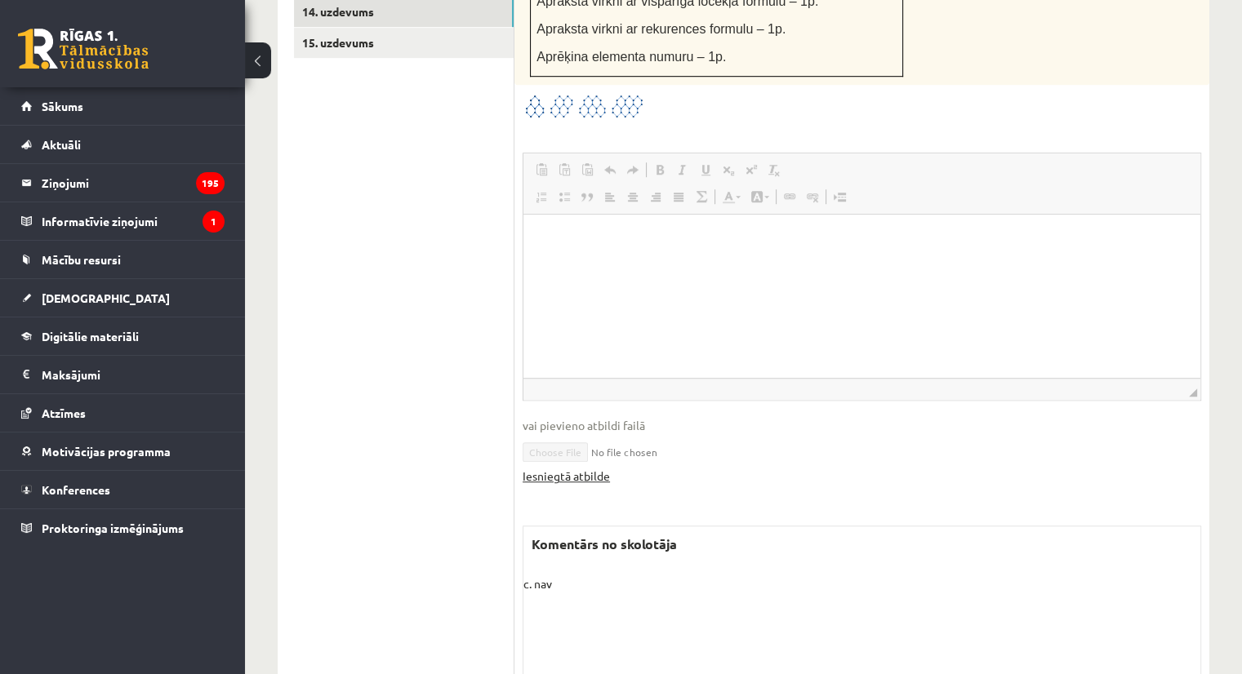
click at [560, 468] on link "Iesniegtā atbilde" at bounding box center [566, 476] width 87 height 17
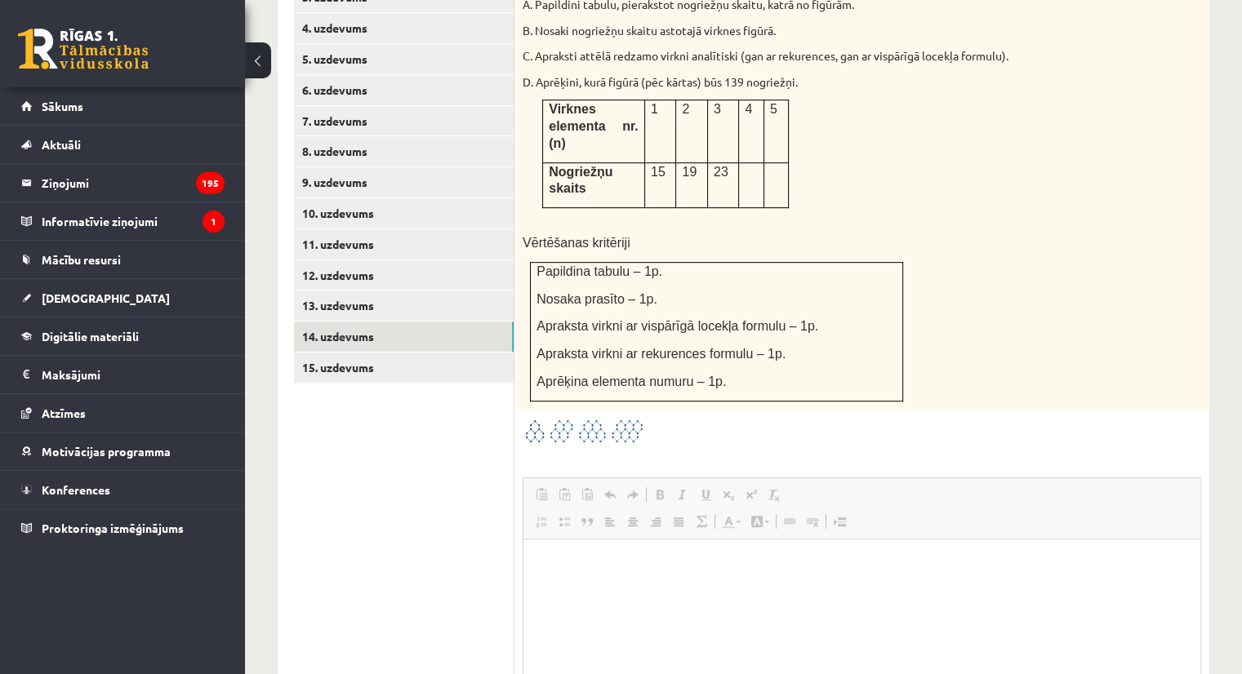
scroll to position [780, 0]
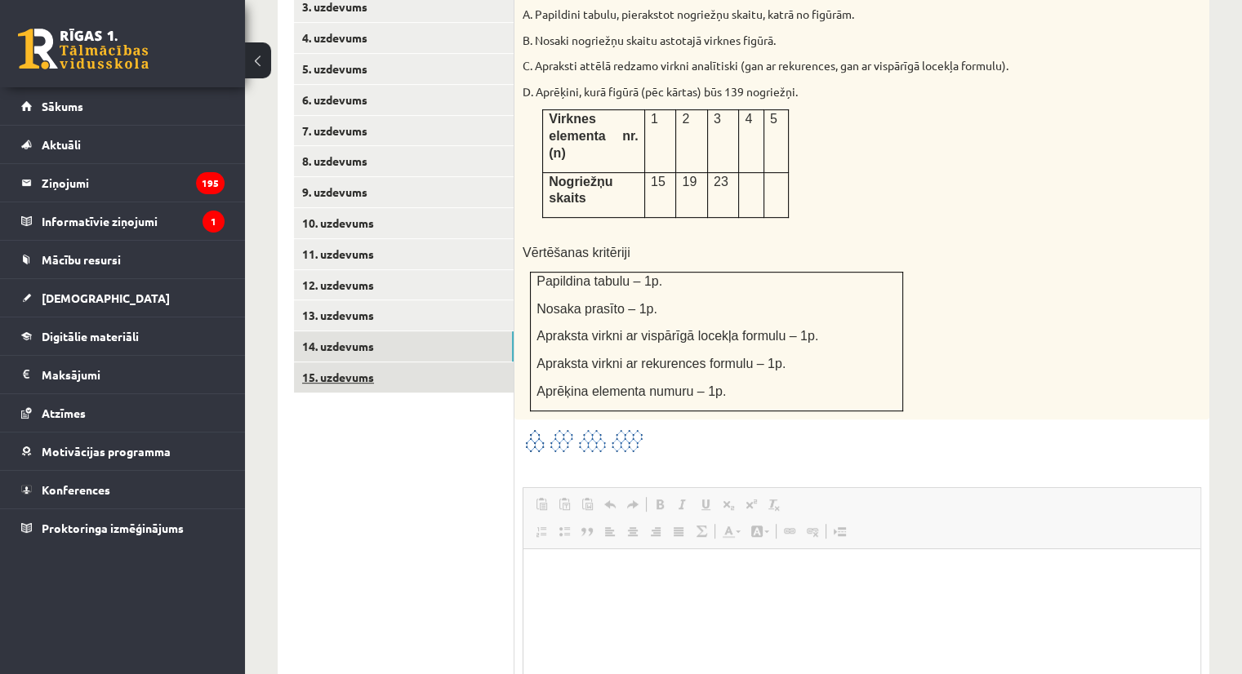
click at [344, 362] on link "15. uzdevums" at bounding box center [404, 377] width 220 height 30
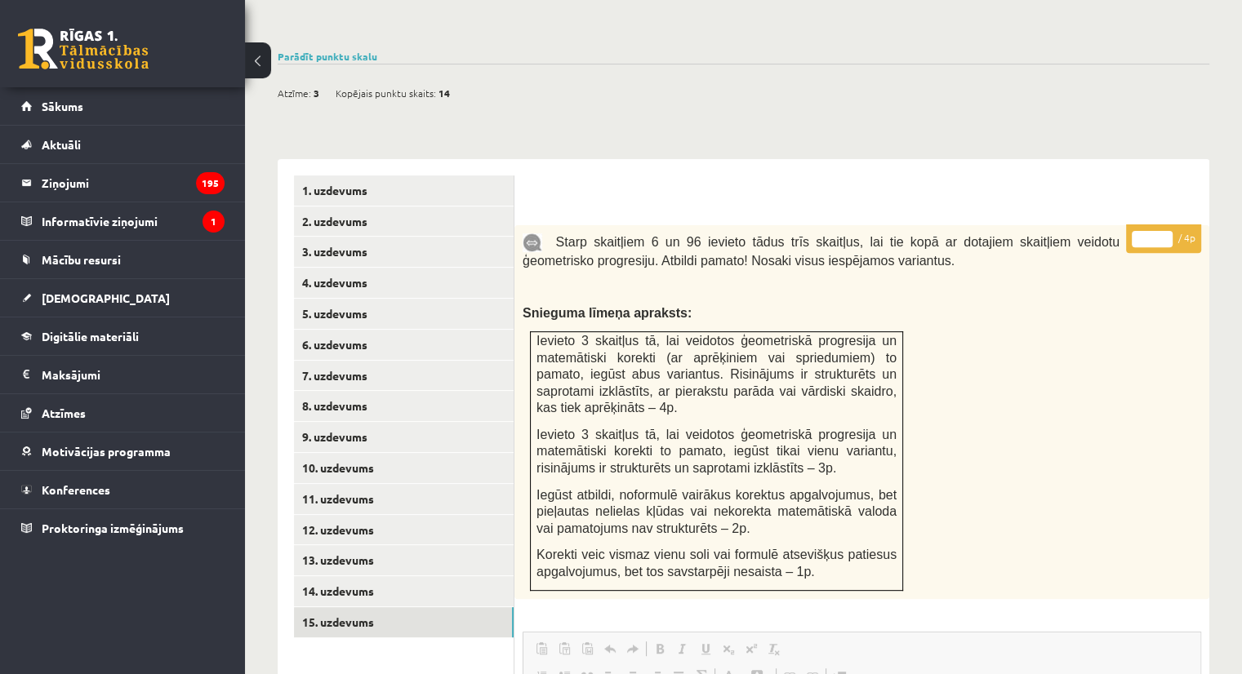
scroll to position [536, 0]
click at [56, 295] on span "[DEMOGRAPHIC_DATA]" at bounding box center [106, 298] width 128 height 15
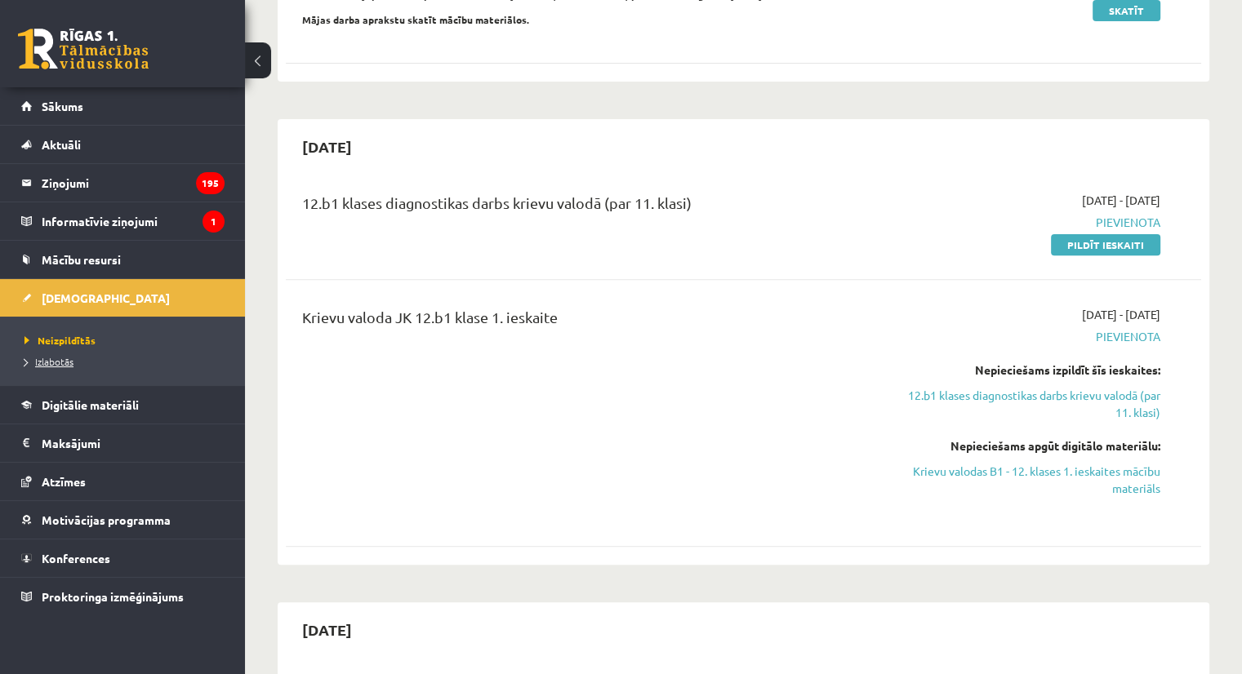
click at [50, 357] on span "Izlabotās" at bounding box center [48, 361] width 49 height 13
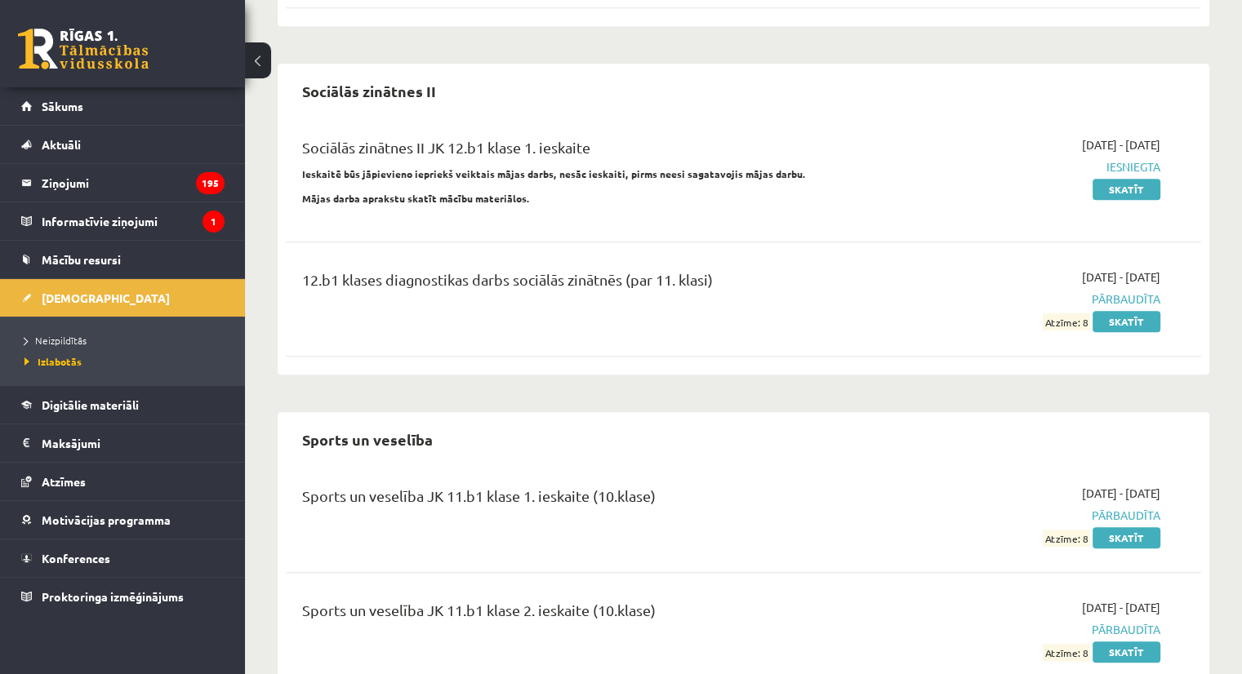
scroll to position [7185, 0]
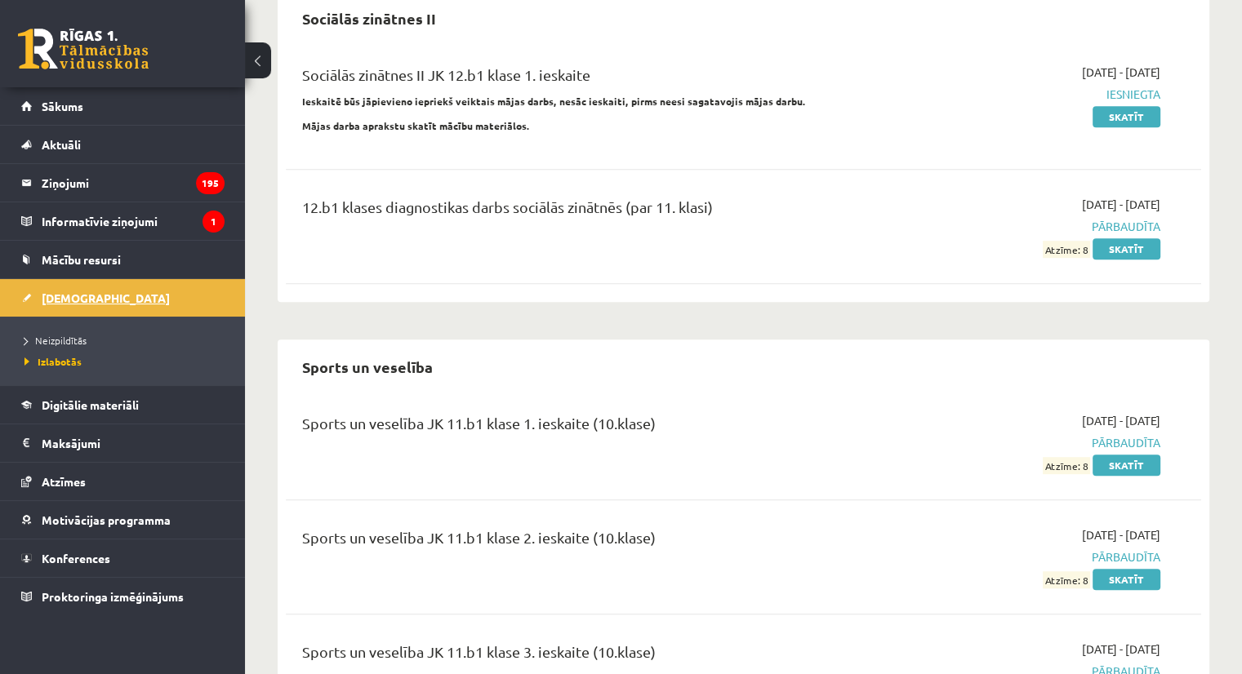
click at [68, 295] on span "[DEMOGRAPHIC_DATA]" at bounding box center [106, 298] width 128 height 15
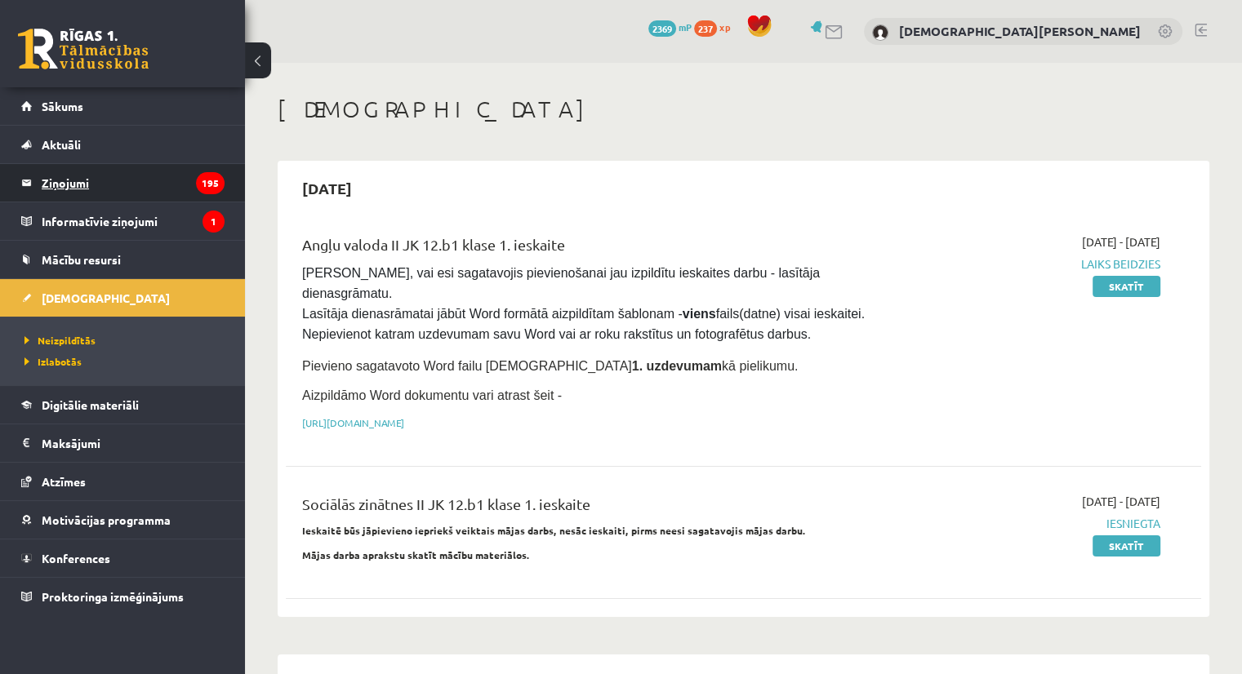
click at [44, 180] on legend "Ziņojumi 195" at bounding box center [133, 183] width 183 height 38
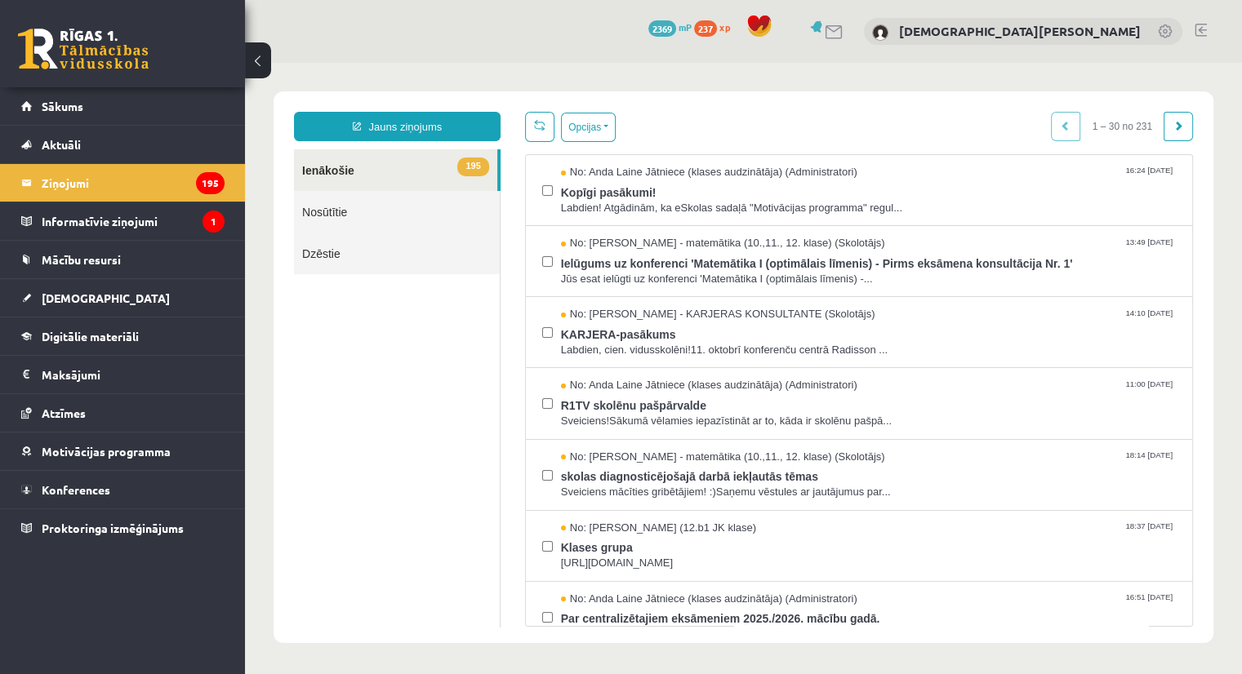
click at [336, 206] on link "Nosūtītie" at bounding box center [397, 212] width 206 height 42
click at [327, 210] on link "Nosūtītie" at bounding box center [397, 212] width 206 height 42
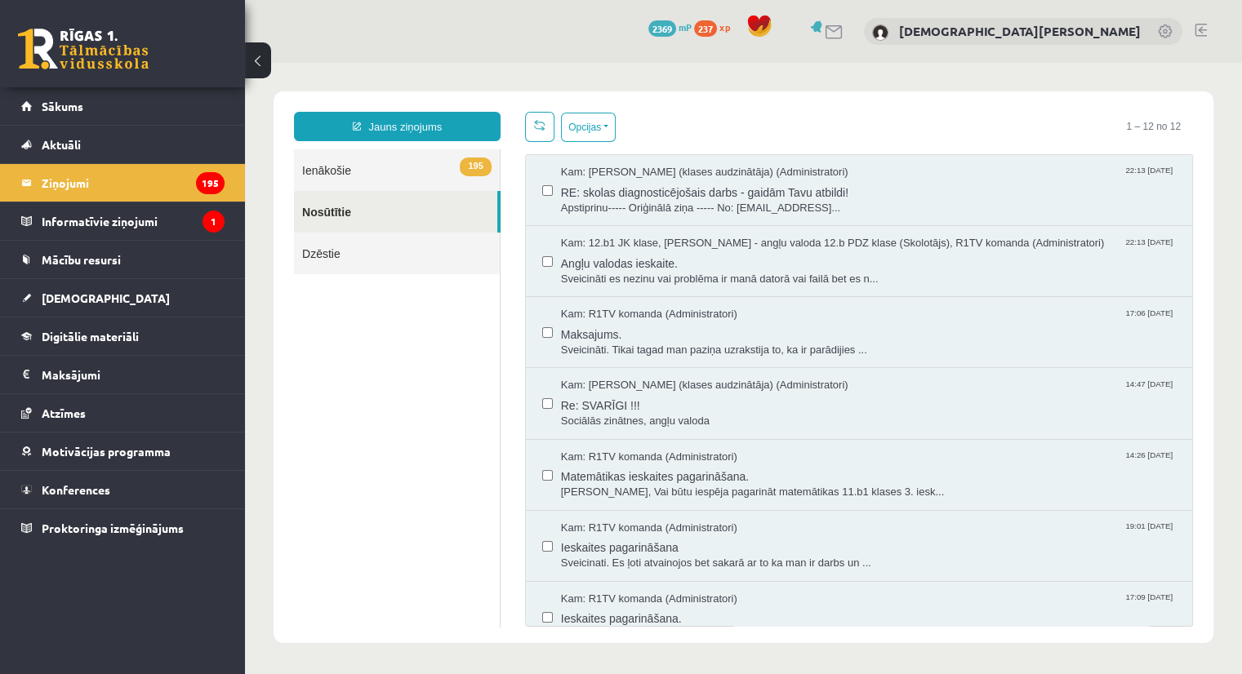
click at [321, 213] on link "Nosūtītie" at bounding box center [395, 212] width 203 height 42
click at [833, 189] on span "RE: skolas diagnosticējošais darbs - gaidām Tavu atbildi!" at bounding box center [868, 190] width 615 height 20
click at [718, 193] on span "RE: skolas diagnosticējošais darbs - gaidām Tavu atbildi!" at bounding box center [868, 190] width 615 height 20
click at [959, 165] on div "Kam: Anda Laine Jātniece (klases audzinātāja) (Administratori) 22:13 30/09/2025" at bounding box center [868, 173] width 615 height 16
click at [945, 188] on span "RE: skolas diagnosticējošais darbs - gaidām Tavu atbildi!" at bounding box center [868, 190] width 615 height 20
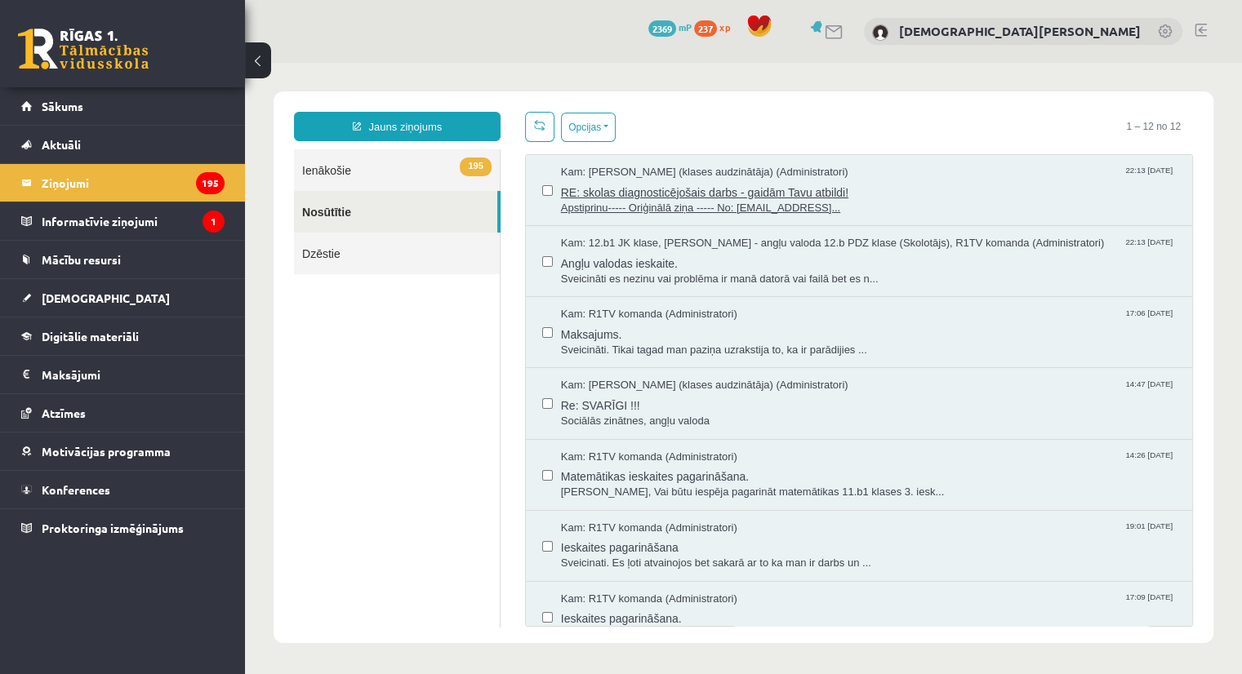
click at [945, 188] on span "RE: skolas diagnosticējošais darbs - gaidām Tavu atbildi!" at bounding box center [868, 190] width 615 height 20
click at [812, 188] on span "RE: skolas diagnosticējošais darbs - gaidām Tavu atbildi!" at bounding box center [868, 190] width 615 height 20
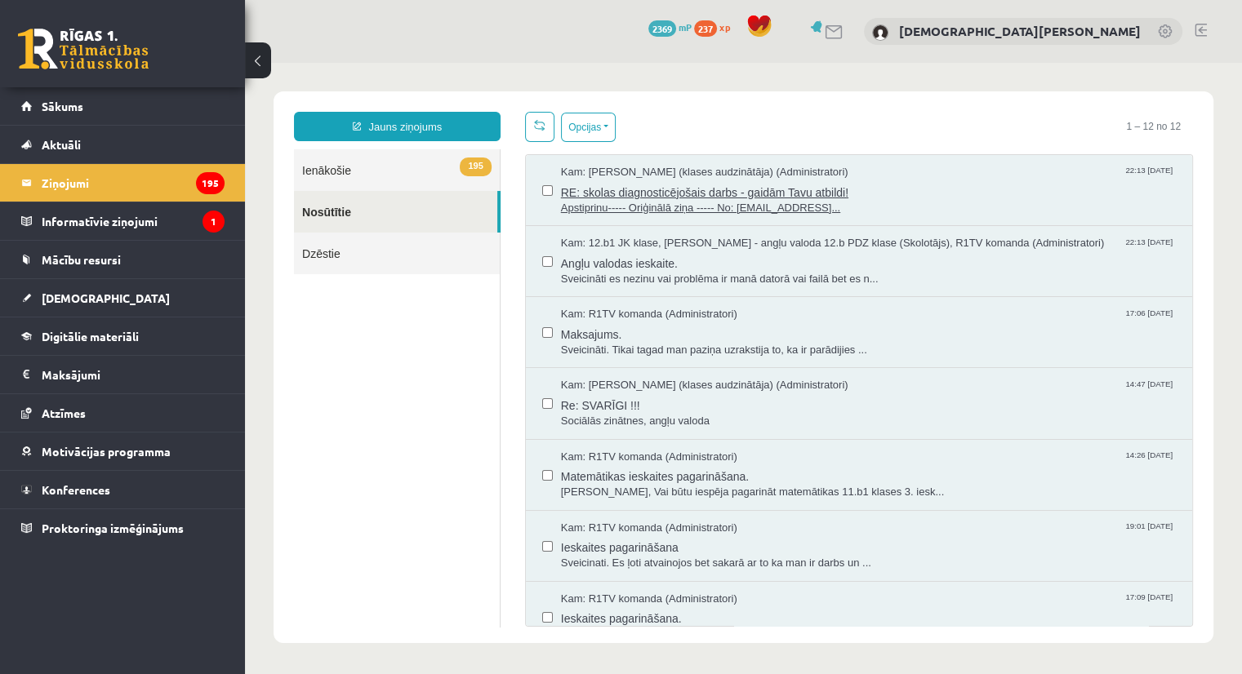
click at [812, 188] on span "RE: skolas diagnosticējošais darbs - gaidām Tavu atbildi!" at bounding box center [868, 190] width 615 height 20
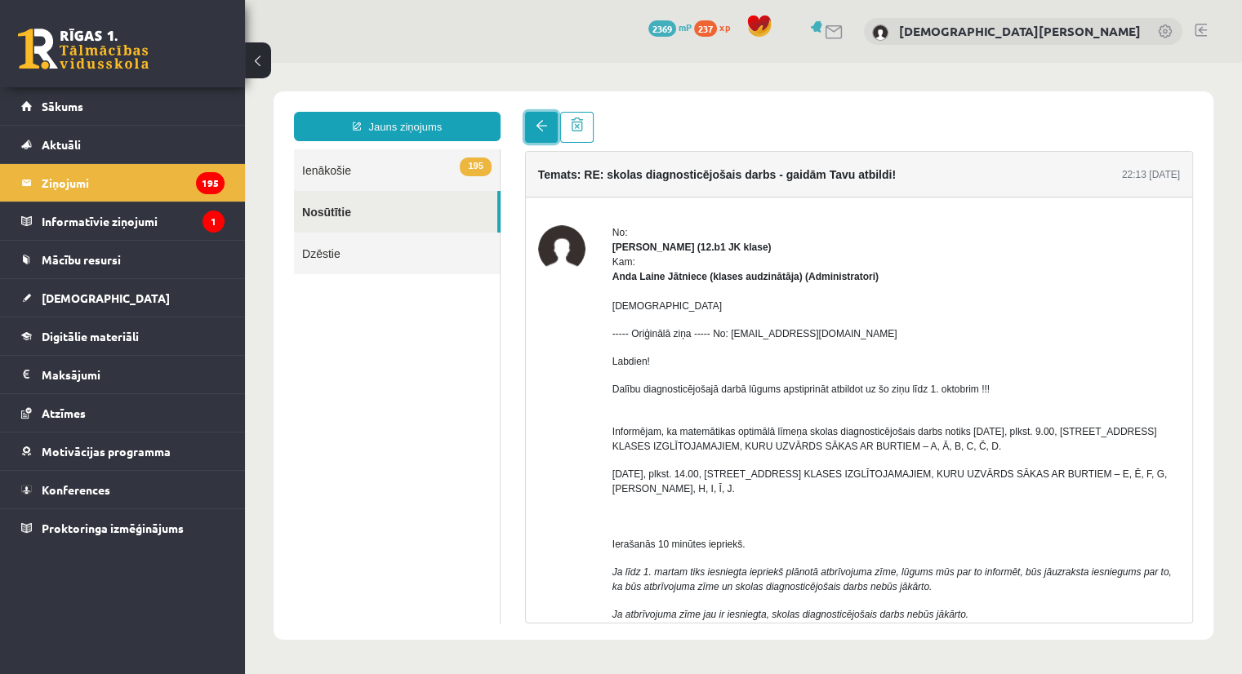
click at [549, 128] on link at bounding box center [541, 127] width 33 height 31
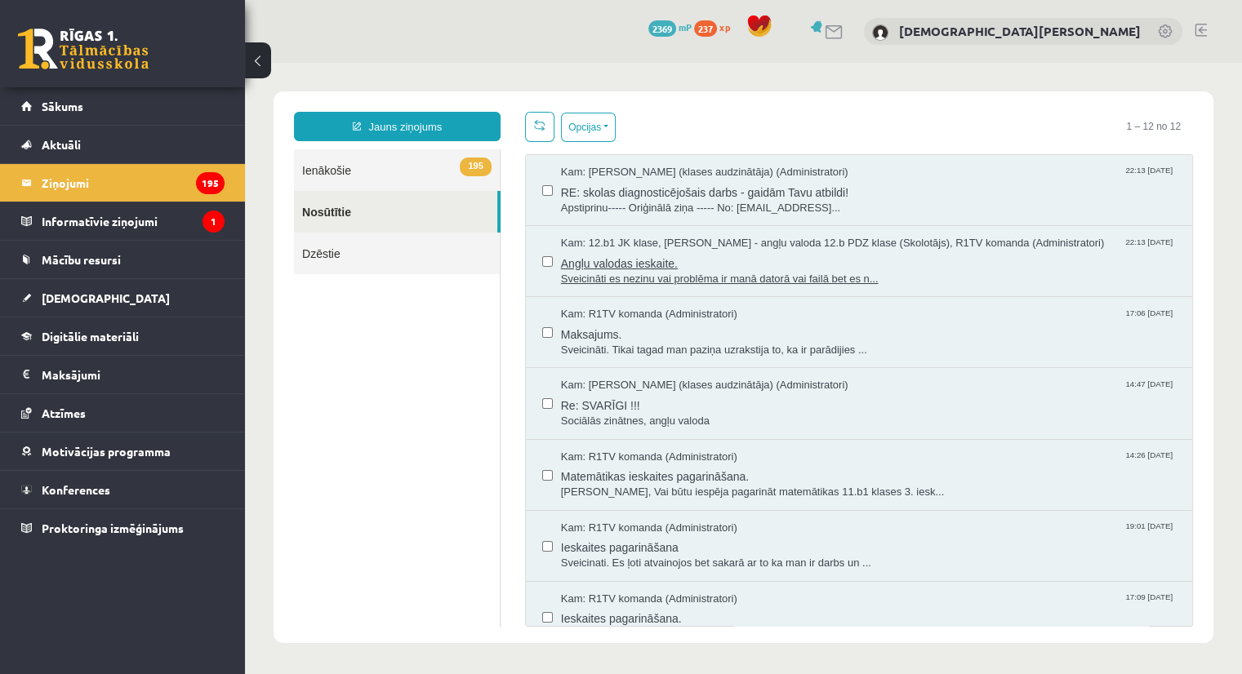
click at [649, 262] on span "Angļu valodas ieskaite." at bounding box center [868, 261] width 615 height 20
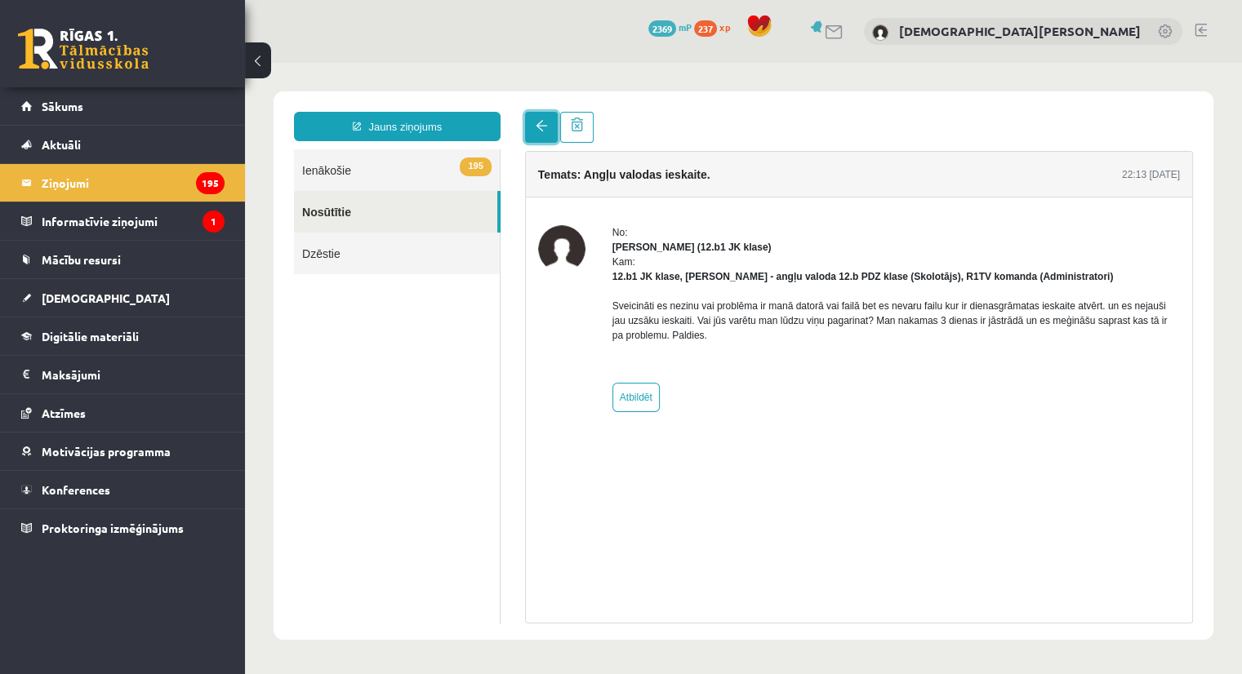
click at [539, 121] on span at bounding box center [541, 125] width 11 height 11
click at [546, 131] on link at bounding box center [541, 127] width 33 height 31
click at [542, 122] on span at bounding box center [541, 125] width 11 height 11
click at [616, 71] on body "Jauns ziņojums 195 Ienākošie Nosūtītie Dzēstie *** ********* ********* ******* …" at bounding box center [743, 366] width 997 height 606
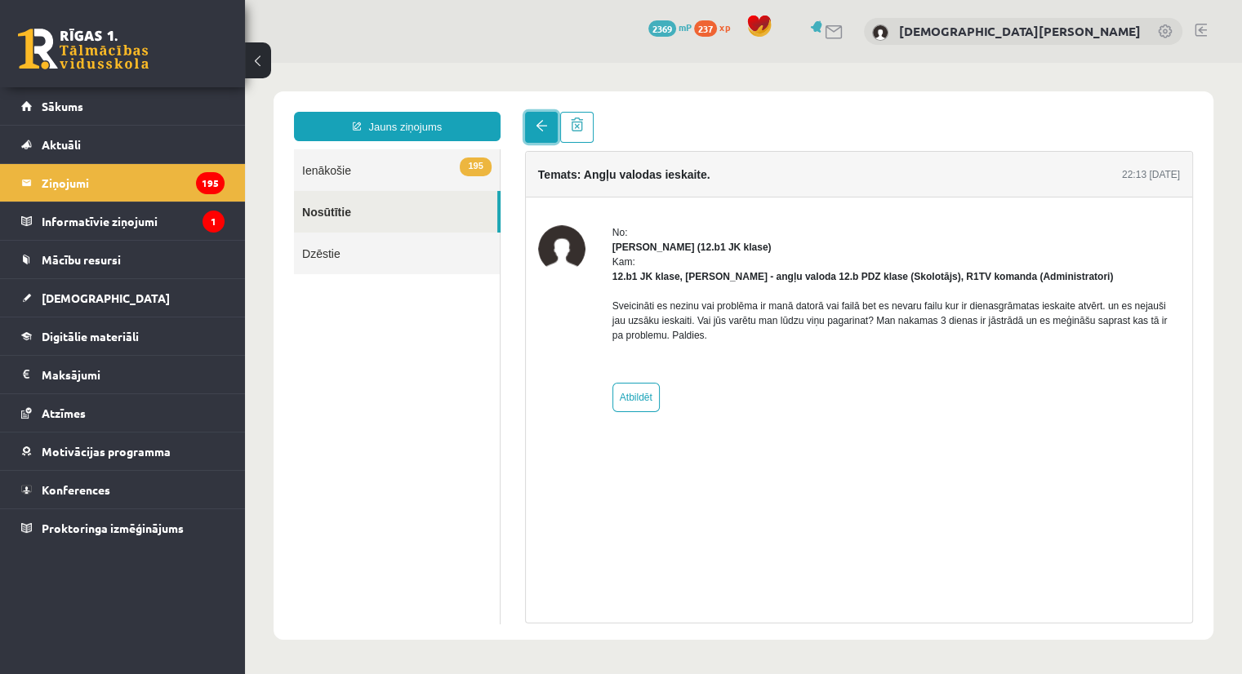
click at [536, 135] on link at bounding box center [541, 127] width 33 height 31
click at [558, 69] on body "Jauns ziņojums 195 Ienākošie Nosūtītie Dzēstie *** ********* ********* ******* …" at bounding box center [743, 366] width 997 height 606
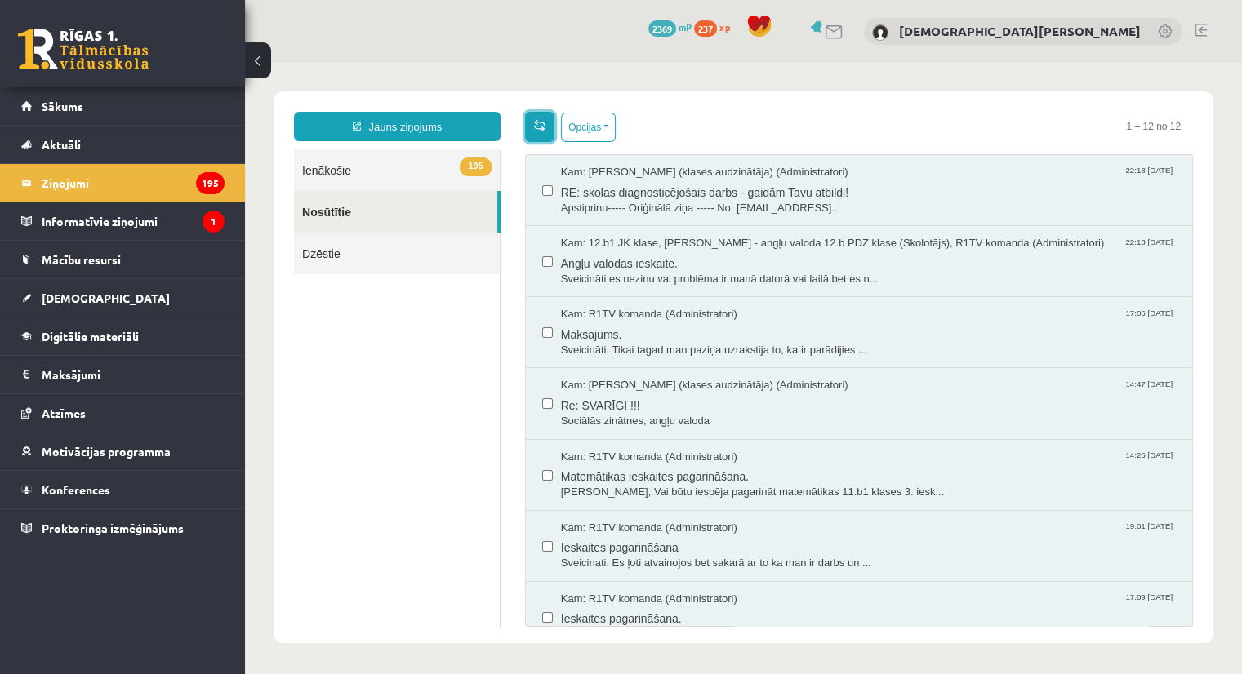
click at [543, 119] on link at bounding box center [539, 127] width 29 height 30
click at [666, 334] on span "Maksajums." at bounding box center [868, 332] width 615 height 20
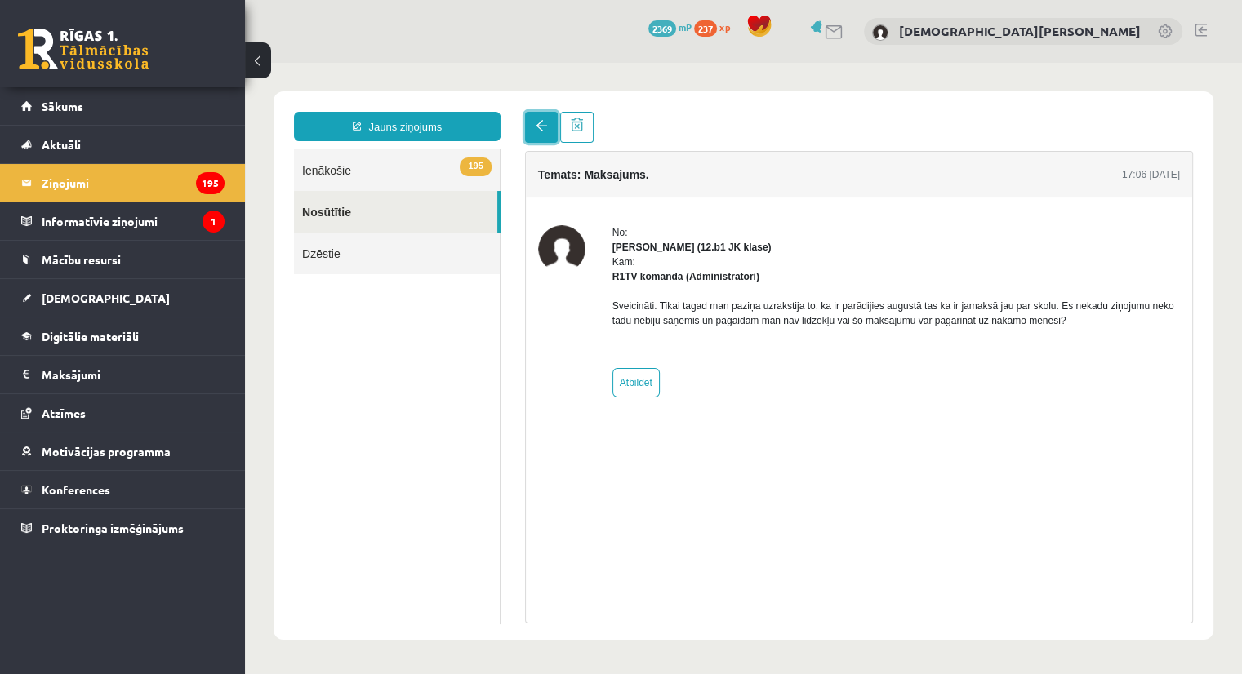
click at [545, 130] on span at bounding box center [541, 125] width 11 height 11
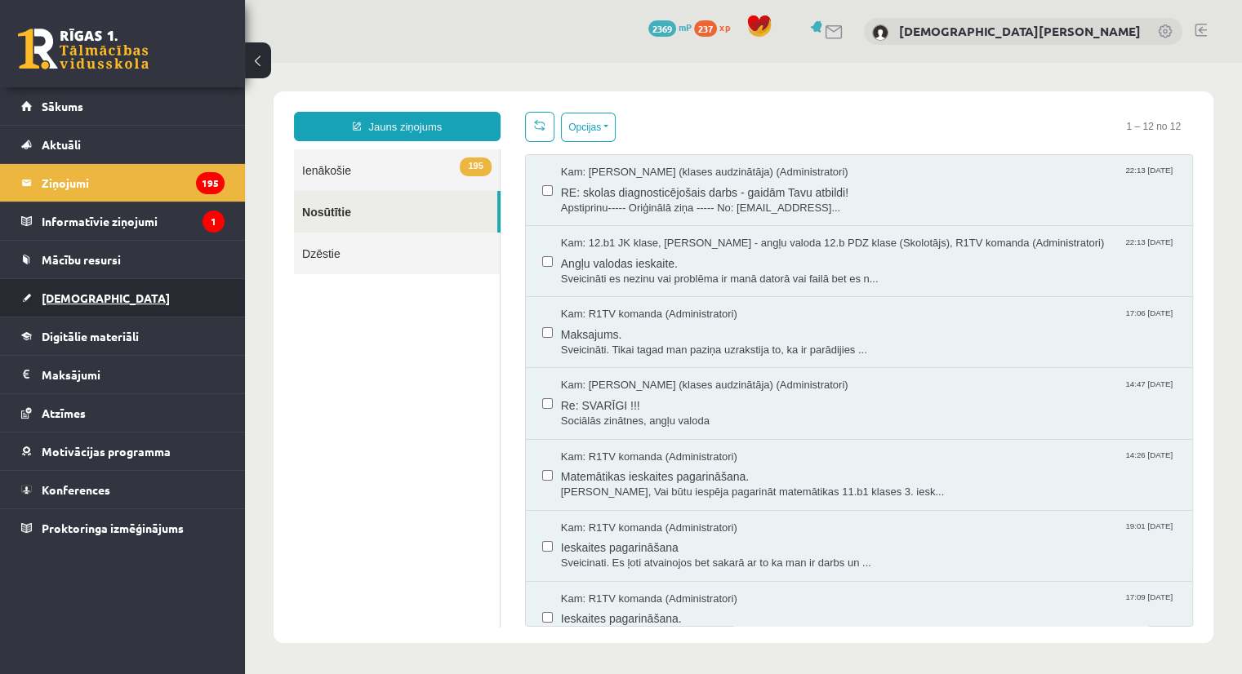
click at [62, 297] on span "[DEMOGRAPHIC_DATA]" at bounding box center [106, 298] width 128 height 15
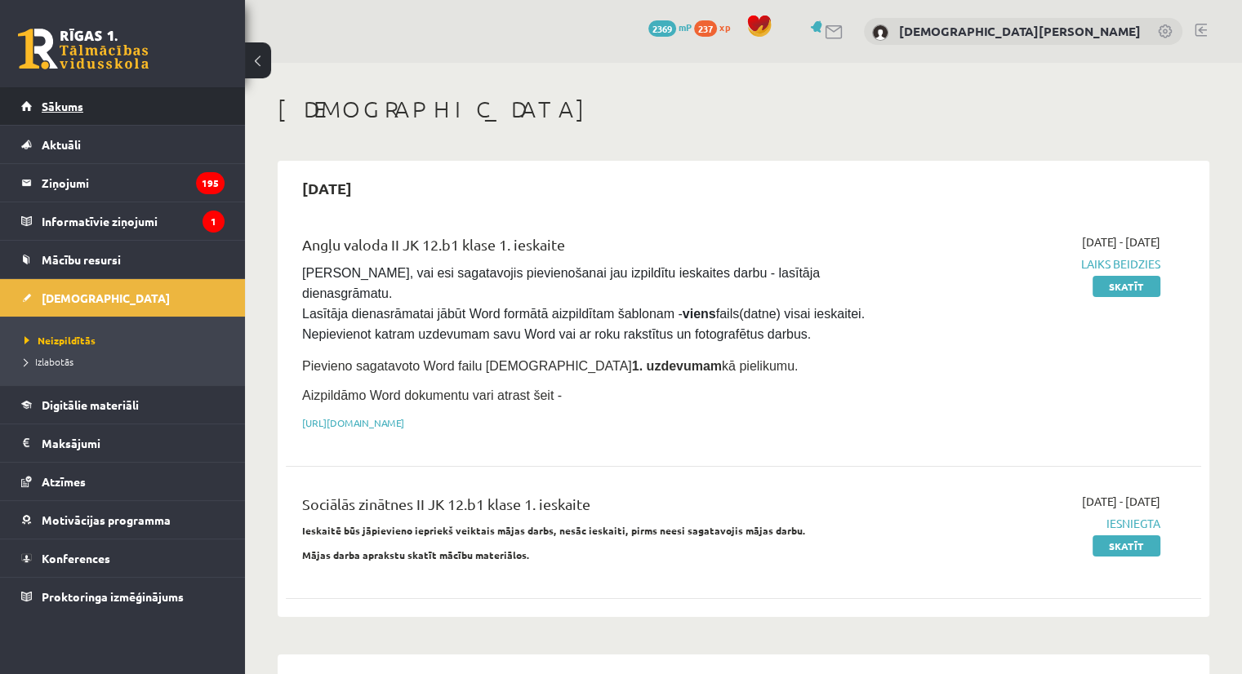
click at [58, 101] on span "Sākums" at bounding box center [63, 106] width 42 height 15
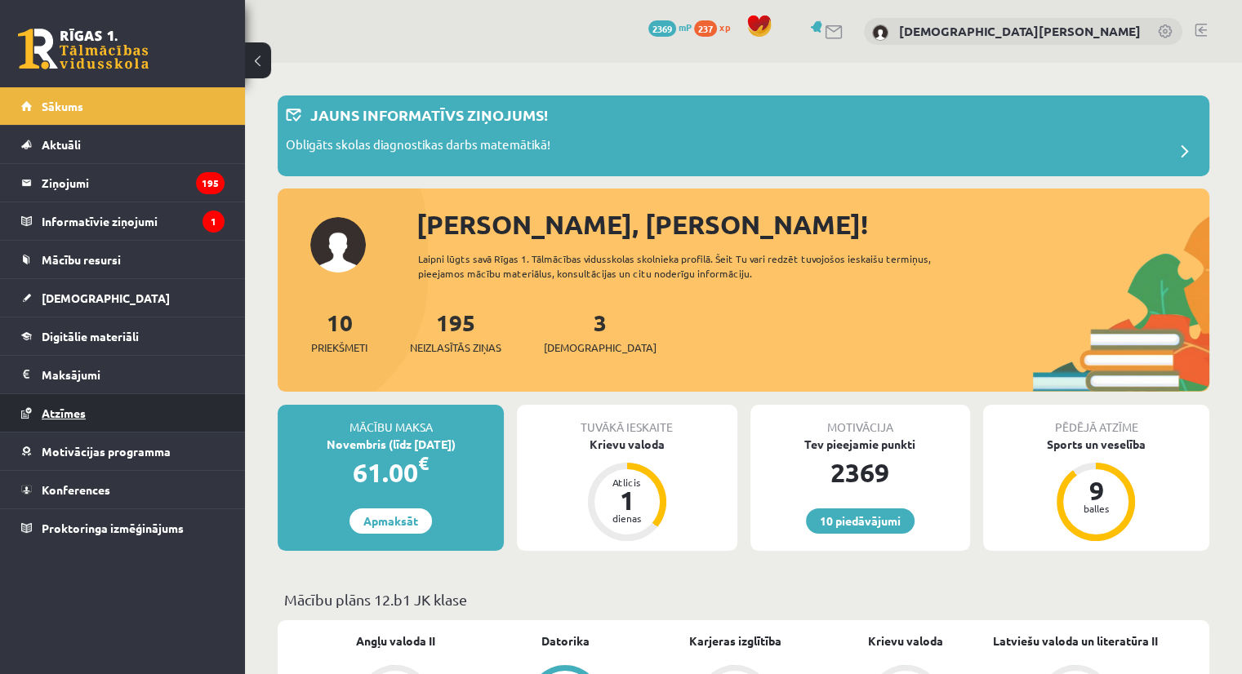
click at [56, 411] on span "Atzīmes" at bounding box center [64, 413] width 44 height 15
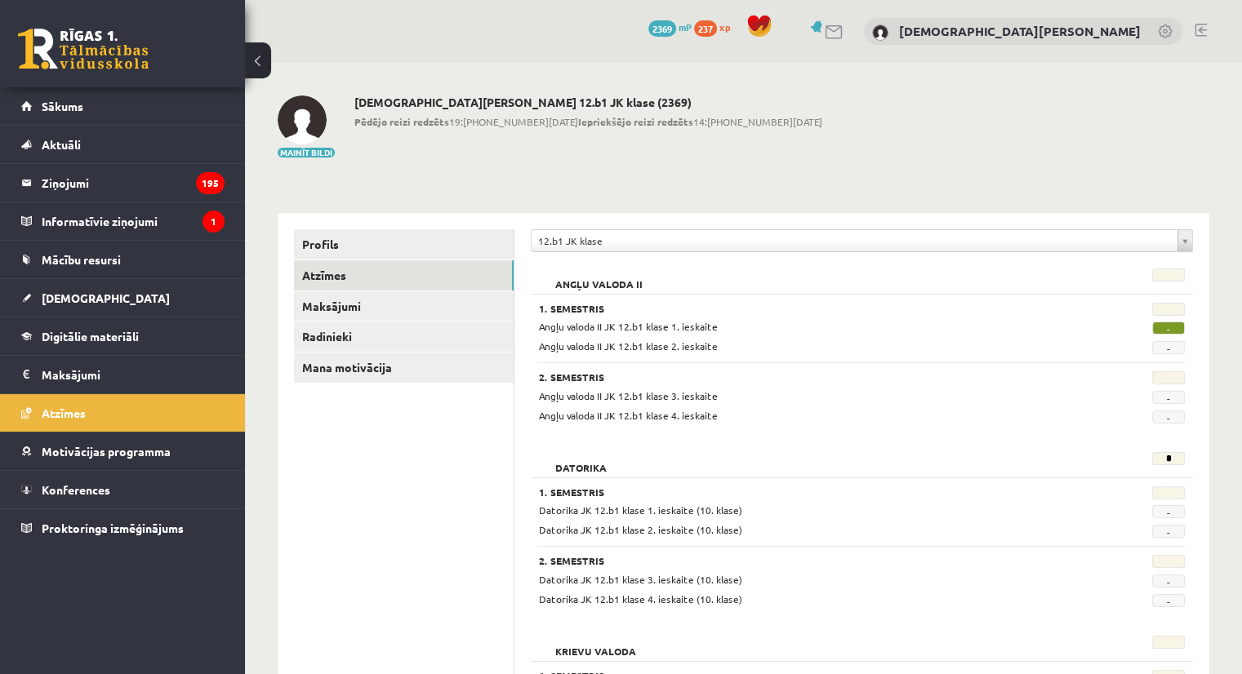
click at [1198, 28] on link at bounding box center [1200, 30] width 12 height 13
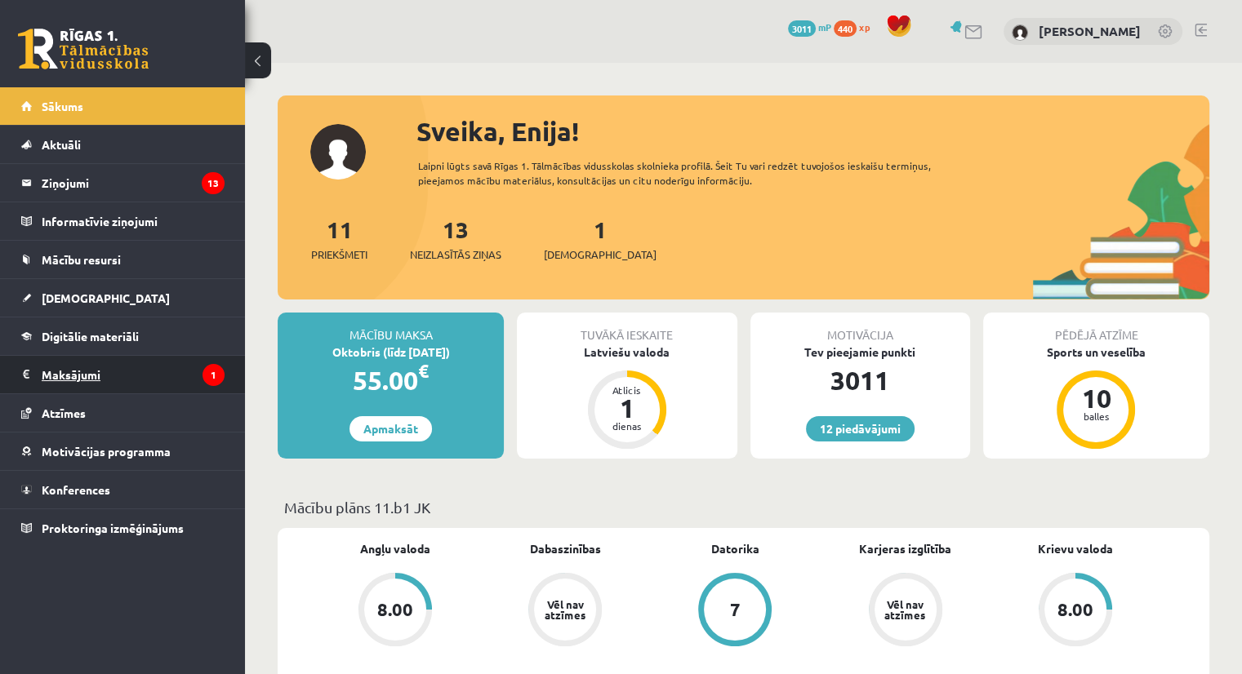
click at [66, 367] on legend "Maksājumi 1" at bounding box center [133, 375] width 183 height 38
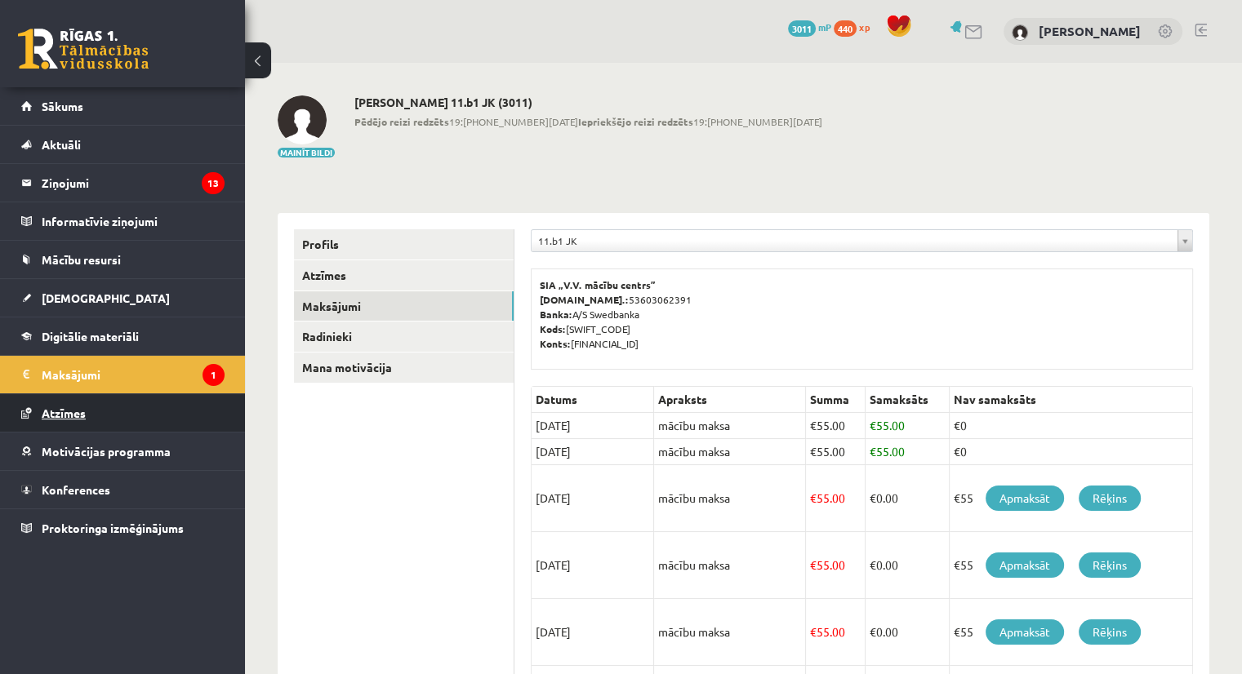
click at [63, 409] on span "Atzīmes" at bounding box center [64, 413] width 44 height 15
